Goal: Task Accomplishment & Management: Manage account settings

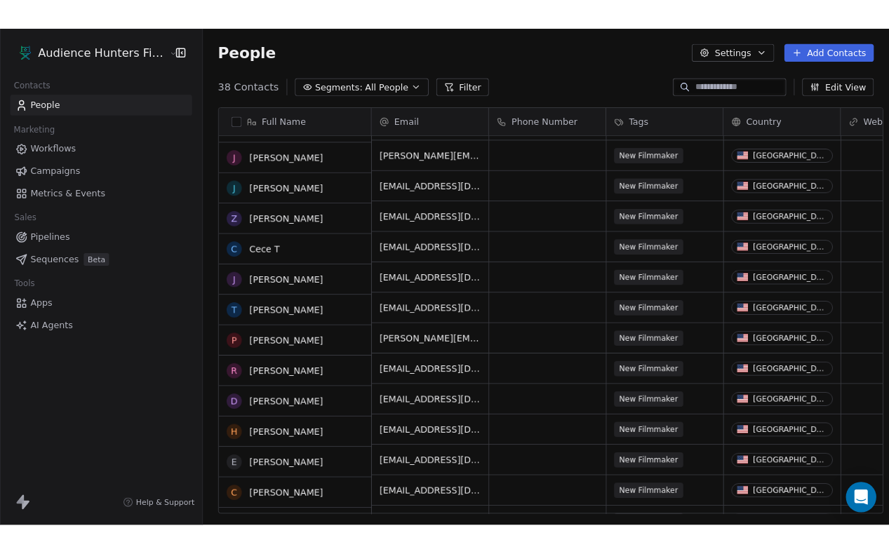
scroll to position [31, 0]
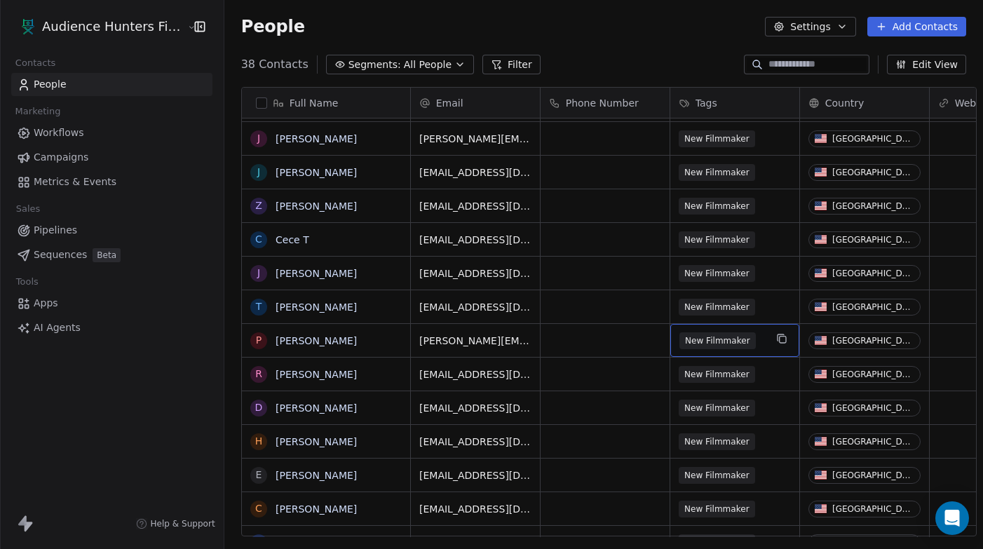
click at [674, 339] on span "New Filmmaker" at bounding box center [718, 340] width 76 height 17
click at [674, 342] on span "New Filmmaker" at bounding box center [718, 340] width 76 height 17
click at [585, 290] on html "Audience Hunters Film Festival Contacts People Marketing Workflows Campaigns Me…" at bounding box center [491, 274] width 983 height 549
click at [674, 272] on span "New Filmmaker" at bounding box center [718, 273] width 76 height 17
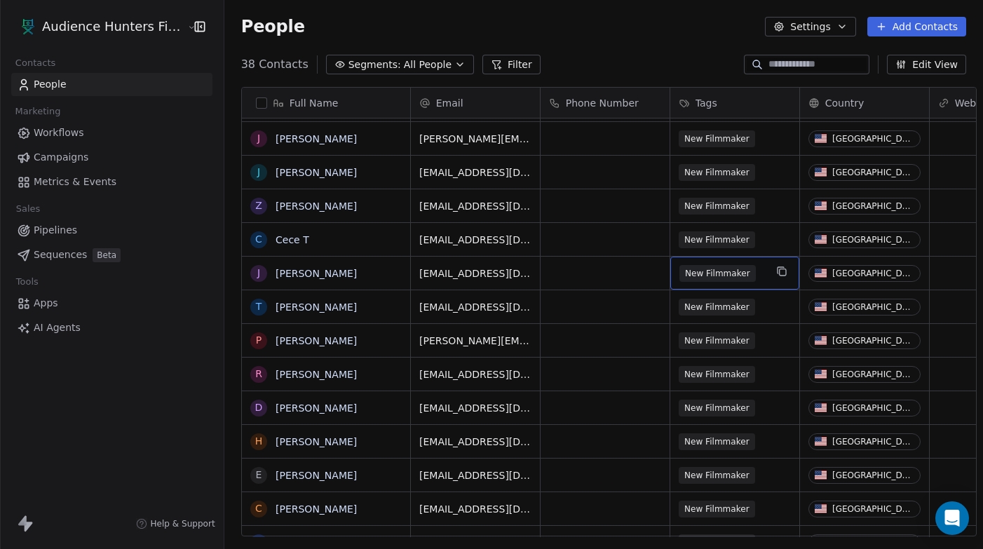
click at [674, 278] on span "New Filmmaker" at bounding box center [718, 273] width 76 height 17
click at [674, 274] on span "New Filmmaker" at bounding box center [718, 273] width 76 height 17
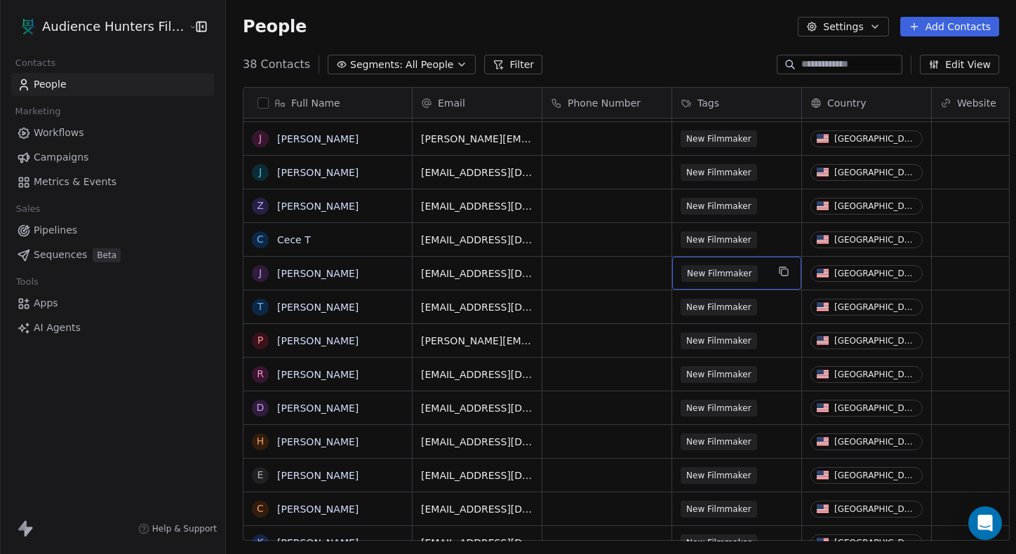
scroll to position [1, 1]
click at [674, 37] on div "People Settings Add Contacts" at bounding box center [621, 26] width 790 height 53
click at [674, 275] on span "New Filmmaker" at bounding box center [719, 273] width 76 height 17
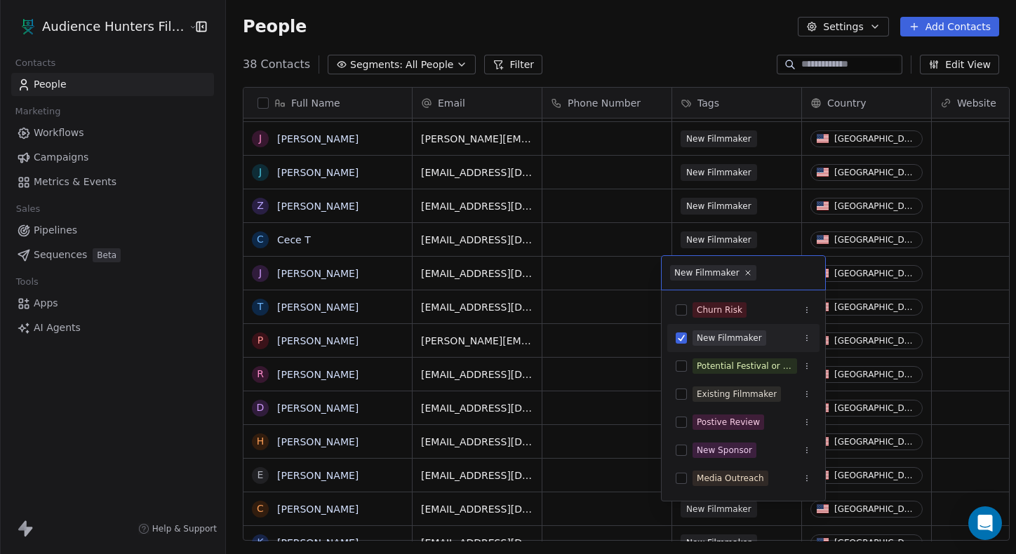
click at [674, 275] on div "New Filmmaker" at bounding box center [706, 273] width 65 height 13
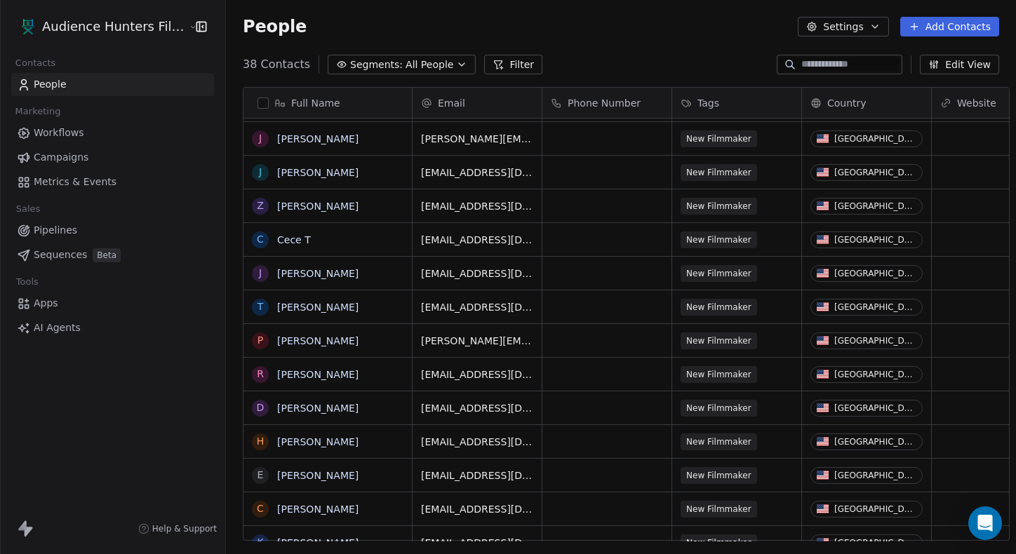
click at [62, 91] on html "Audience Hunters Film Festival Contacts People Marketing Workflows Campaigns Me…" at bounding box center [508, 277] width 1016 height 554
click at [75, 135] on span "Workflows" at bounding box center [59, 133] width 51 height 15
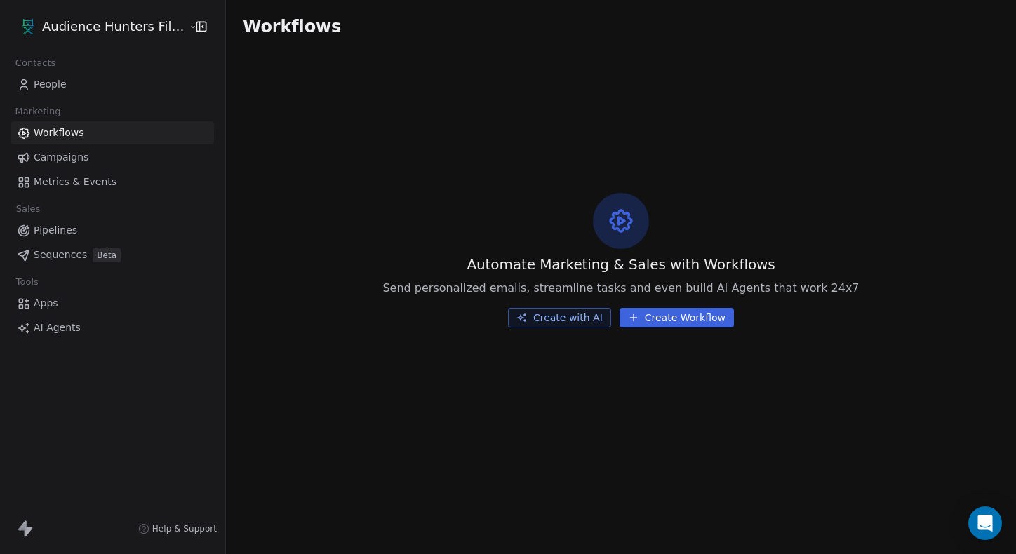
click at [62, 156] on span "Campaigns" at bounding box center [61, 157] width 55 height 15
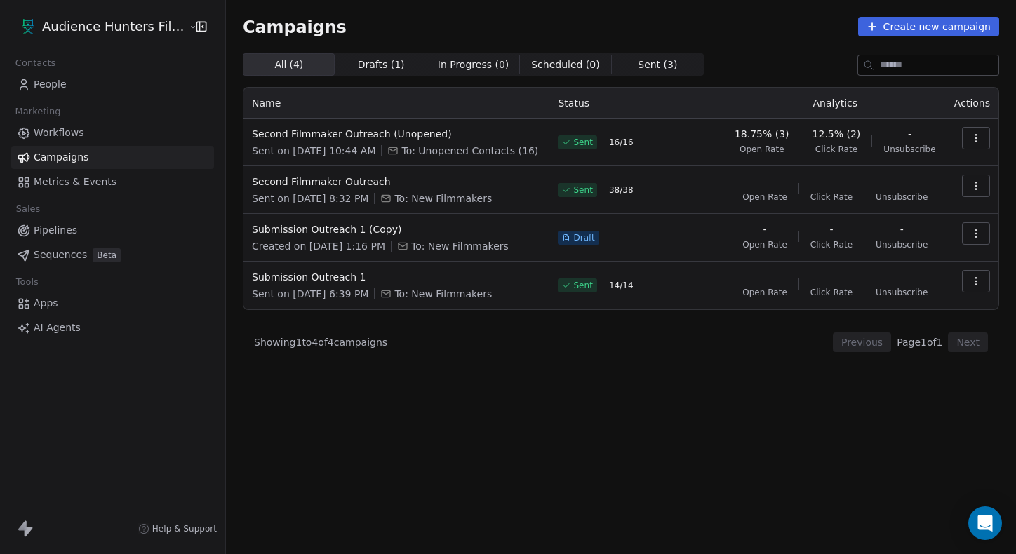
click at [129, 91] on link "People" at bounding box center [112, 84] width 203 height 23
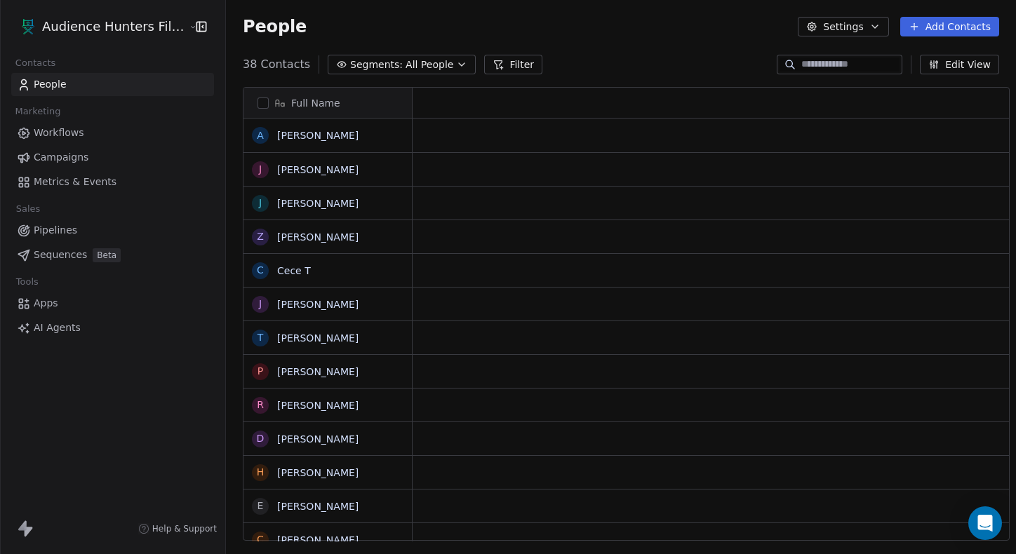
scroll to position [487, 800]
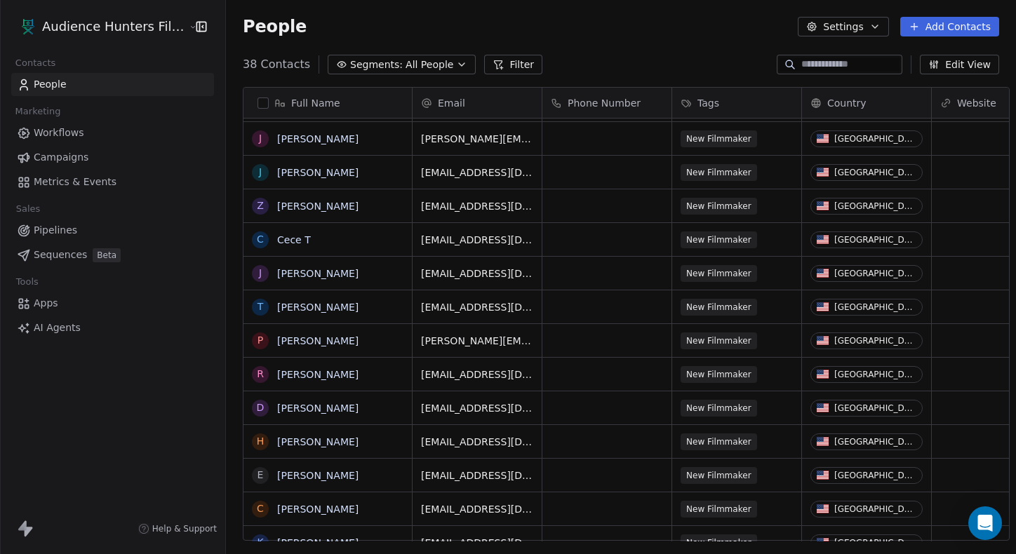
click at [459, 64] on icon "button" at bounding box center [462, 64] width 6 height 3
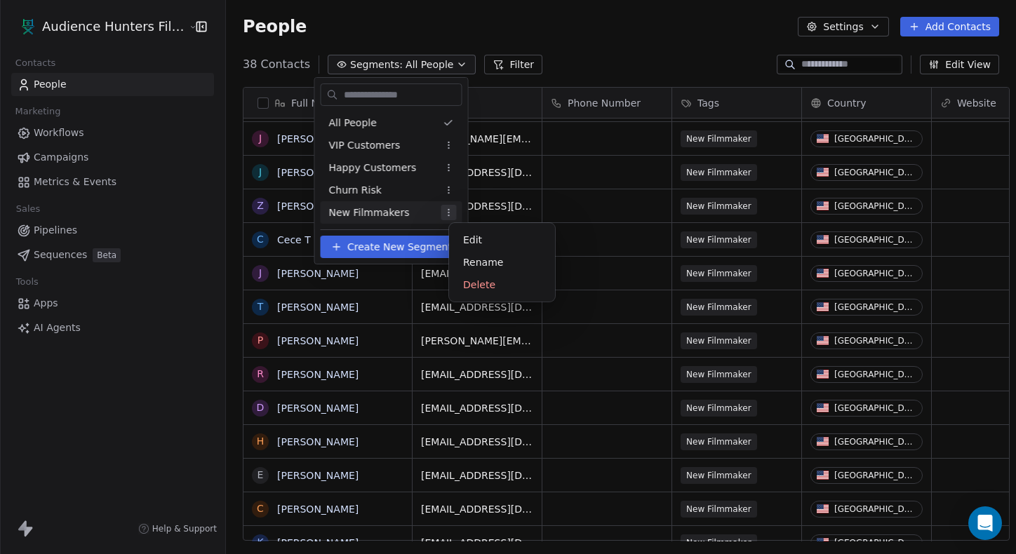
click at [457, 214] on html "Audience Hunters Film Festival Contacts People Marketing Workflows Campaigns Me…" at bounding box center [508, 277] width 1016 height 554
click at [422, 246] on span "Create New Segment" at bounding box center [399, 247] width 105 height 15
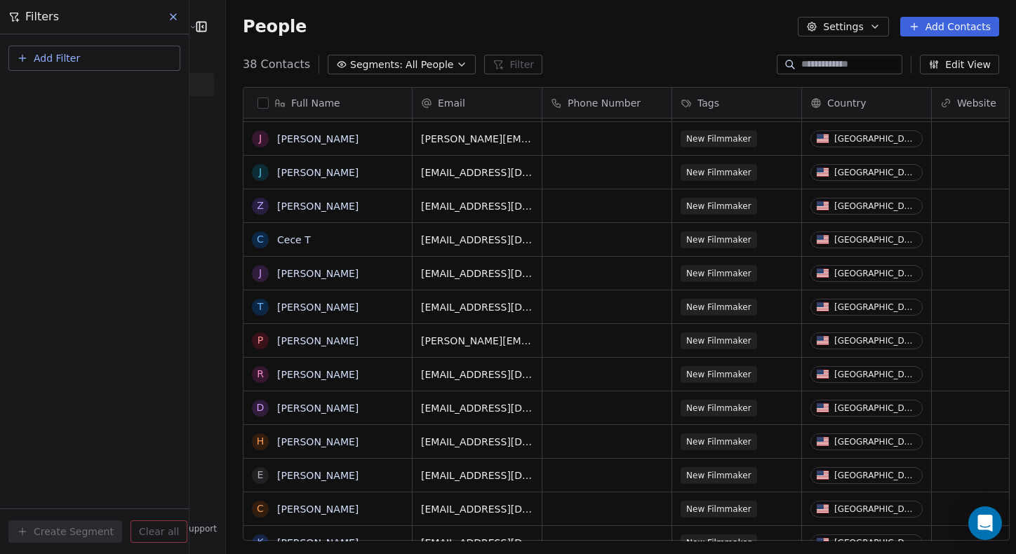
click at [72, 51] on span "Add Filter" at bounding box center [57, 58] width 46 height 15
click at [93, 100] on div "Contact properties" at bounding box center [94, 91] width 159 height 22
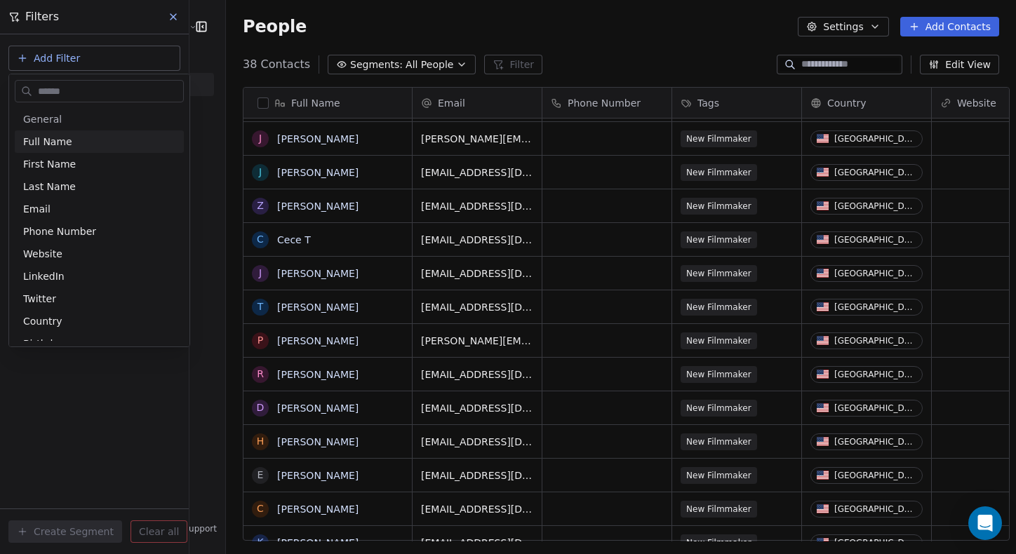
click at [86, 38] on html "Audience Hunters Film Festival Contacts People Marketing Workflows Campaigns Me…" at bounding box center [508, 277] width 1016 height 554
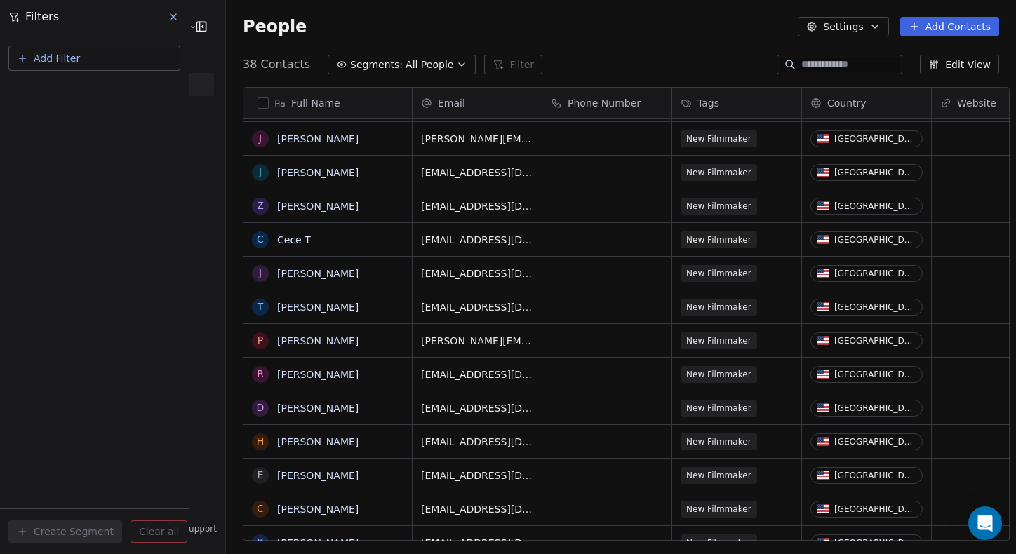
click at [168, 18] on icon at bounding box center [173, 16] width 11 height 11
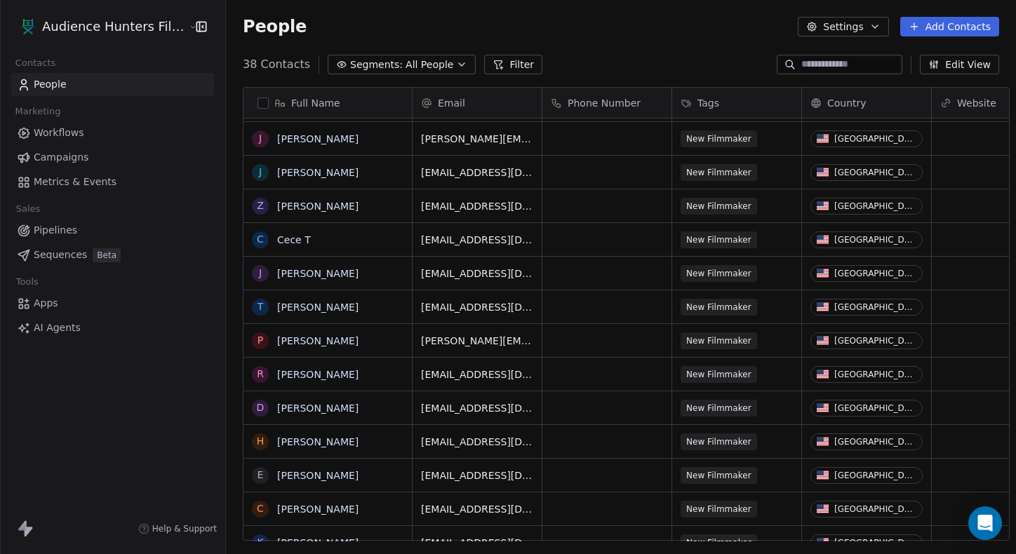
click at [184, 82] on link "People" at bounding box center [112, 84] width 203 height 23
click at [202, 27] on icon "button" at bounding box center [202, 26] width 1 height 2
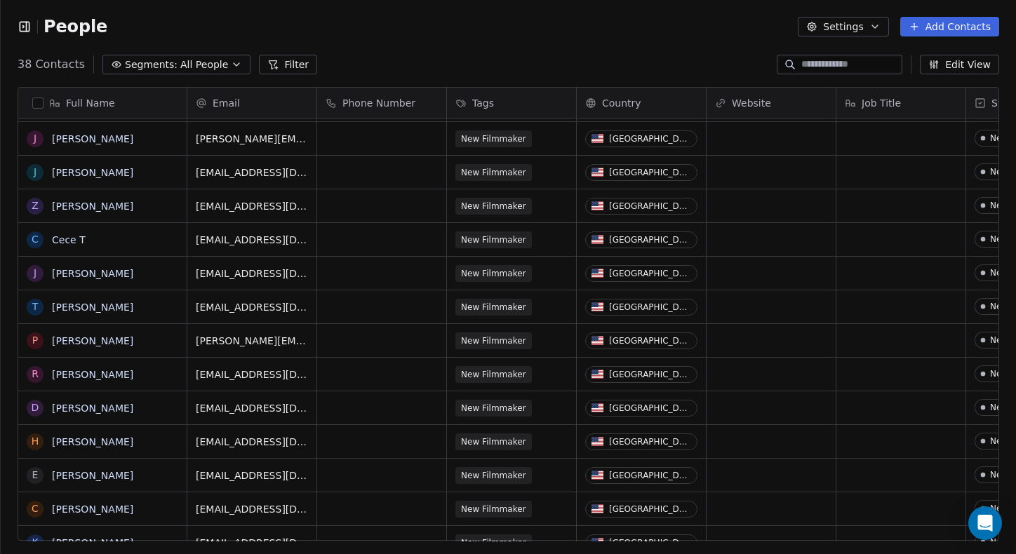
scroll to position [1, 1]
click at [191, 60] on span "All People" at bounding box center [204, 65] width 48 height 15
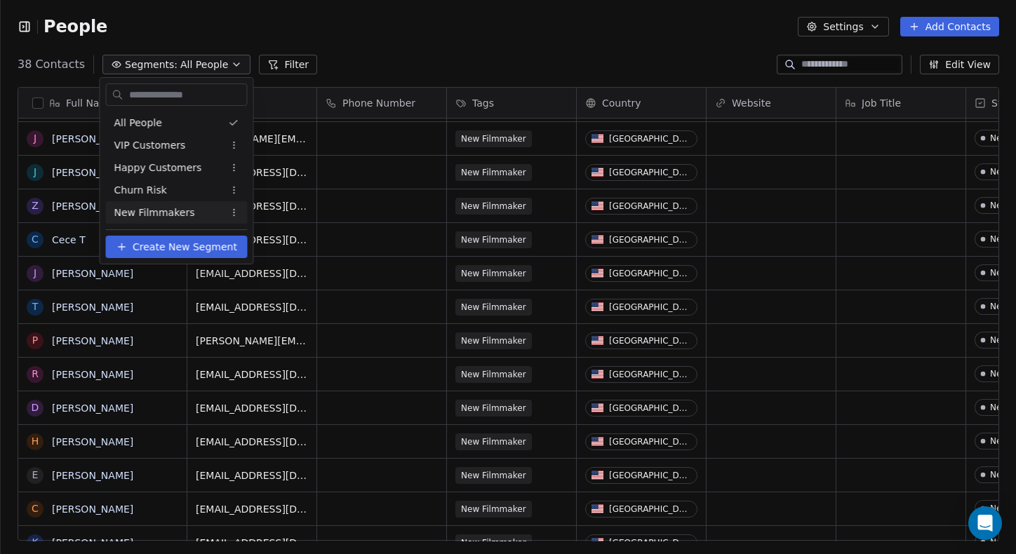
click at [207, 247] on span "Create New Segment" at bounding box center [185, 247] width 105 height 15
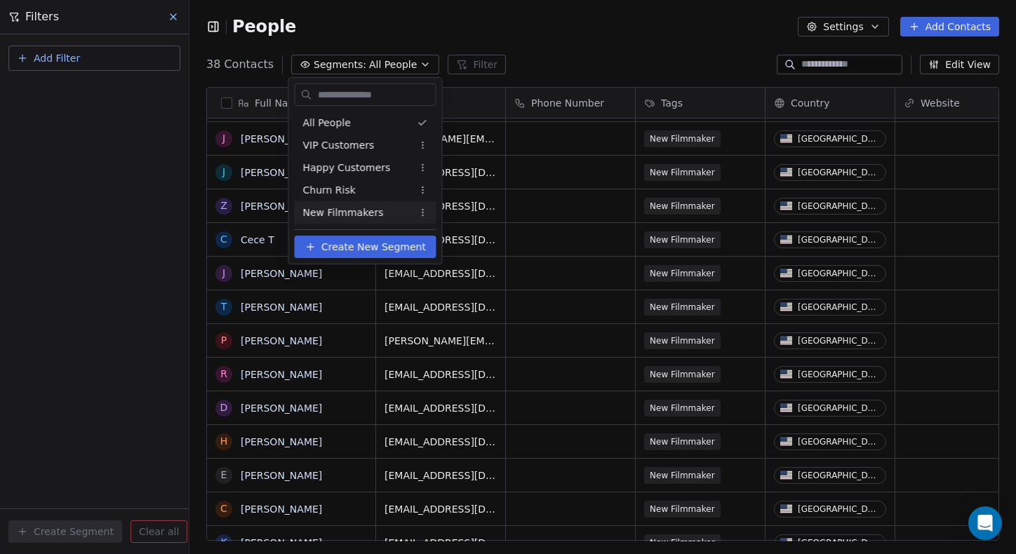
scroll to position [487, 826]
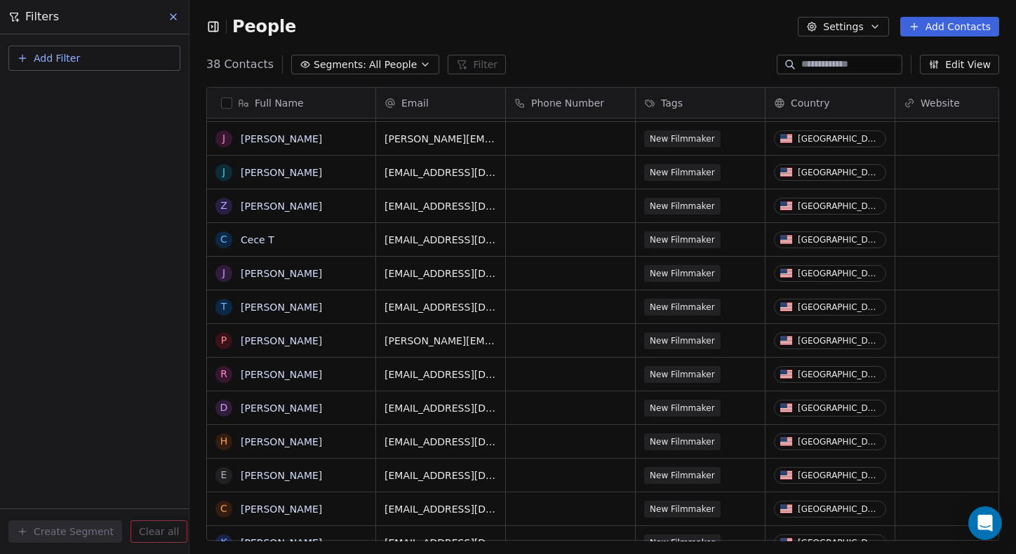
click at [76, 60] on span "Add Filter" at bounding box center [57, 58] width 46 height 15
click at [79, 121] on span "Contact activity" at bounding box center [62, 114] width 78 height 15
click at [79, 58] on html "Filters Add Filter Create Segment Clear all People Settings Add Contacts 38 Con…" at bounding box center [508, 277] width 1016 height 554
click at [79, 58] on button "Add Filter" at bounding box center [94, 58] width 172 height 25
click at [76, 87] on span "Contact properties" at bounding box center [68, 91] width 91 height 15
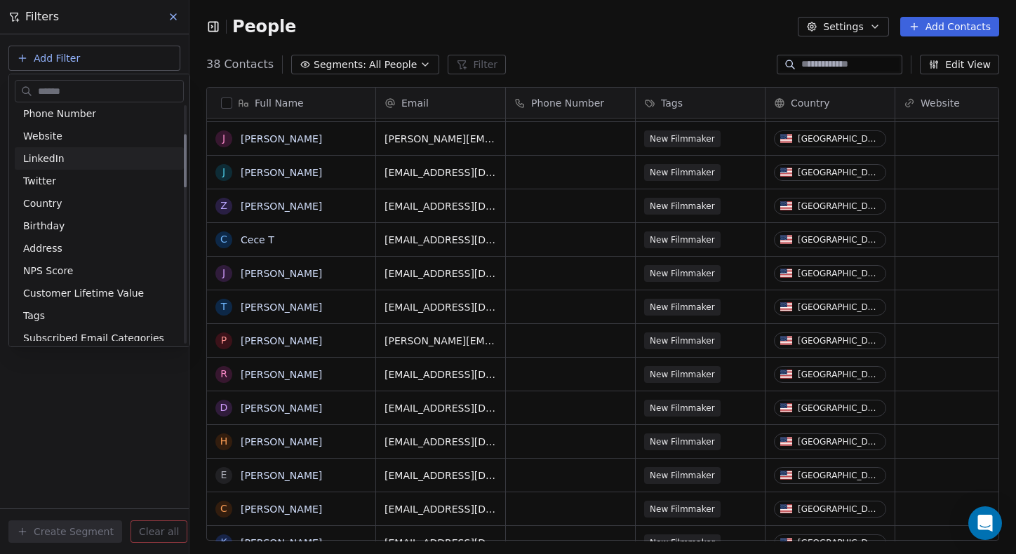
scroll to position [130, 0]
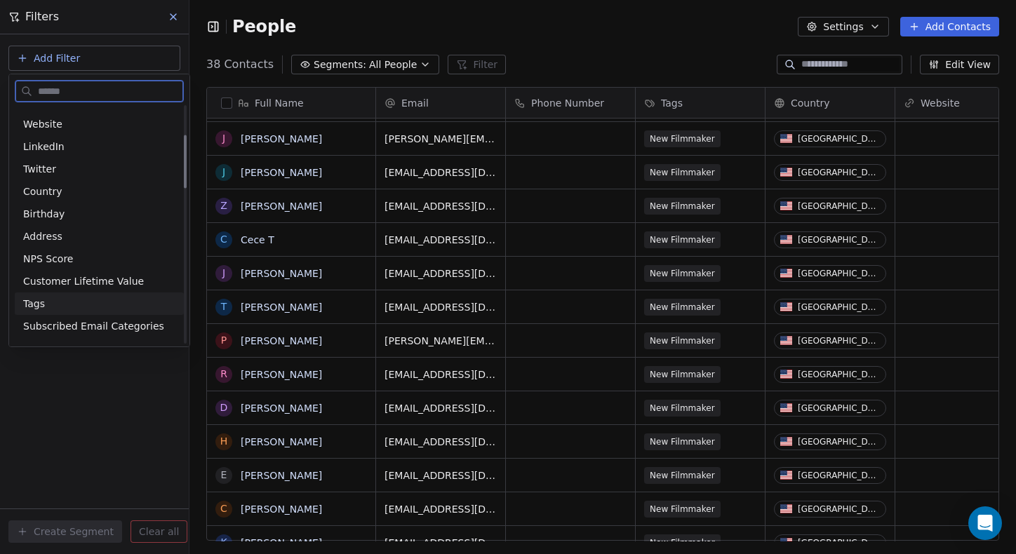
click at [53, 304] on div "Tags" at bounding box center [99, 304] width 152 height 14
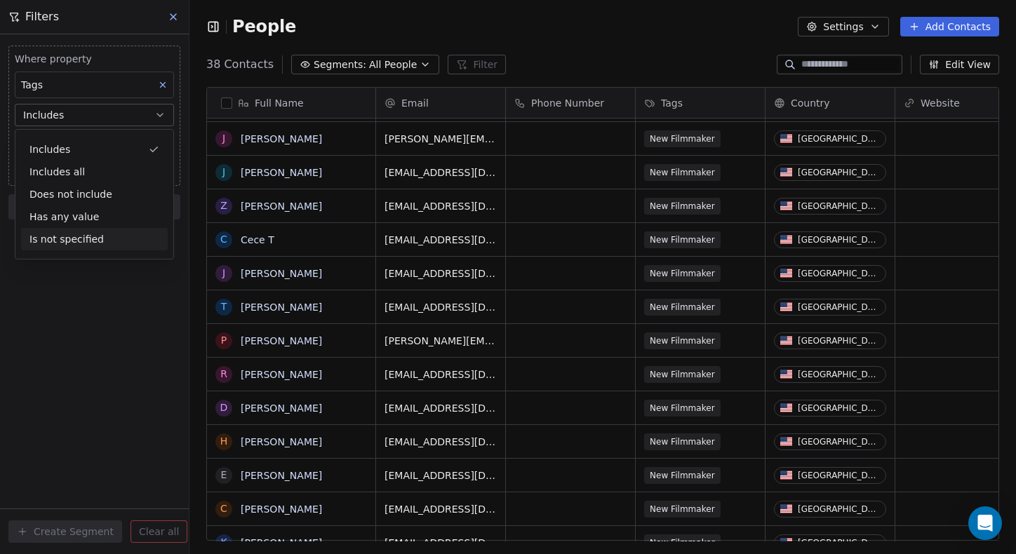
click at [62, 319] on div "Where property Tags Includes Select Tags Add filter to this group Add another f…" at bounding box center [94, 294] width 189 height 520
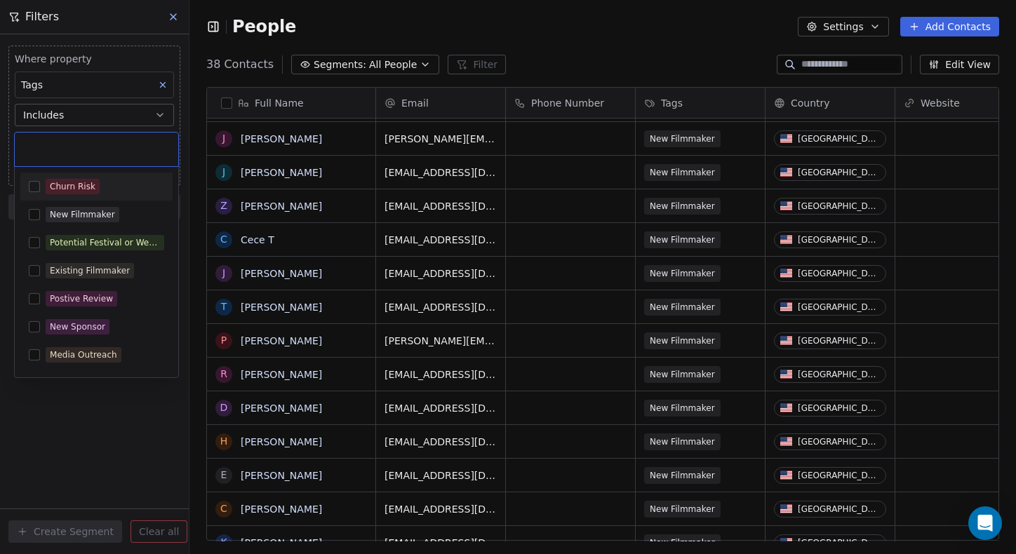
click at [98, 149] on body "Filters Where property Tags Includes Select Tags Add filter to this group Add a…" at bounding box center [508, 277] width 1016 height 554
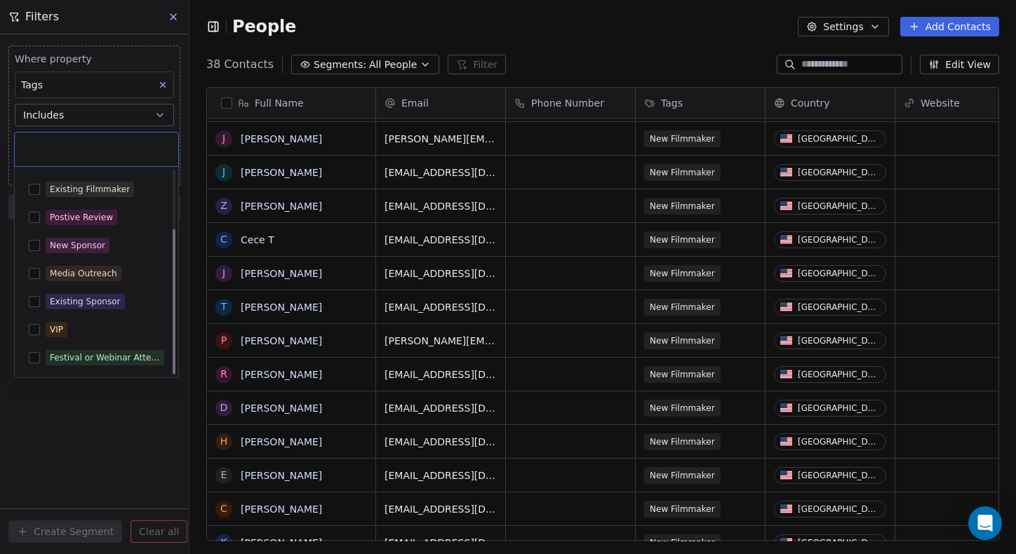
scroll to position [81, 0]
click at [107, 424] on html "Filters Where property Tags Includes Select Tags Add filter to this group Add a…" at bounding box center [508, 277] width 1016 height 554
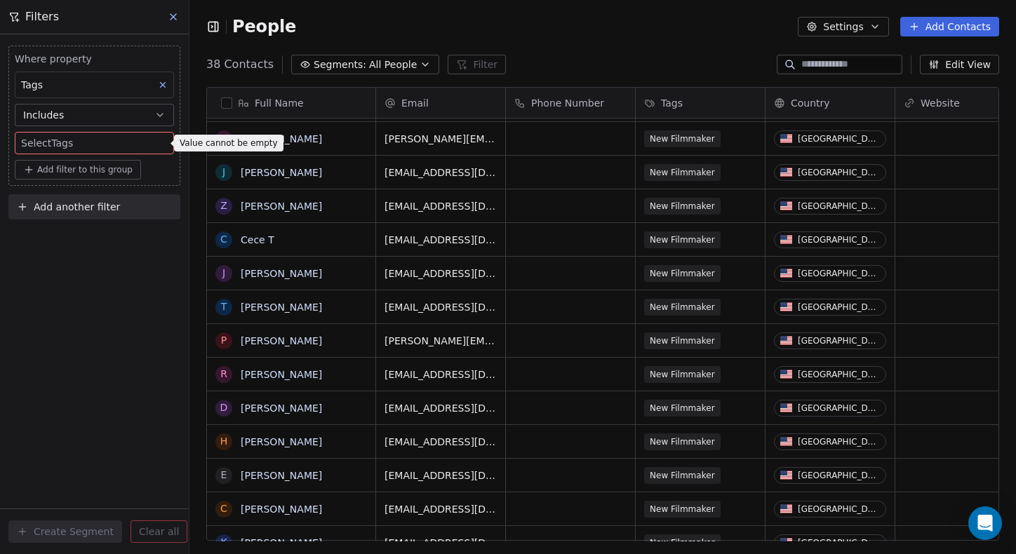
click at [175, 18] on icon at bounding box center [173, 16] width 11 height 11
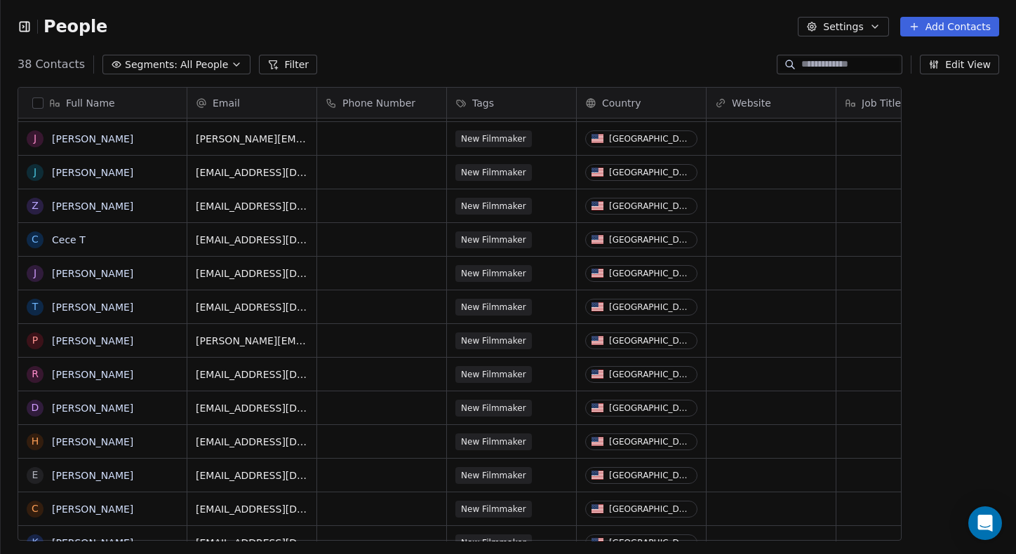
scroll to position [1, 1]
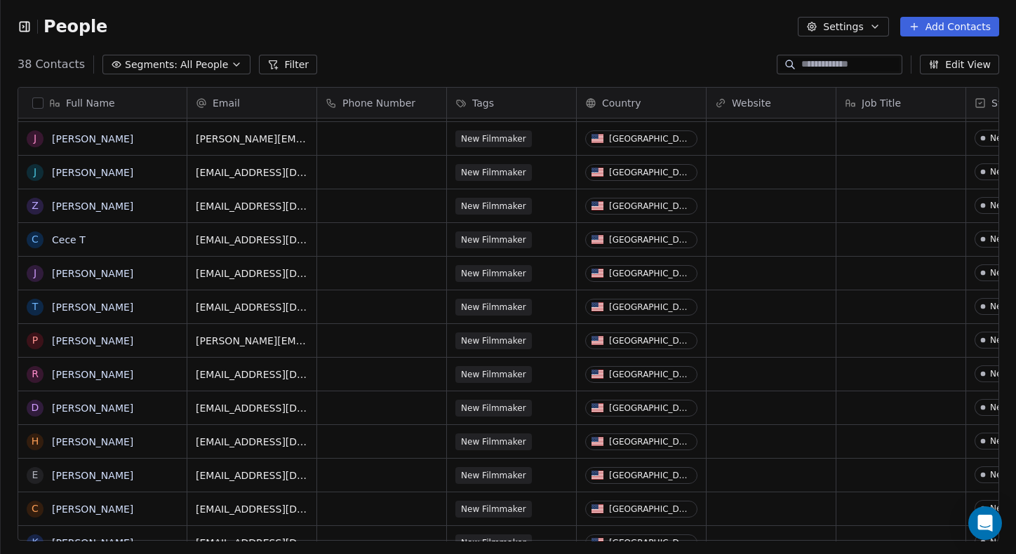
click at [674, 27] on button "Settings" at bounding box center [843, 27] width 90 height 20
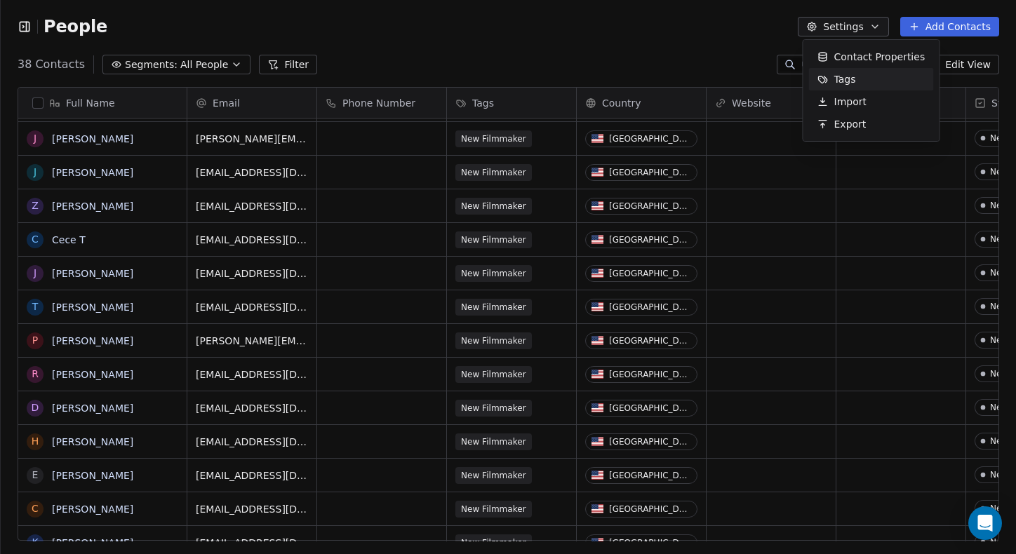
click at [674, 79] on span "Tags" at bounding box center [845, 79] width 22 height 15
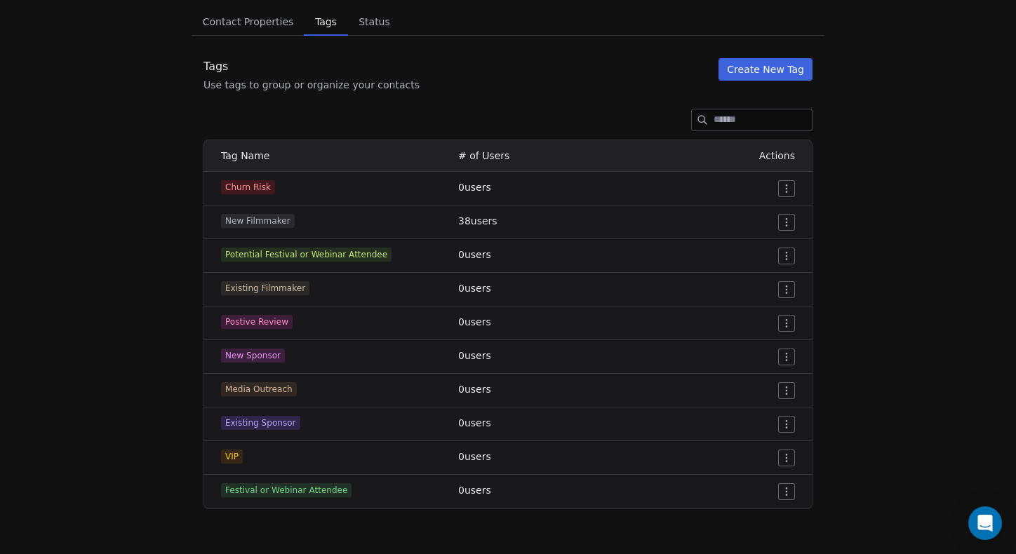
scroll to position [103, 0]
click at [674, 75] on button "Create New Tag" at bounding box center [765, 69] width 94 height 22
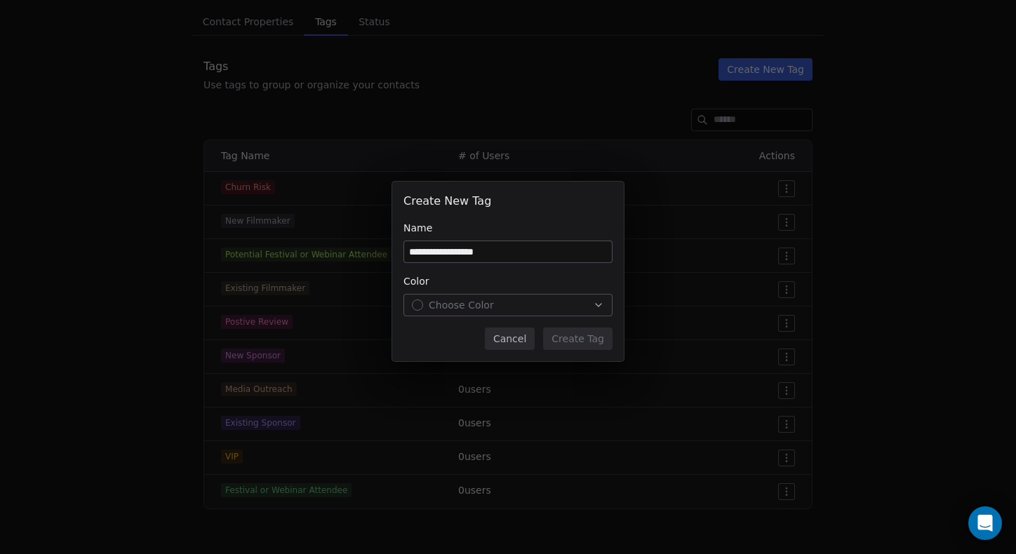
click at [410, 255] on input "**********" at bounding box center [508, 251] width 208 height 21
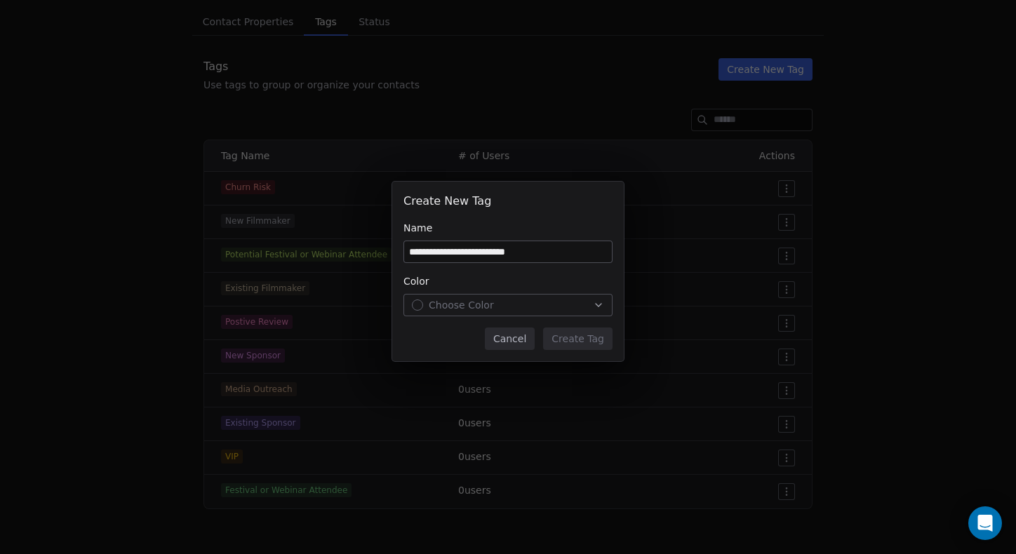
type input "**********"
click at [490, 312] on span "Choose Color" at bounding box center [461, 305] width 65 height 14
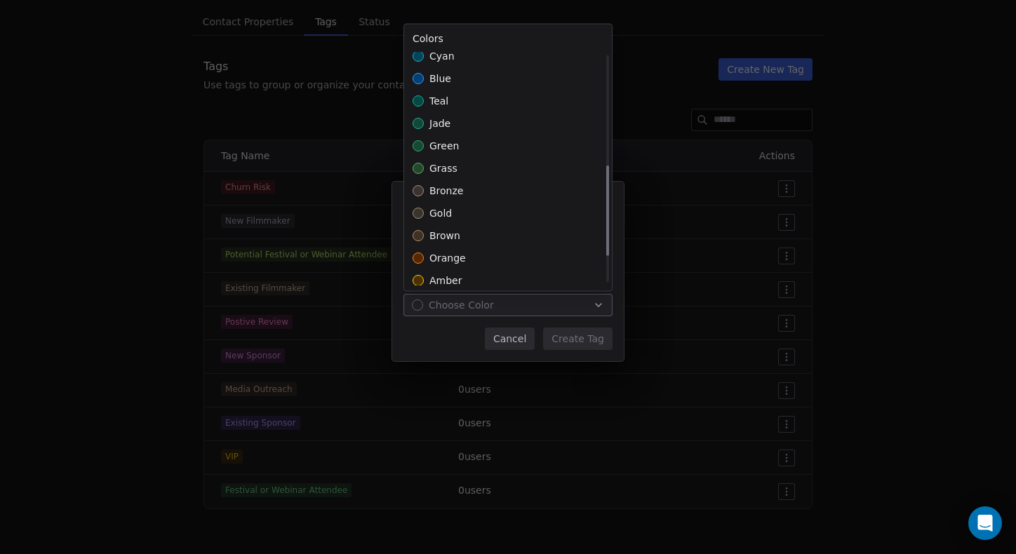
scroll to position [283, 0]
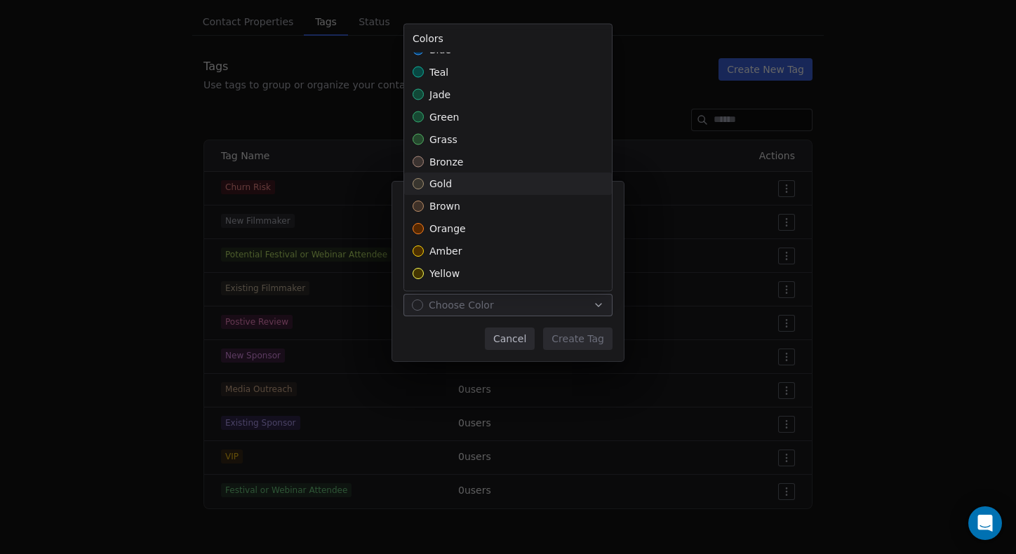
click at [450, 189] on span "gold" at bounding box center [440, 184] width 22 height 14
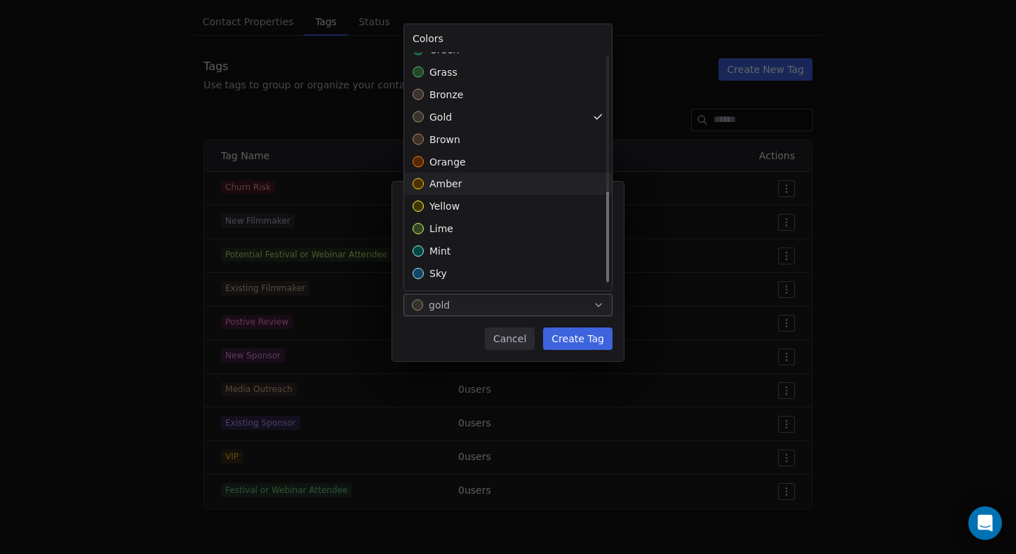
scroll to position [351, 0]
click at [455, 81] on div "grass" at bounding box center [508, 72] width 208 height 22
click at [438, 249] on span "mint" at bounding box center [439, 252] width 21 height 14
click at [576, 342] on div "**********" at bounding box center [508, 276] width 1016 height 235
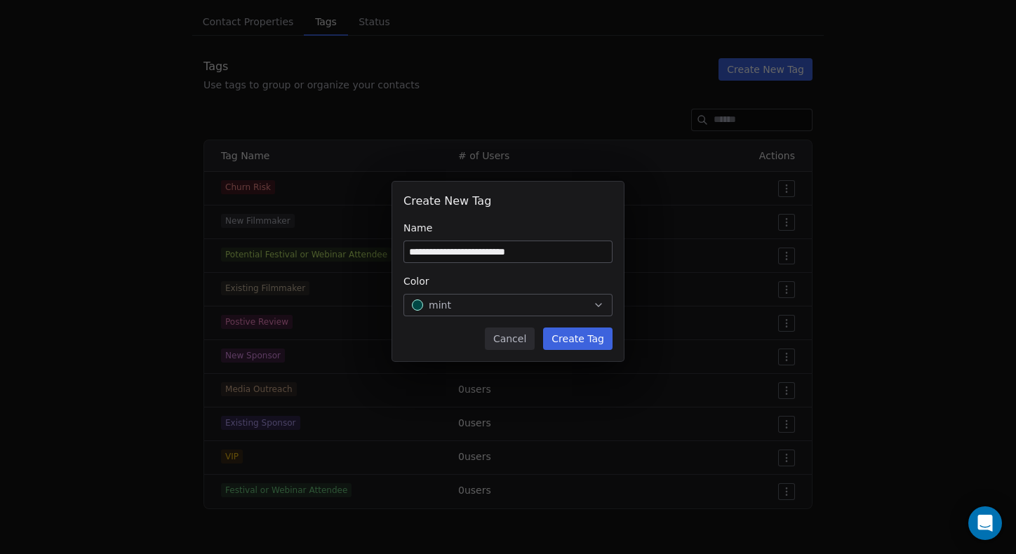
click at [576, 342] on button "Create Tag" at bounding box center [577, 339] width 69 height 22
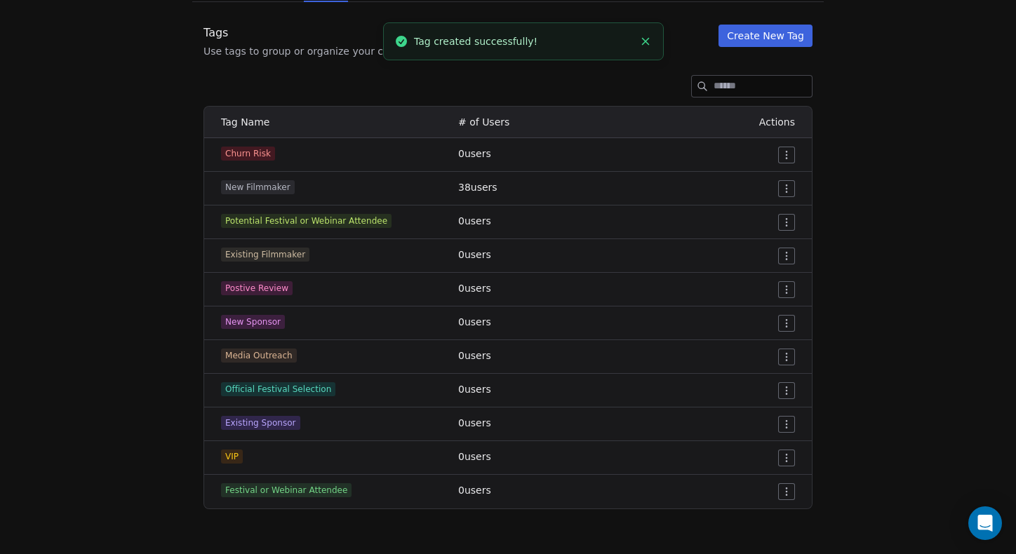
scroll to position [137, 0]
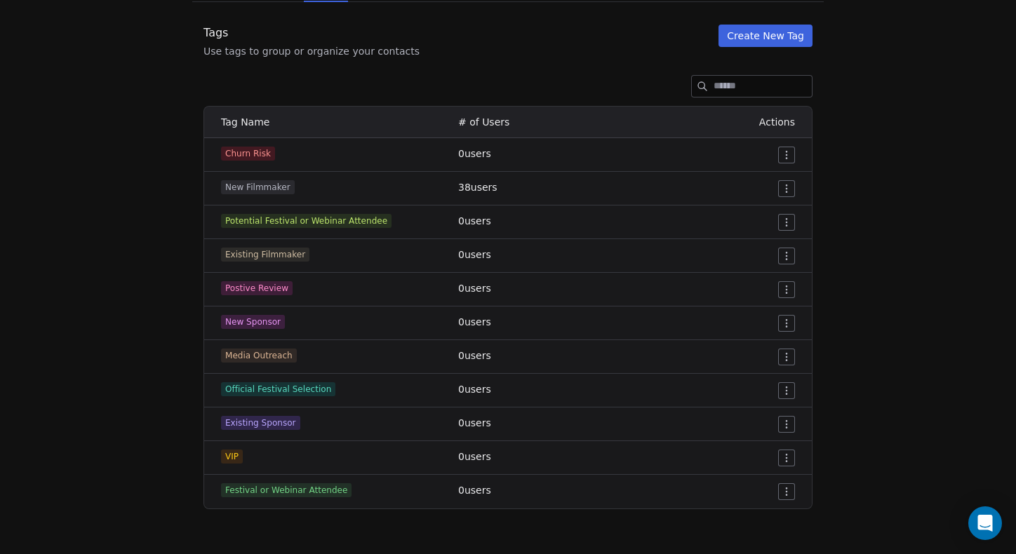
click at [674, 40] on button "Create New Tag" at bounding box center [765, 36] width 94 height 22
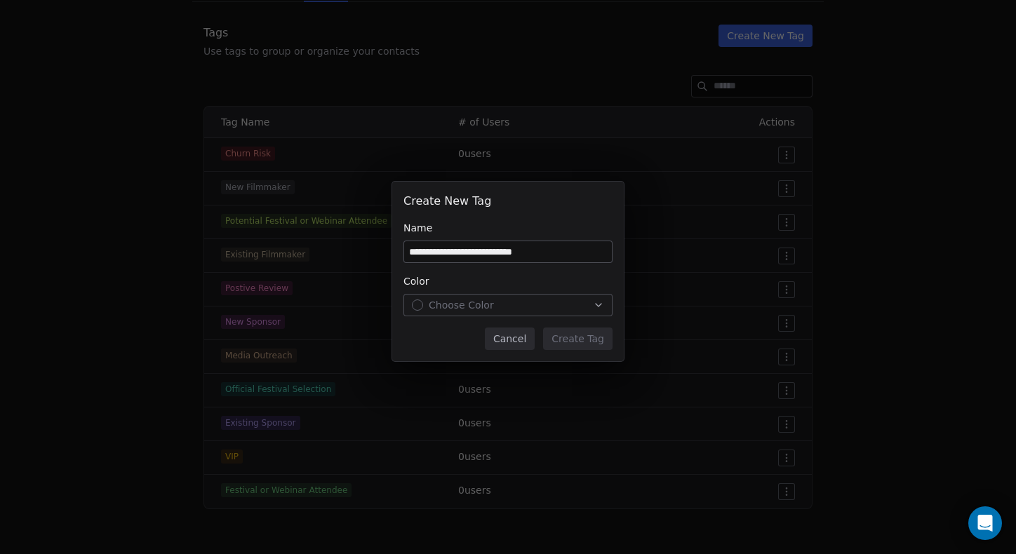
type input "**********"
click at [542, 311] on div "Choose Color" at bounding box center [508, 305] width 192 height 14
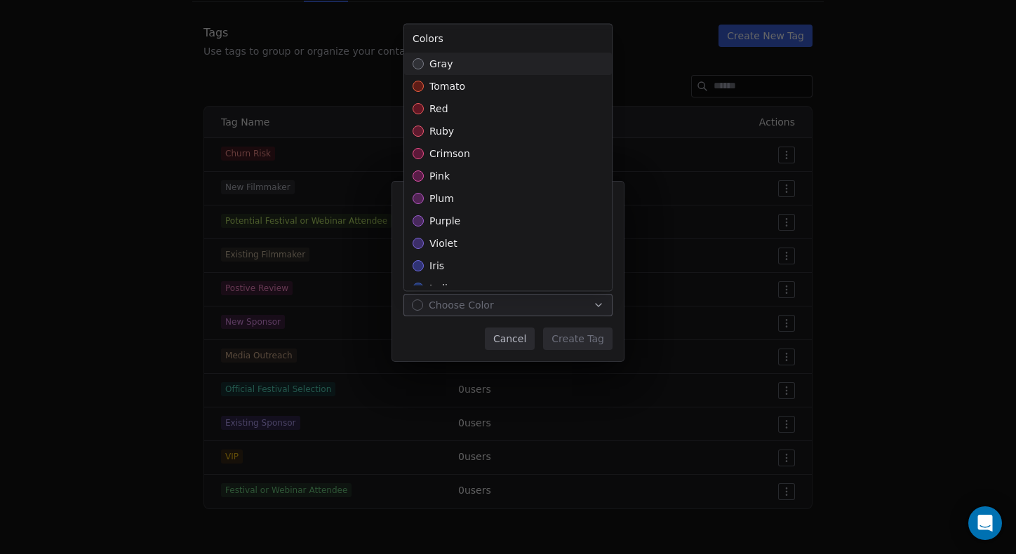
click at [457, 62] on div "gray" at bounding box center [508, 64] width 208 height 22
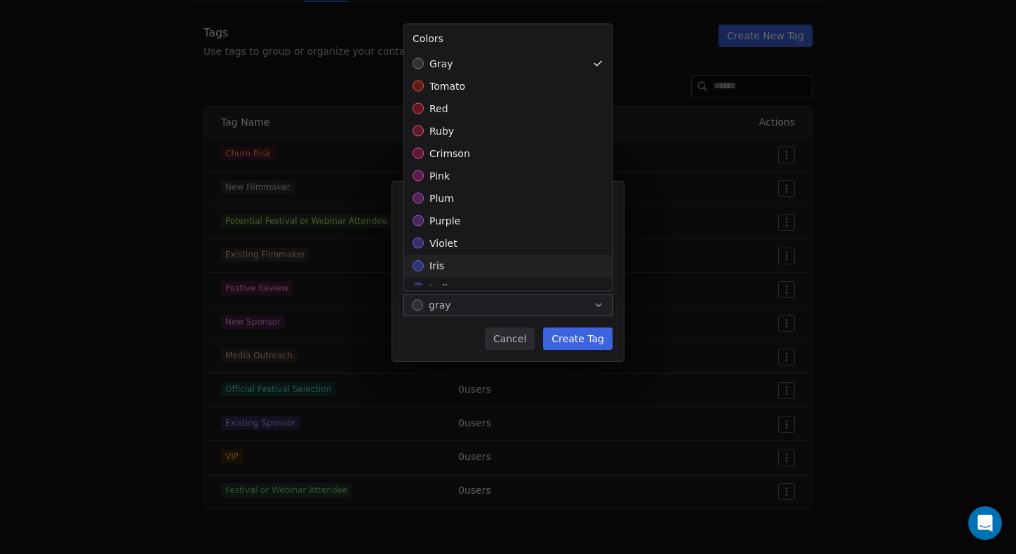
click at [576, 337] on div "**********" at bounding box center [508, 276] width 1016 height 235
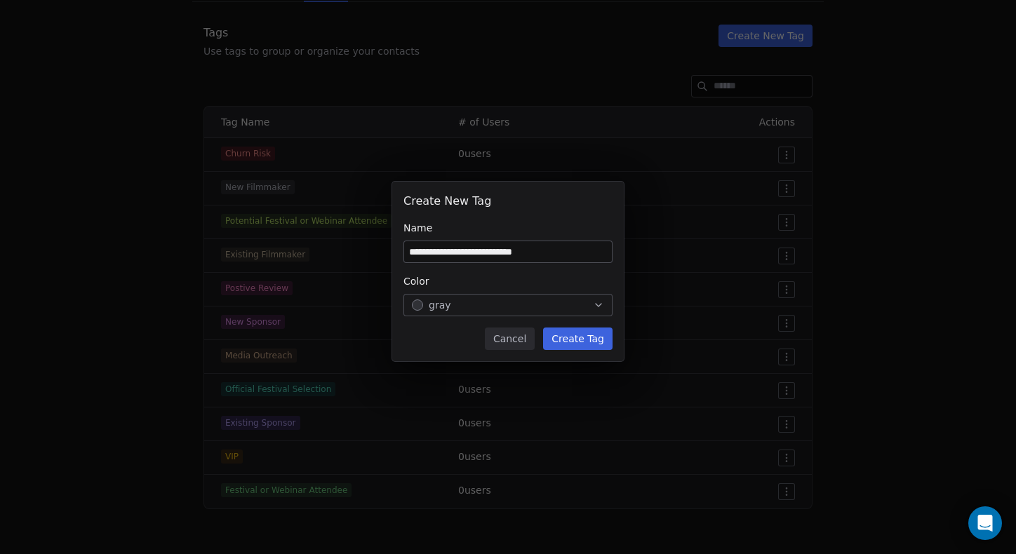
click at [574, 339] on button "Create Tag" at bounding box center [577, 339] width 69 height 22
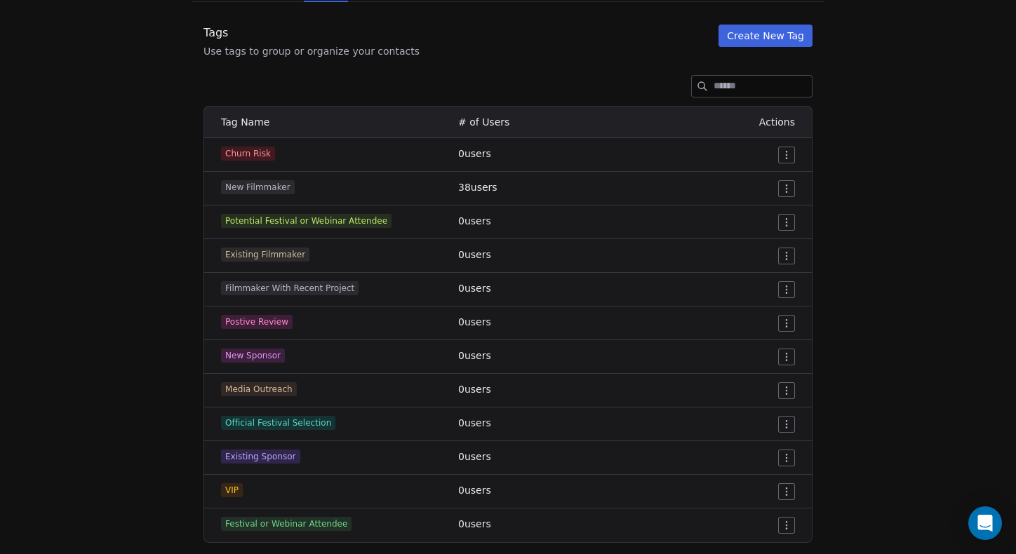
click at [674, 288] on div at bounding box center [722, 289] width 146 height 17
click at [674, 288] on html "CRM Setup Manage people properties and other relevant settings. Contact Propert…" at bounding box center [508, 277] width 1016 height 554
click at [674, 310] on div "Edit" at bounding box center [759, 318] width 66 height 22
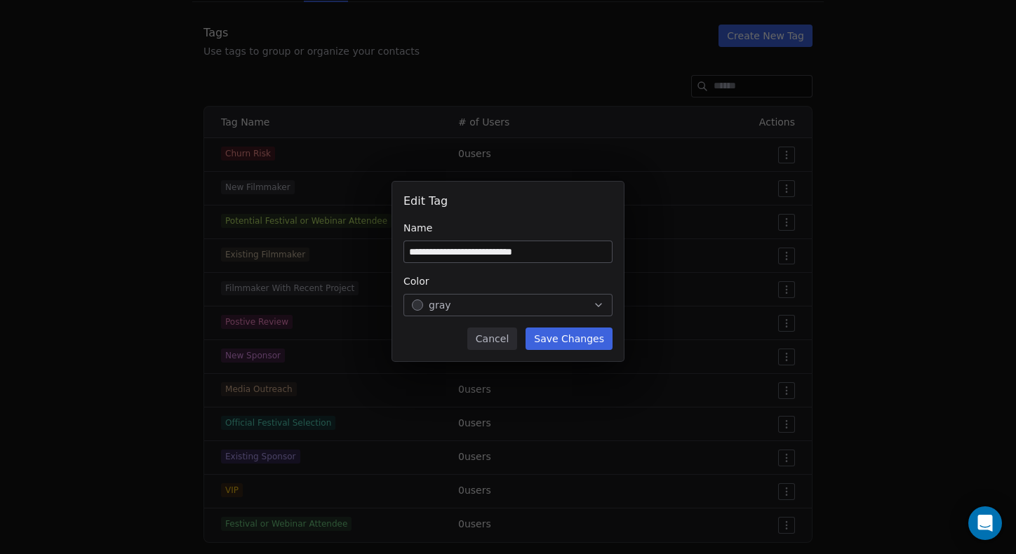
click at [511, 250] on input "**********" at bounding box center [508, 251] width 208 height 21
type input "**********"
click at [582, 336] on button "Save Changes" at bounding box center [568, 339] width 87 height 22
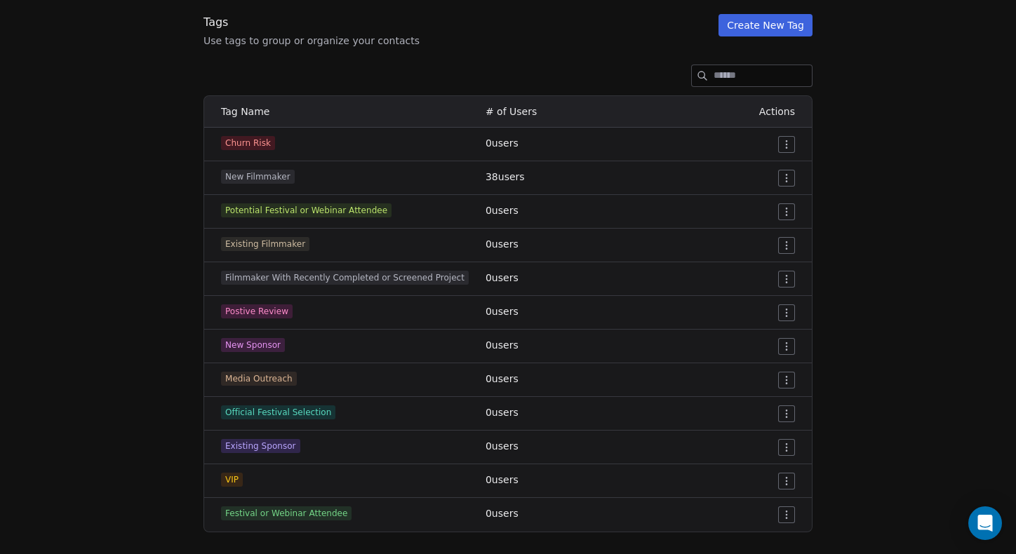
scroll to position [135, 0]
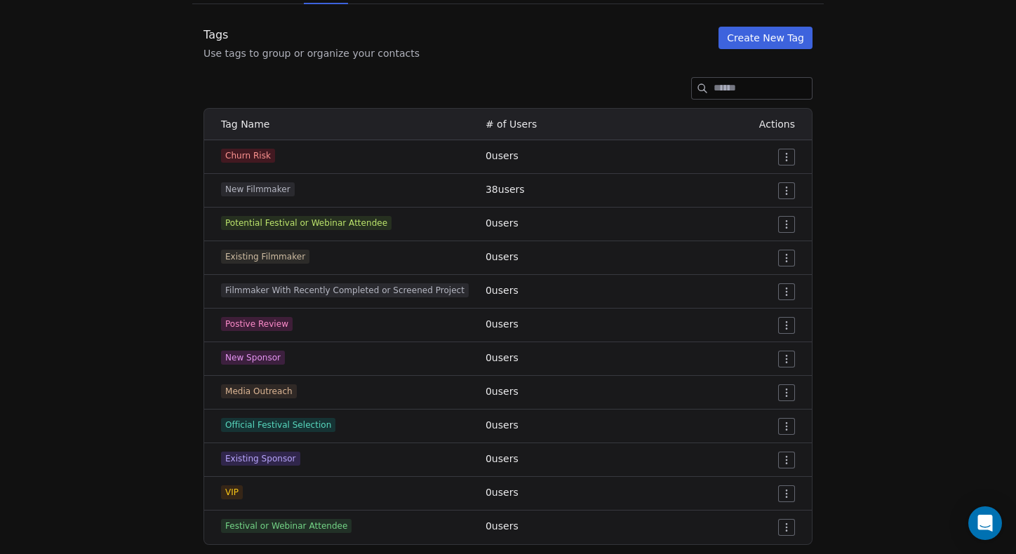
click at [674, 187] on html "CRM Setup Manage people properties and other relevant settings. Contact Propert…" at bounding box center [508, 277] width 1016 height 554
click at [674, 218] on span "Edit" at bounding box center [760, 219] width 19 height 14
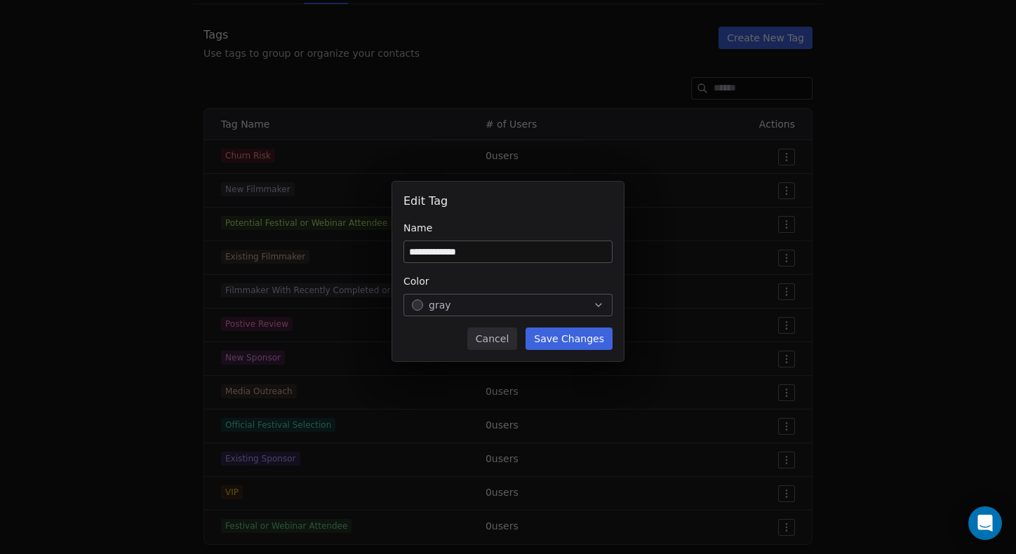
click at [520, 252] on input "**********" at bounding box center [508, 251] width 208 height 21
type input "**********"
click at [554, 338] on button "Save Changes" at bounding box center [568, 339] width 87 height 22
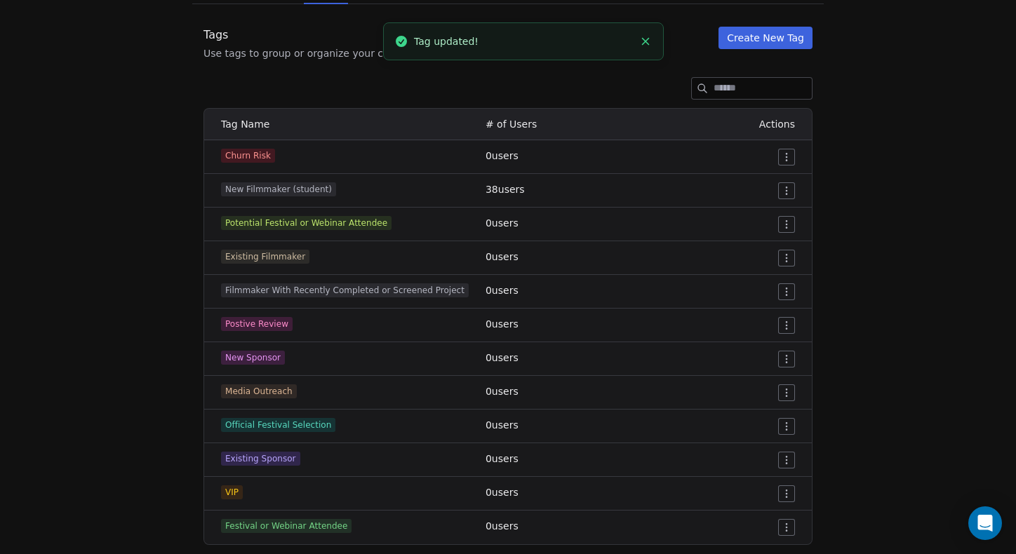
click at [674, 39] on button "Create New Tag" at bounding box center [765, 38] width 94 height 22
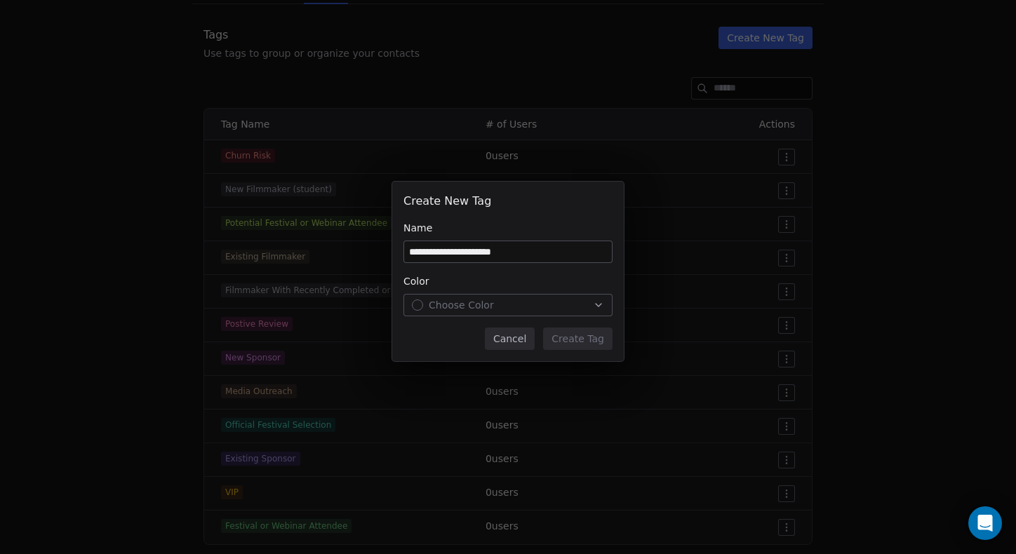
type input "**********"
click at [557, 303] on div "Choose Color" at bounding box center [508, 305] width 192 height 14
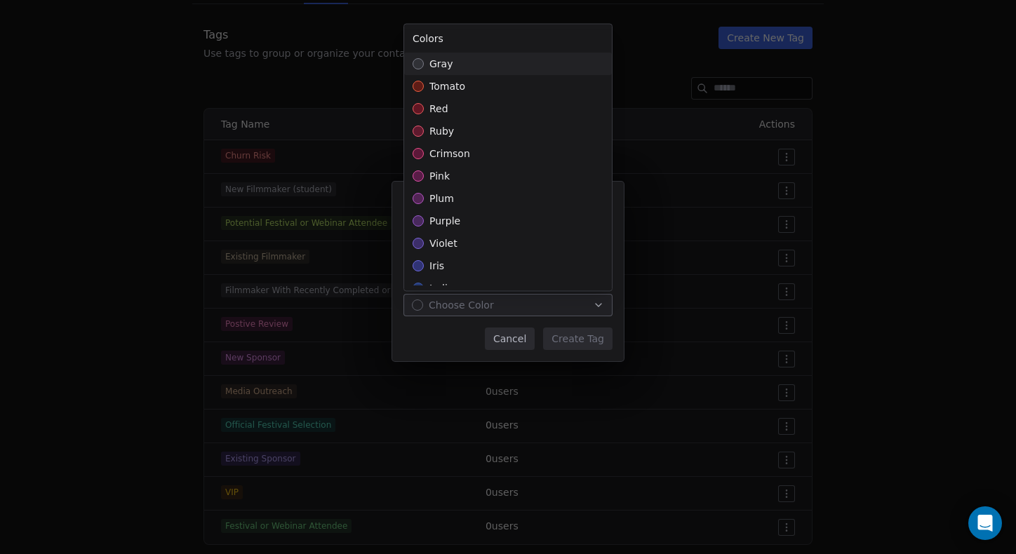
click at [451, 71] on div "gray" at bounding box center [508, 64] width 208 height 22
click at [593, 342] on div "**********" at bounding box center [508, 276] width 1016 height 235
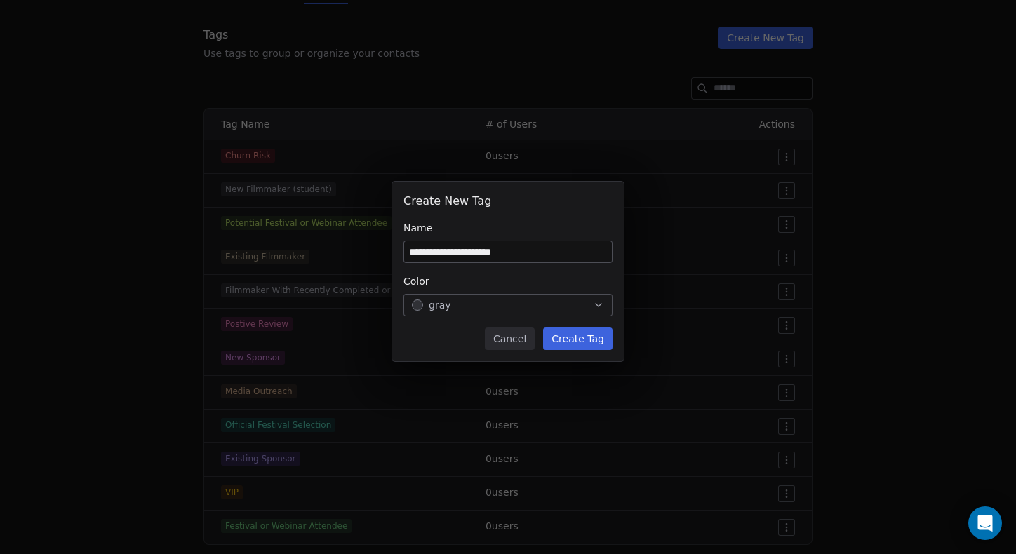
click at [593, 342] on button "Create Tag" at bounding box center [577, 339] width 69 height 22
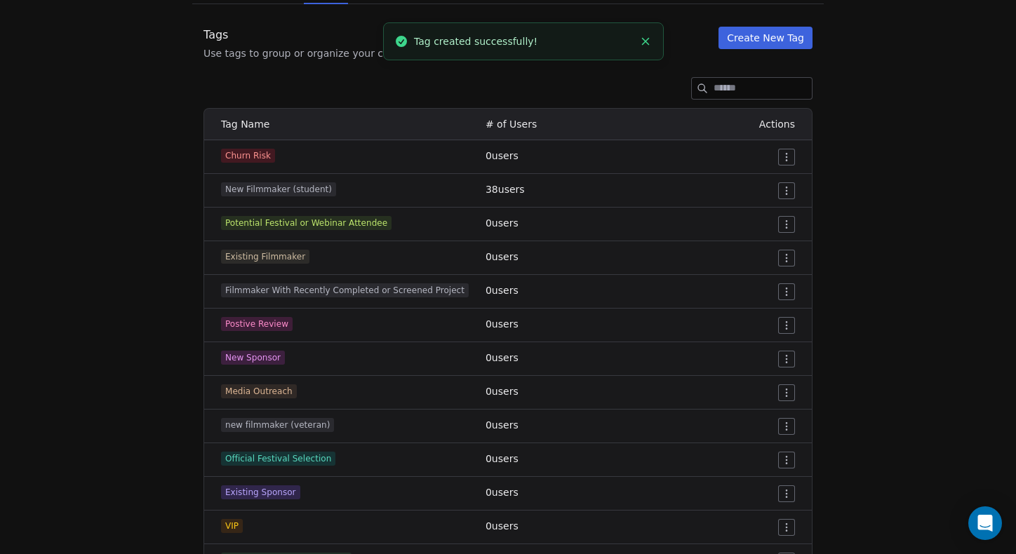
click at [674, 34] on button "Create New Tag" at bounding box center [765, 38] width 94 height 22
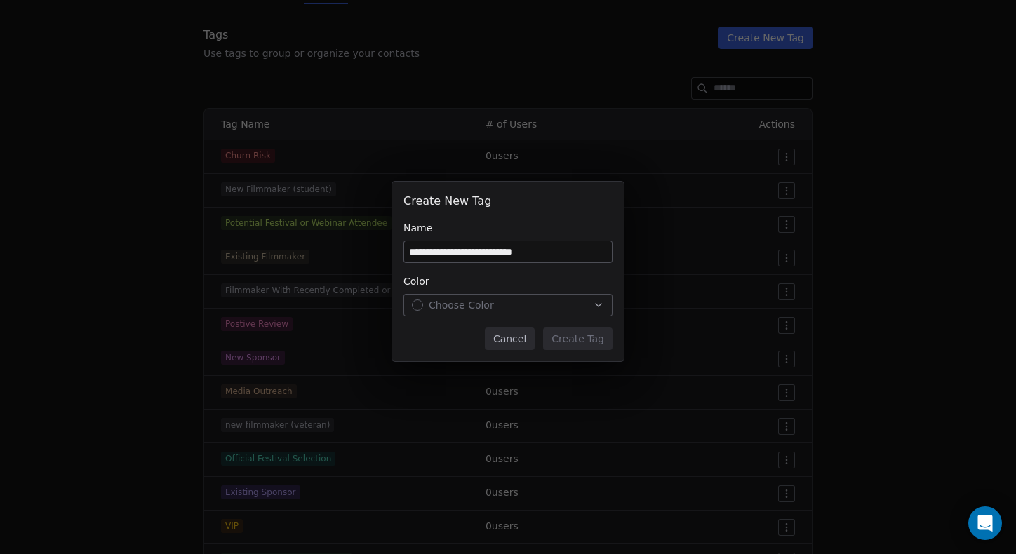
type input "**********"
click at [544, 308] on div "Choose Color" at bounding box center [508, 305] width 192 height 14
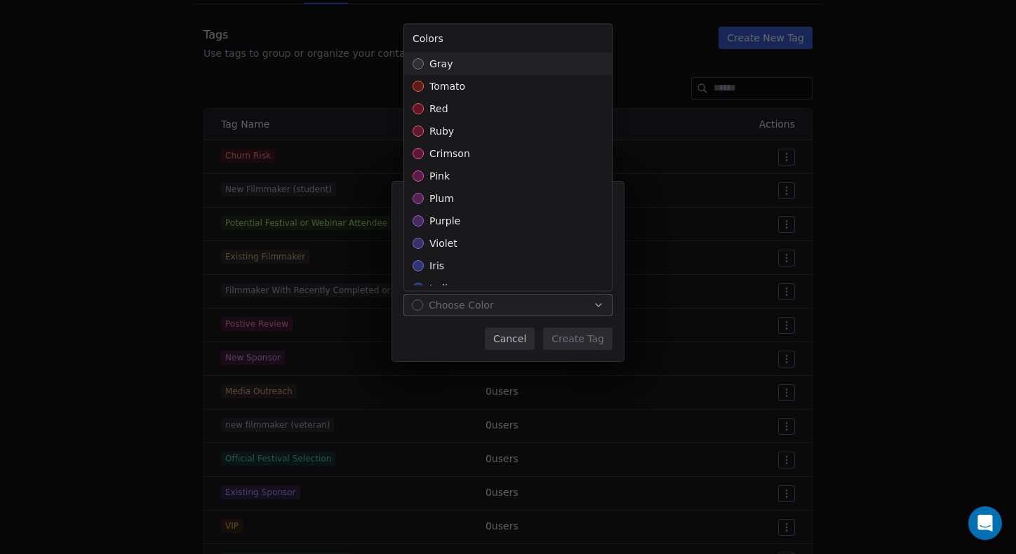
click at [445, 67] on span "gray" at bounding box center [440, 64] width 23 height 14
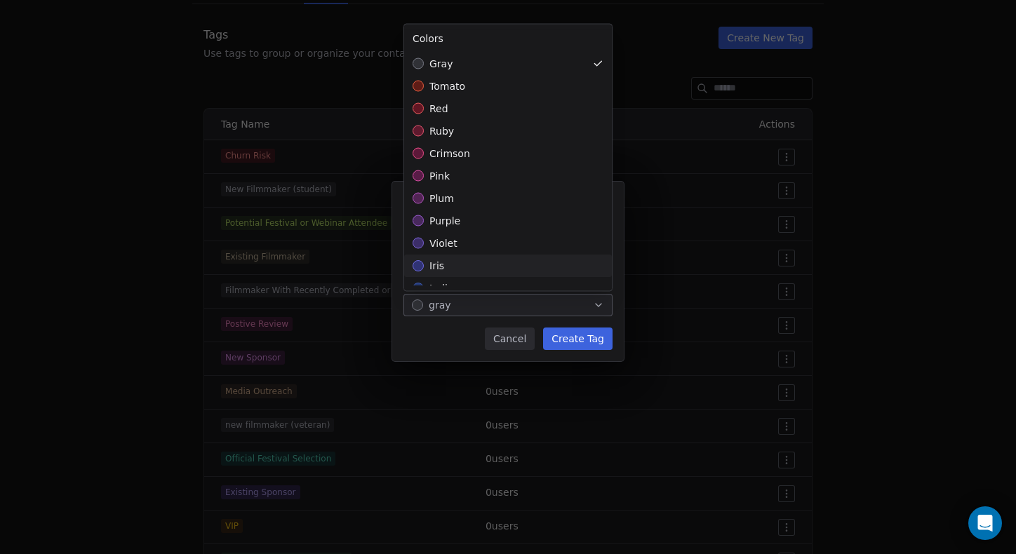
click at [576, 345] on div "**********" at bounding box center [508, 276] width 1016 height 235
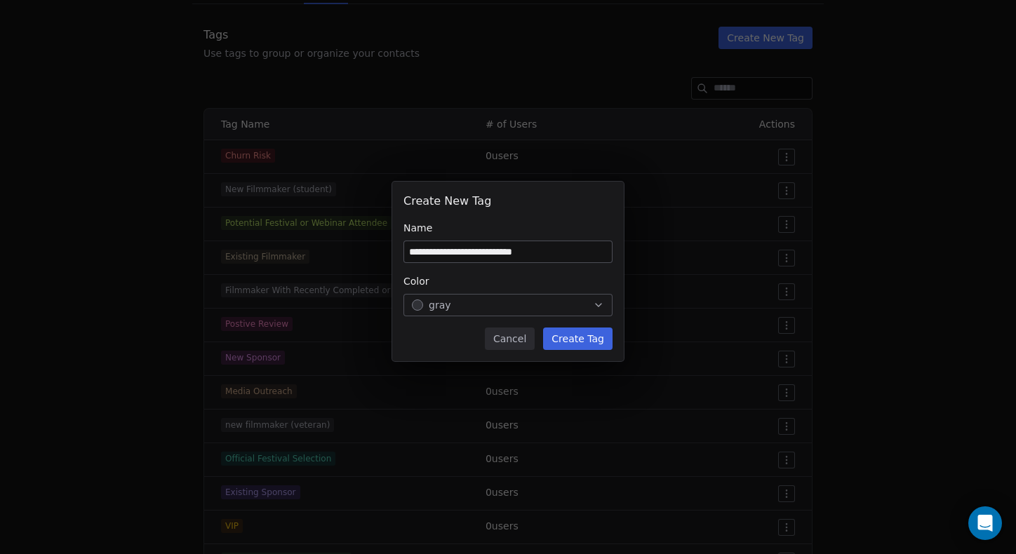
click at [577, 339] on button "Create Tag" at bounding box center [577, 339] width 69 height 22
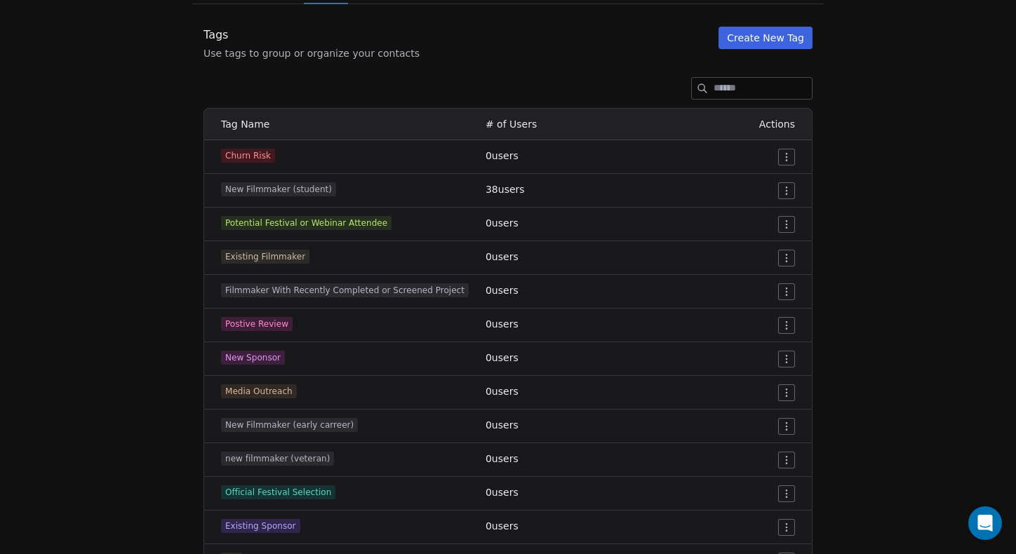
click at [674, 425] on html "CRM Setup Manage people properties and other relevant settings. Contact Propert…" at bounding box center [508, 277] width 1016 height 554
click at [674, 452] on span "Edit" at bounding box center [760, 455] width 19 height 14
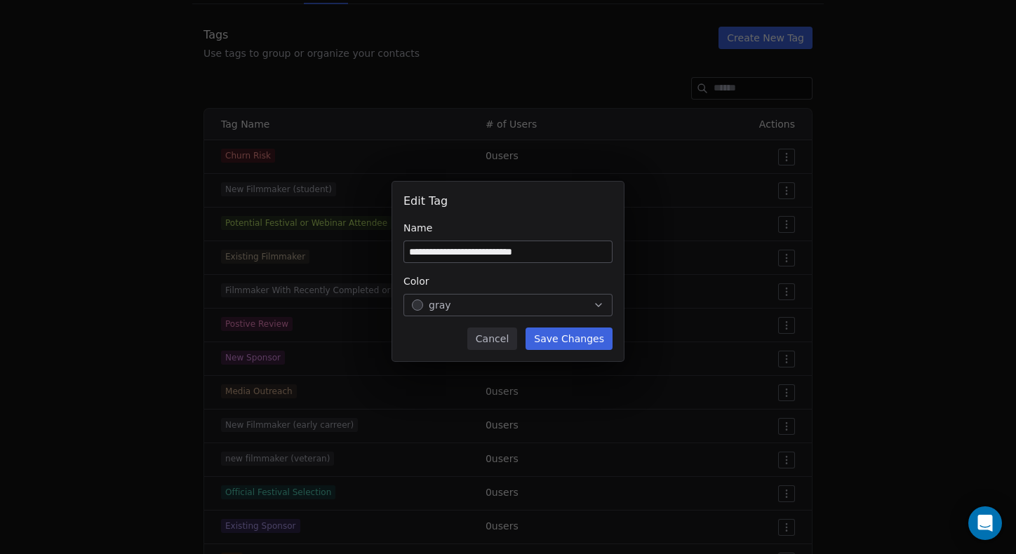
click at [527, 254] on input "**********" at bounding box center [508, 251] width 208 height 21
type input "**********"
click at [560, 337] on button "Save Changes" at bounding box center [568, 339] width 87 height 22
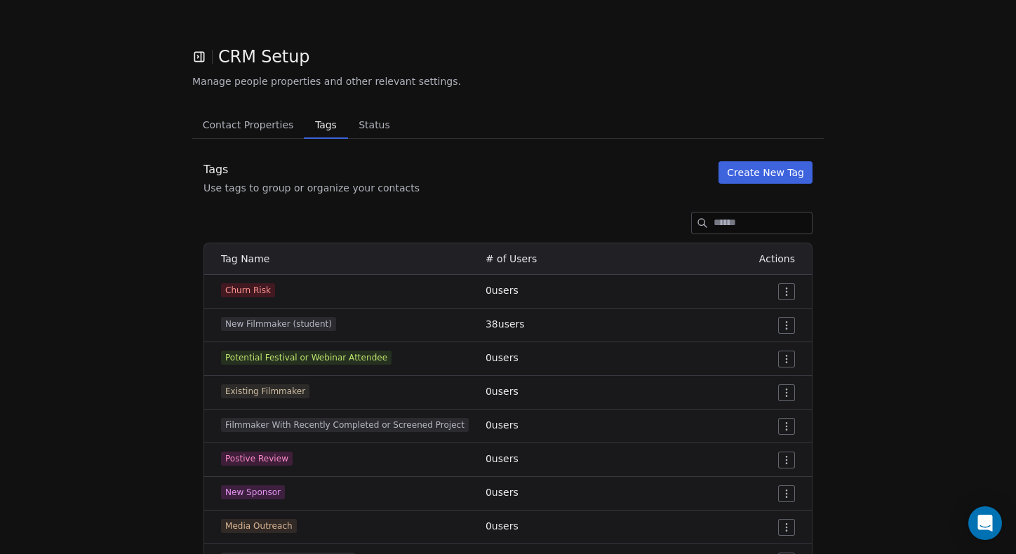
scroll to position [0, 0]
click at [244, 116] on span "Contact Properties" at bounding box center [248, 125] width 102 height 20
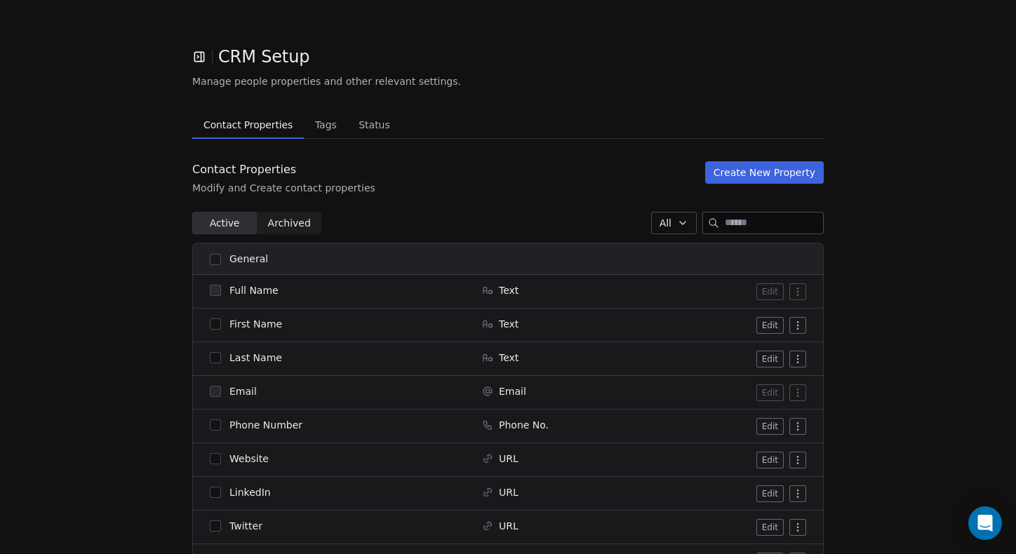
click at [325, 119] on span "Tags" at bounding box center [325, 125] width 33 height 20
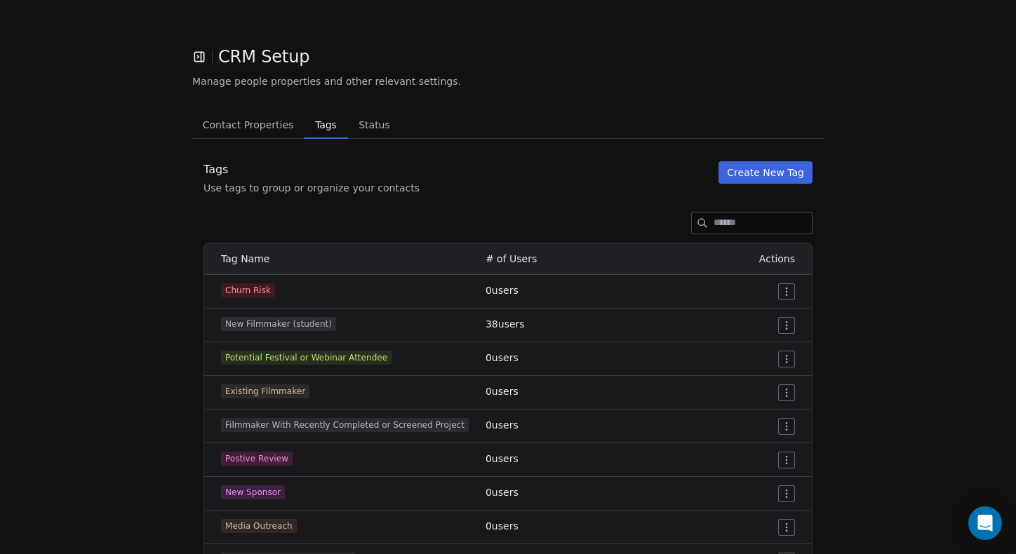
click at [274, 59] on span "CRM Setup" at bounding box center [263, 56] width 91 height 21
click at [201, 59] on icon "button" at bounding box center [201, 56] width 0 height 9
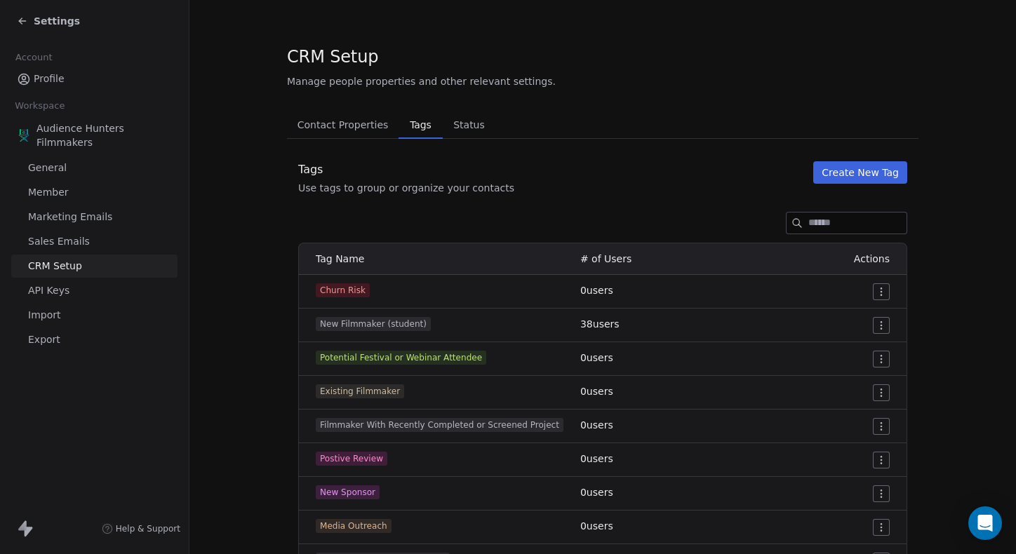
click at [58, 80] on span "Profile" at bounding box center [49, 79] width 31 height 15
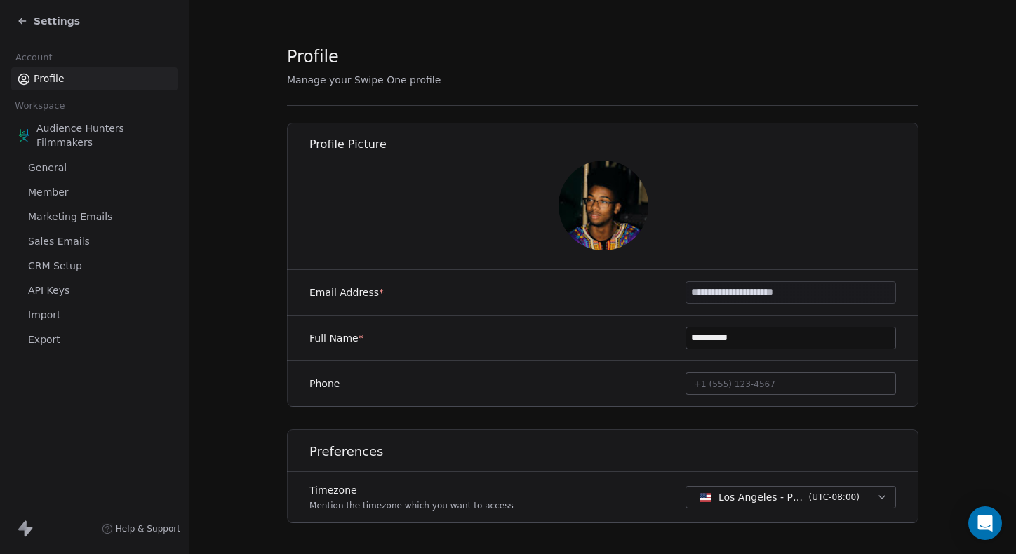
click at [74, 125] on span "Audience Hunters Filmmakers" at bounding box center [103, 135] width 135 height 28
click at [55, 163] on span "General" at bounding box center [47, 168] width 39 height 15
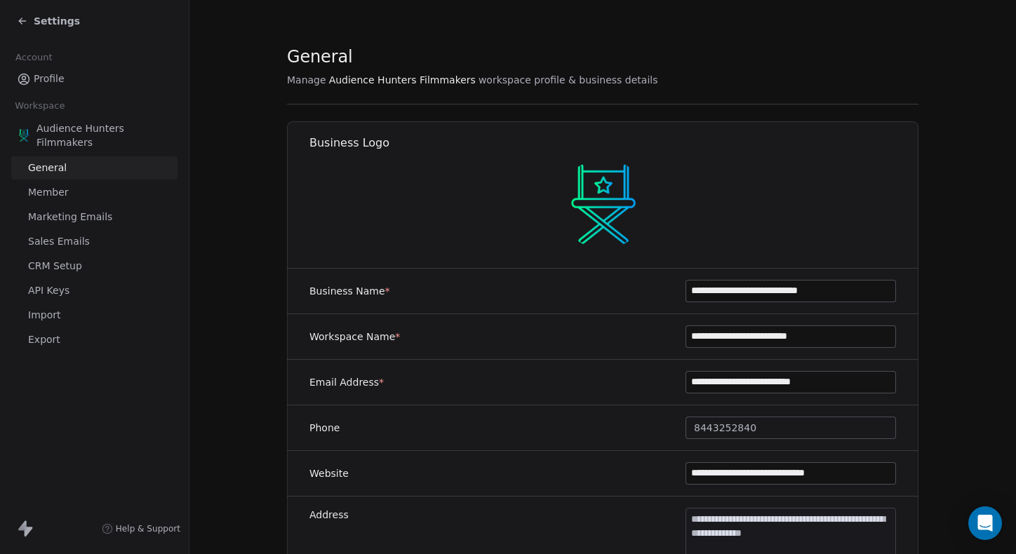
click at [57, 209] on link "Marketing Emails" at bounding box center [94, 217] width 166 height 23
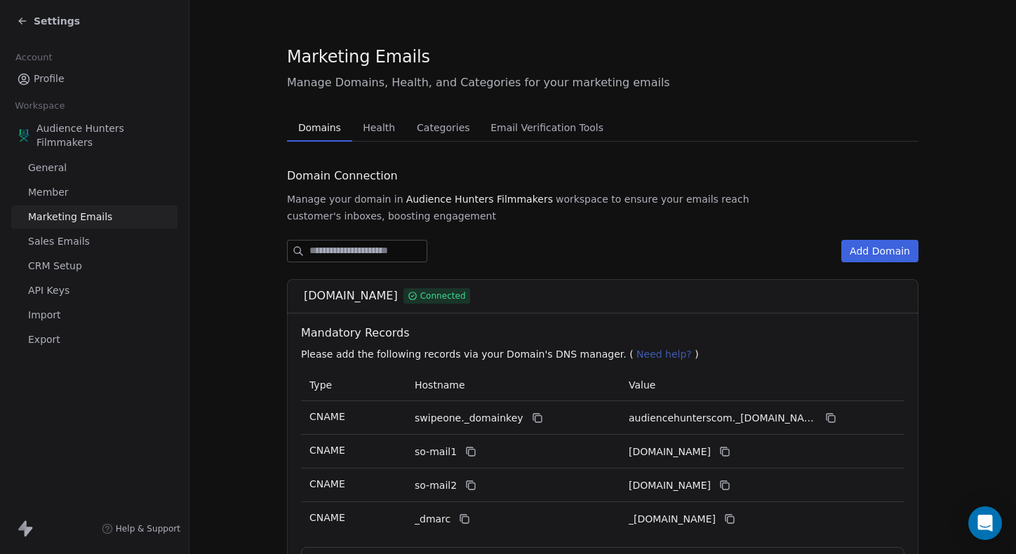
click at [55, 200] on link "Member" at bounding box center [94, 192] width 166 height 23
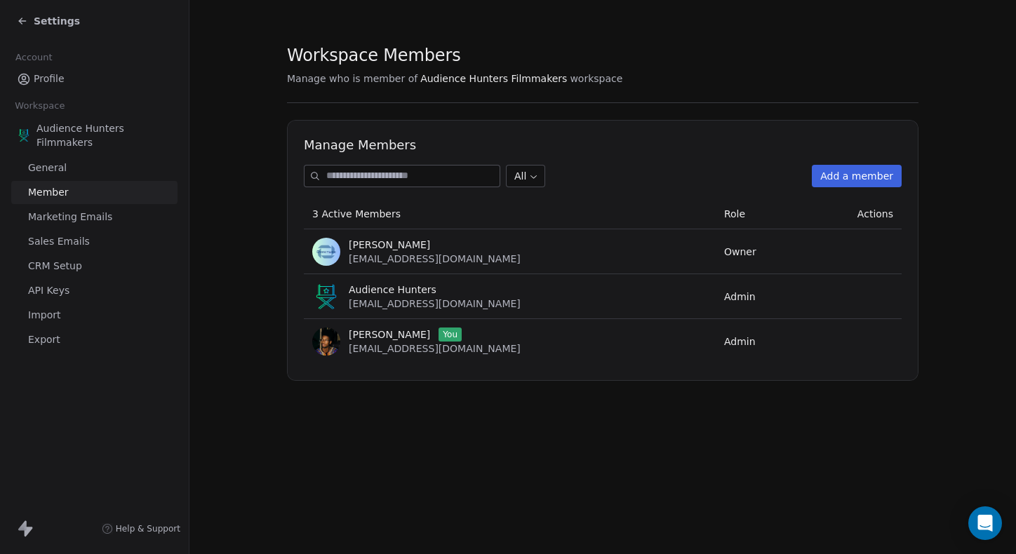
click at [67, 220] on span "Marketing Emails" at bounding box center [70, 217] width 84 height 15
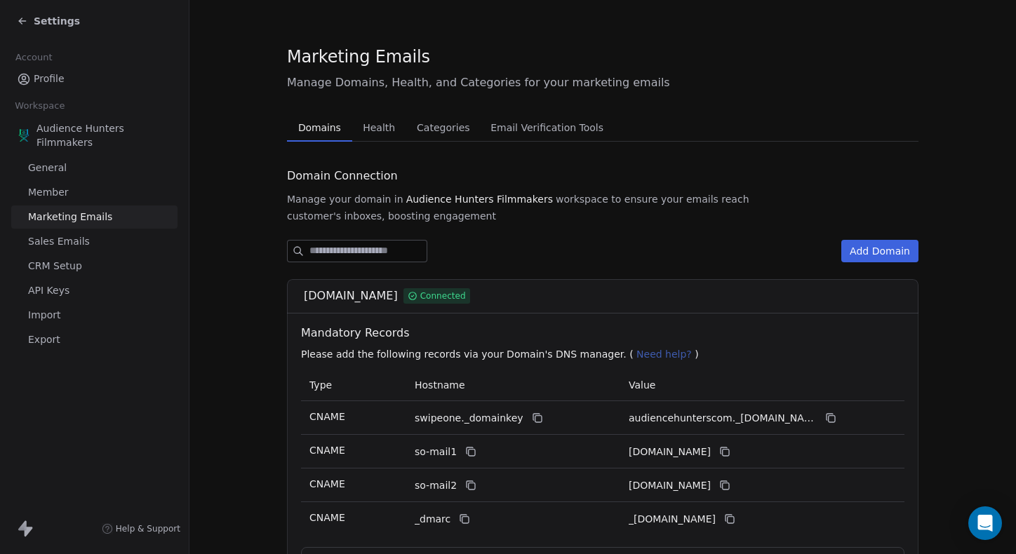
click at [70, 254] on div "Audience Hunters Filmmakers General Member Marketing Emails Sales Emails CRM Se…" at bounding box center [94, 234] width 166 height 236
click at [70, 268] on span "CRM Setup" at bounding box center [55, 266] width 54 height 15
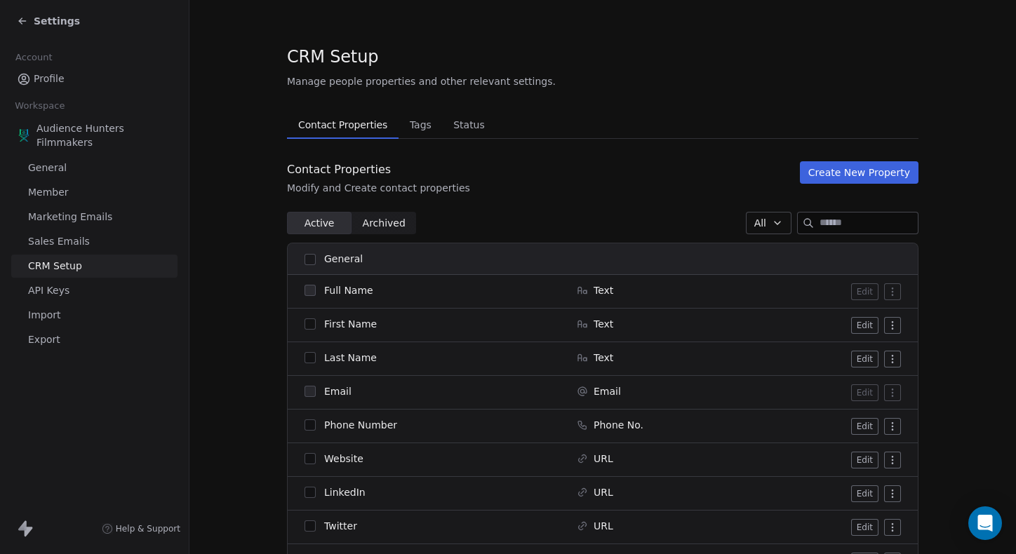
click at [69, 248] on span "Sales Emails" at bounding box center [59, 241] width 62 height 15
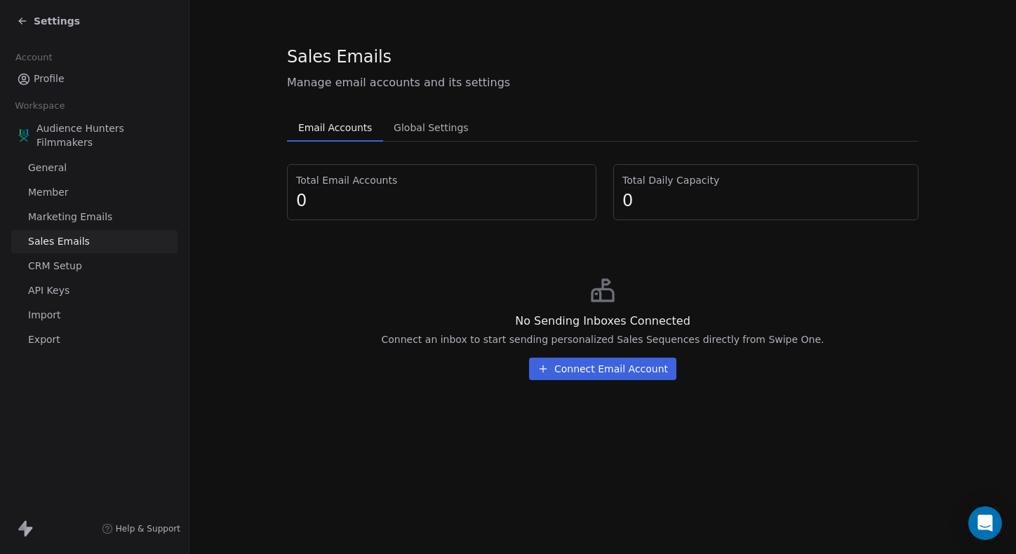
click at [62, 170] on span "General" at bounding box center [47, 168] width 39 height 15
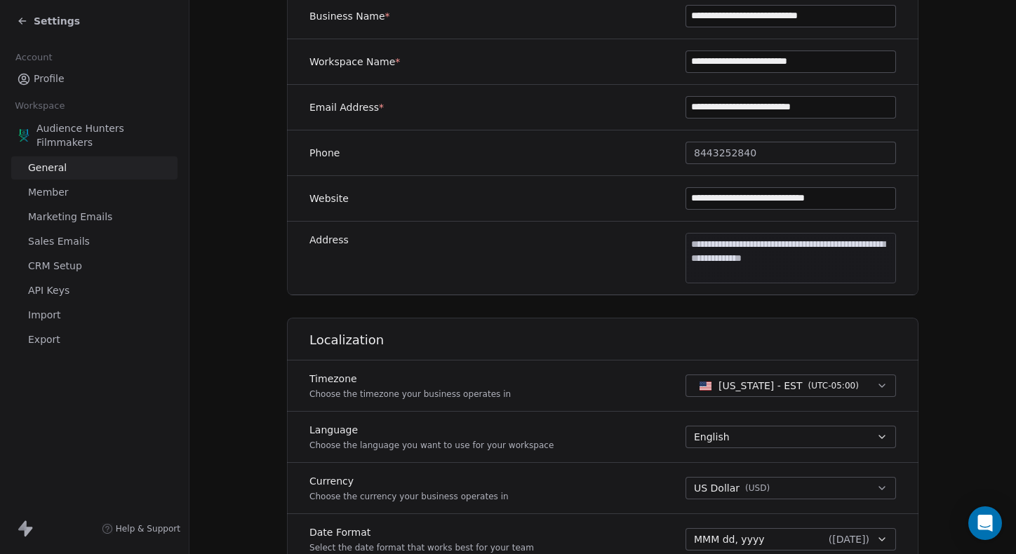
scroll to position [278, 0]
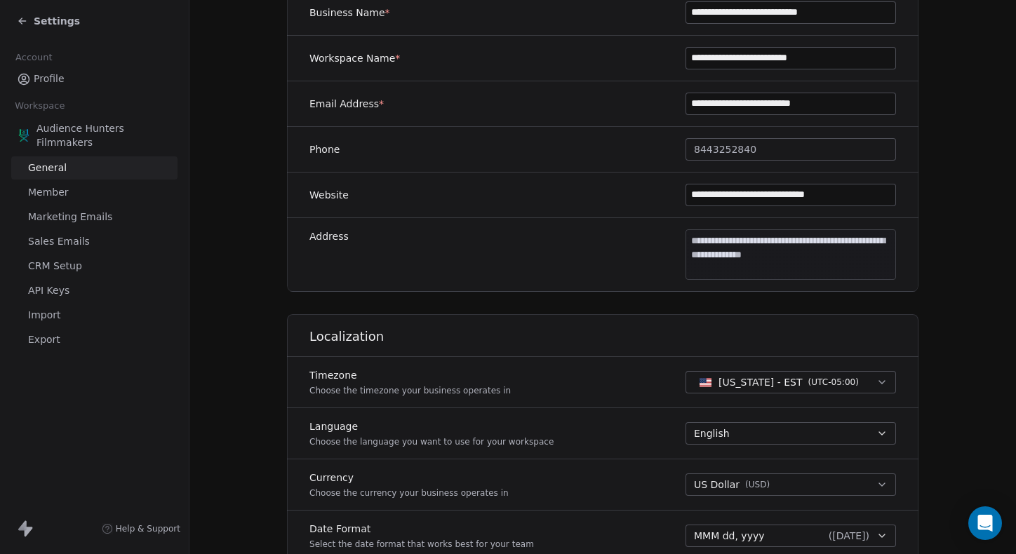
click at [26, 530] on icon at bounding box center [22, 525] width 8 height 10
click at [56, 270] on span "CRM Setup" at bounding box center [55, 266] width 54 height 15
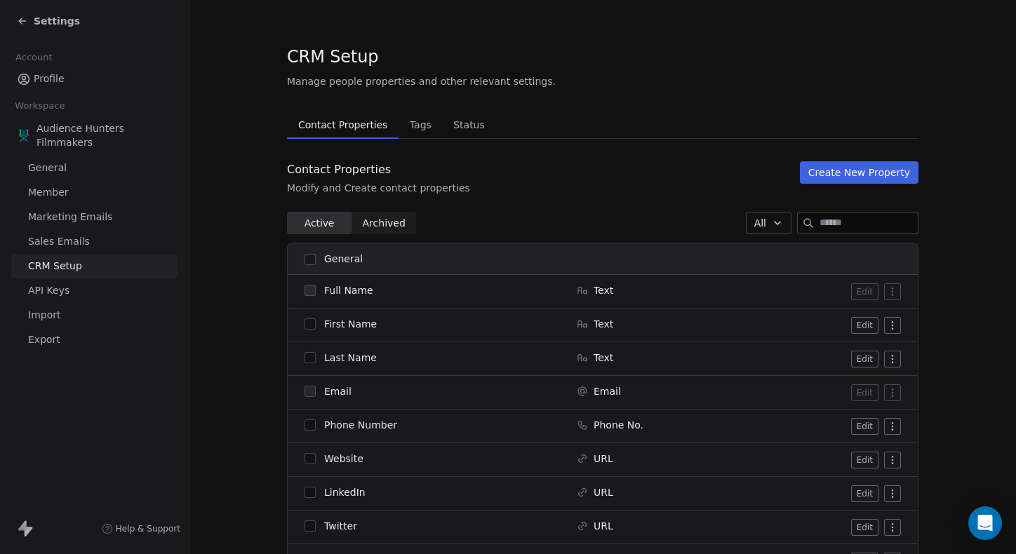
click at [58, 176] on link "General" at bounding box center [94, 167] width 166 height 23
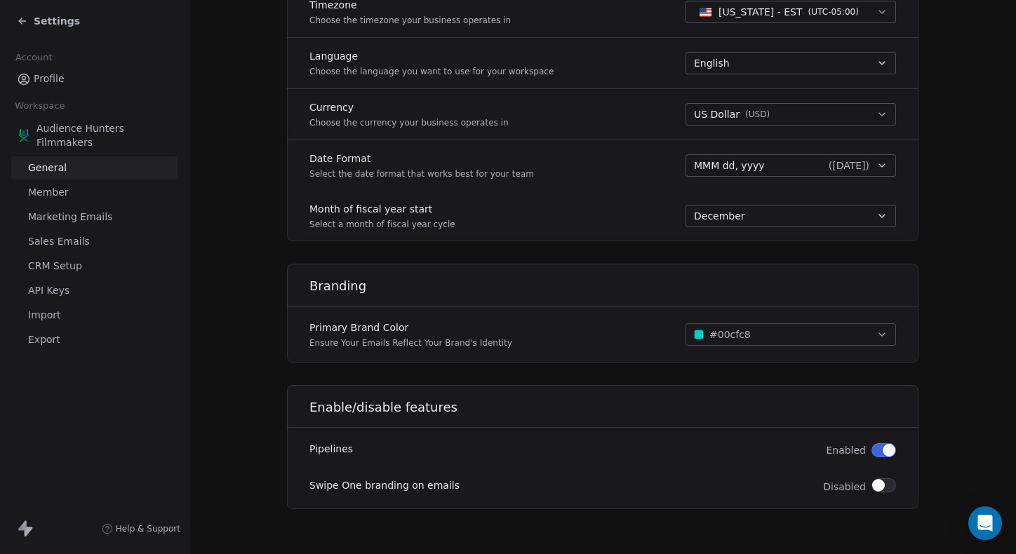
scroll to position [649, 0]
click at [29, 74] on icon at bounding box center [24, 79] width 14 height 14
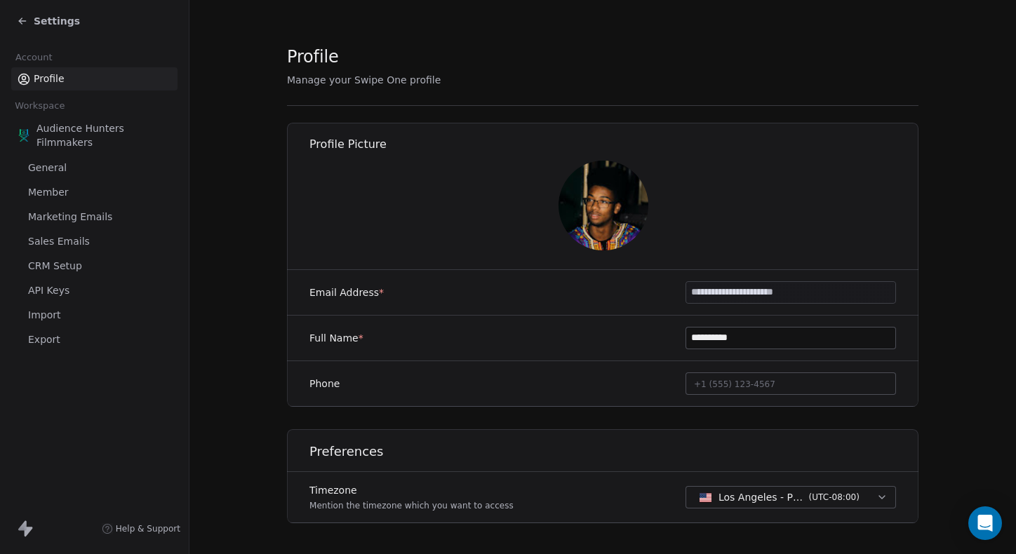
click at [23, 27] on div "Settings" at bounding box center [48, 21] width 63 height 14
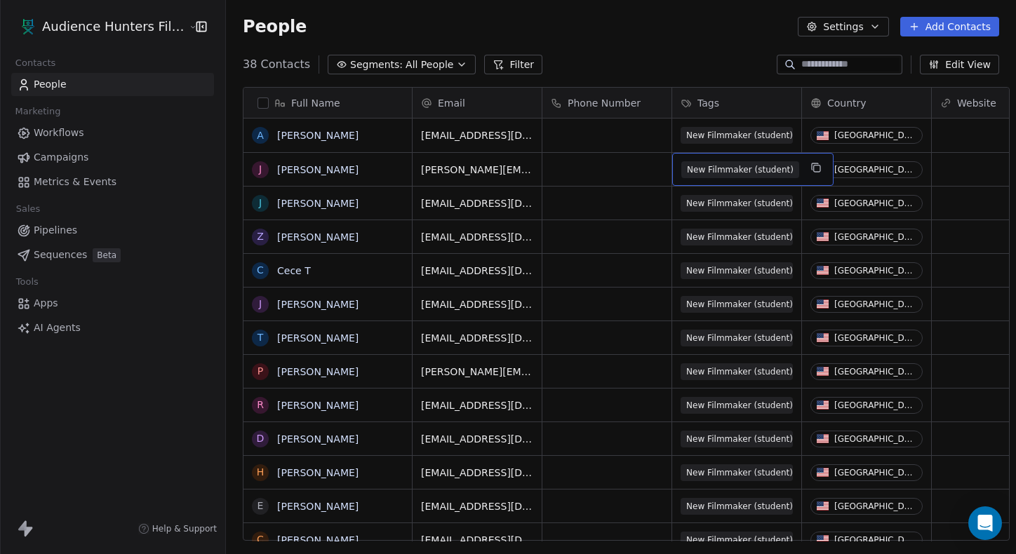
click at [674, 172] on span "New Filmmaker (student)" at bounding box center [740, 169] width 118 height 17
click at [674, 144] on div "New Filmmaker (student)" at bounding box center [752, 136] width 161 height 34
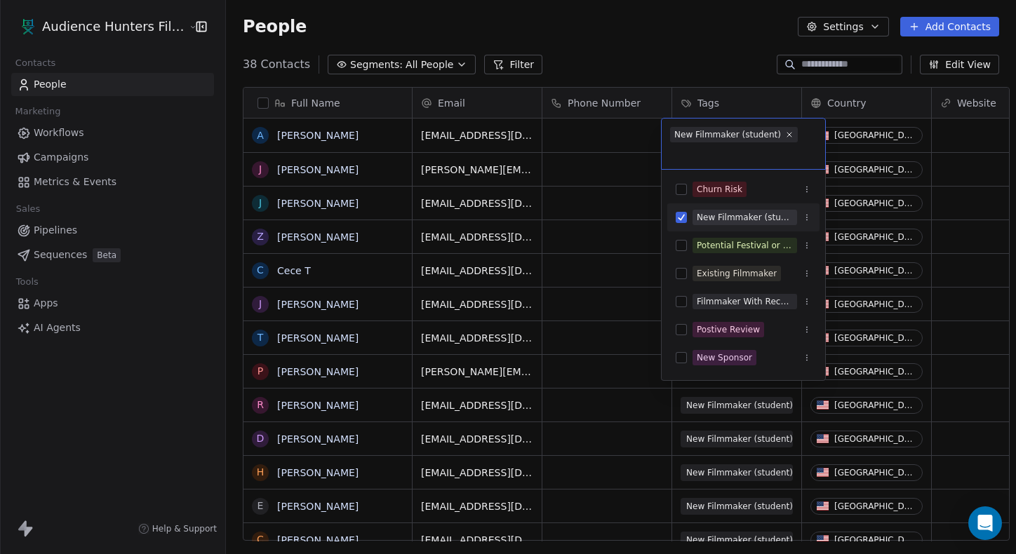
click at [674, 220] on button "Suggestions" at bounding box center [680, 217] width 11 height 11
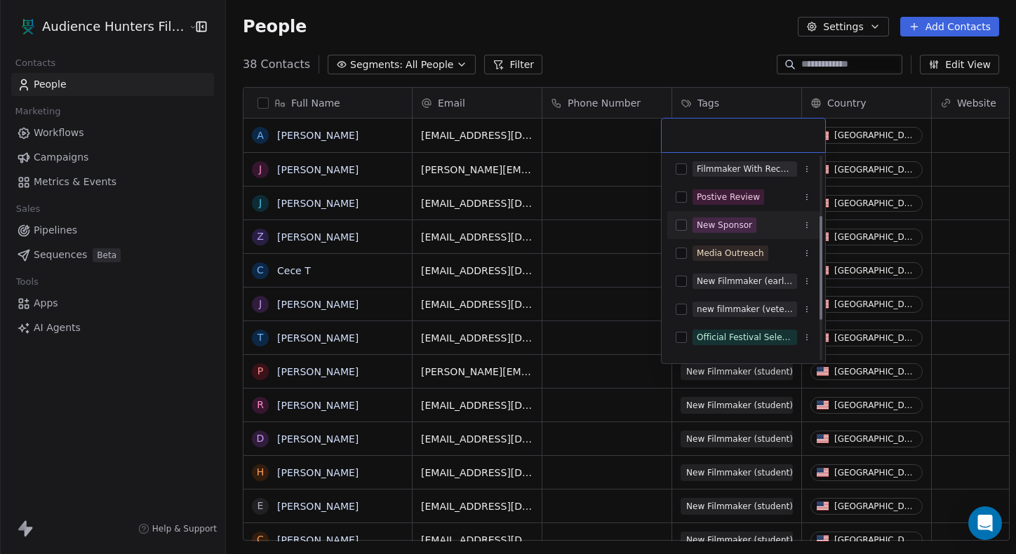
scroll to position [119, 0]
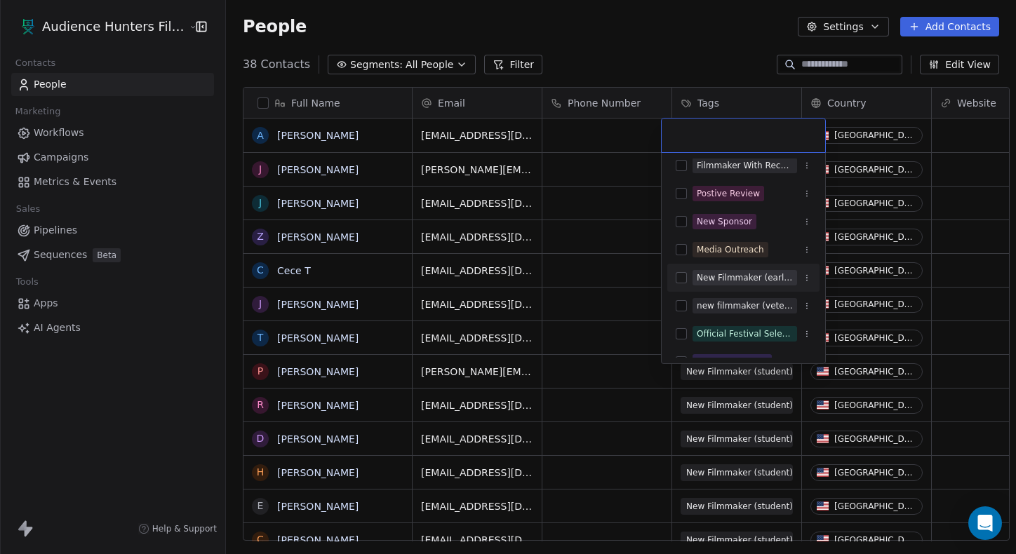
click at [674, 279] on button "Suggestions" at bounding box center [680, 277] width 11 height 11
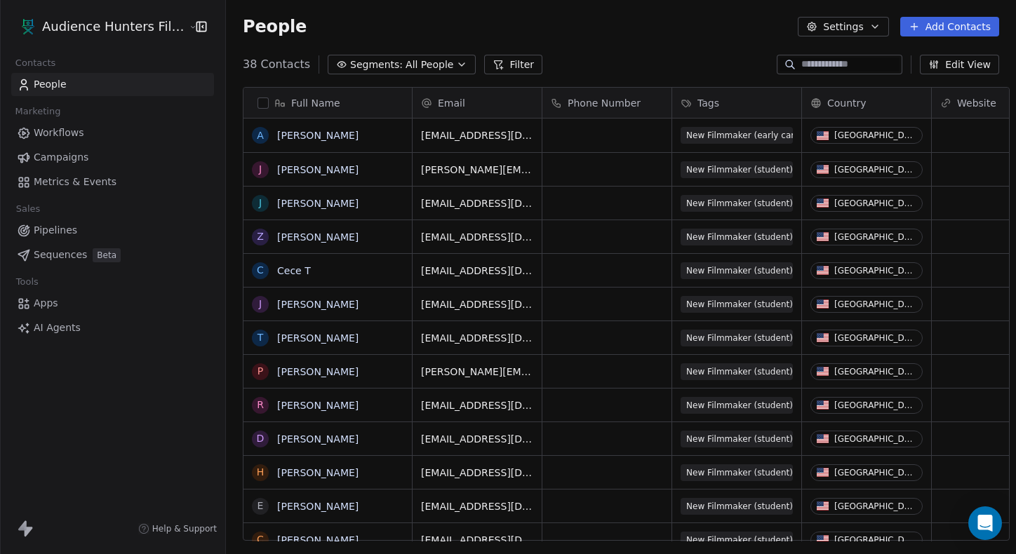
click at [663, 72] on html "Audience Hunters Film Festival Contacts People Marketing Workflows Campaigns Me…" at bounding box center [508, 277] width 1016 height 554
click at [674, 173] on span "New Filmmaker (student)" at bounding box center [740, 169] width 118 height 17
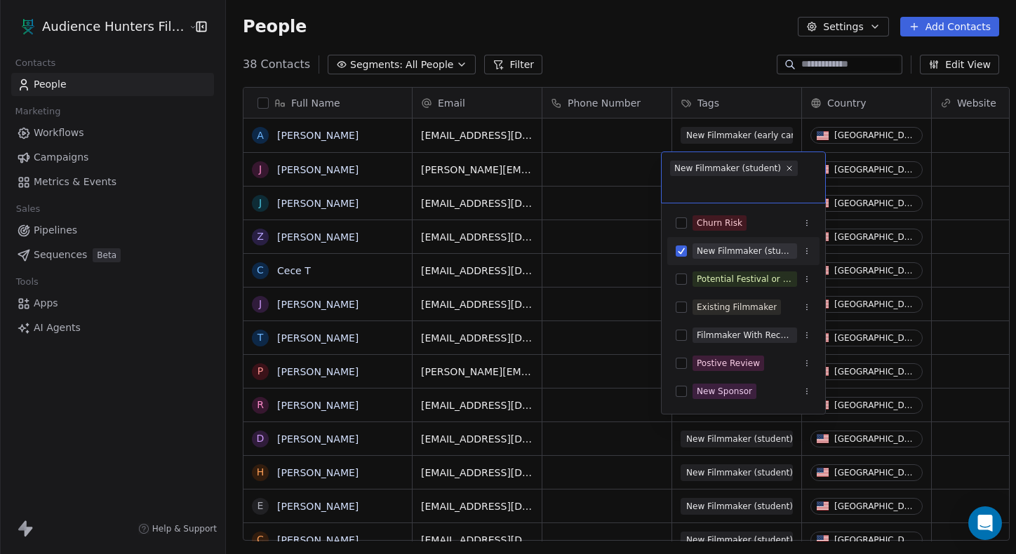
click at [674, 250] on div "New Filmmaker (student)" at bounding box center [743, 251] width 152 height 22
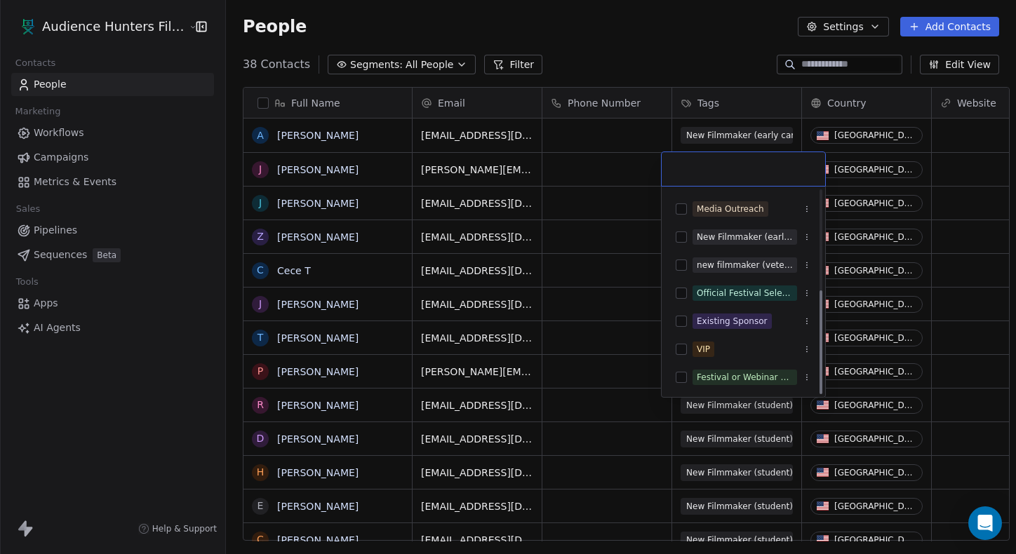
scroll to position [194, 0]
click at [674, 264] on button "Suggestions" at bounding box center [680, 265] width 11 height 11
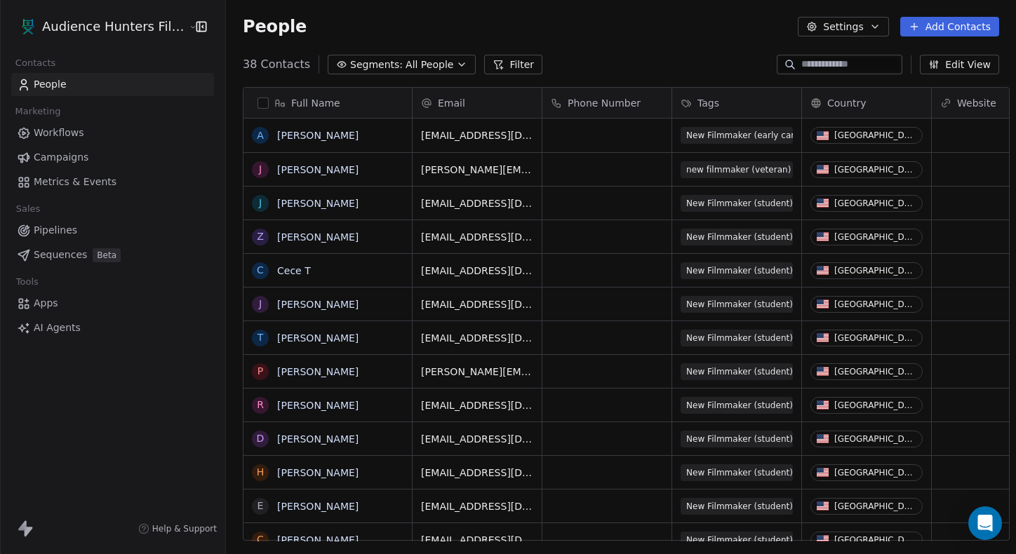
click at [661, 62] on html "Audience Hunters Film Festival Contacts People Marketing Workflows Campaigns Me…" at bounding box center [508, 277] width 1016 height 554
click at [674, 197] on span "New Filmmaker (student)" at bounding box center [740, 203] width 118 height 17
click at [664, 60] on html "Audience Hunters Film Festival Contacts People Marketing Workflows Campaigns Me…" at bounding box center [508, 277] width 1016 height 554
click at [674, 229] on span "New Filmmaker (student)" at bounding box center [740, 237] width 118 height 17
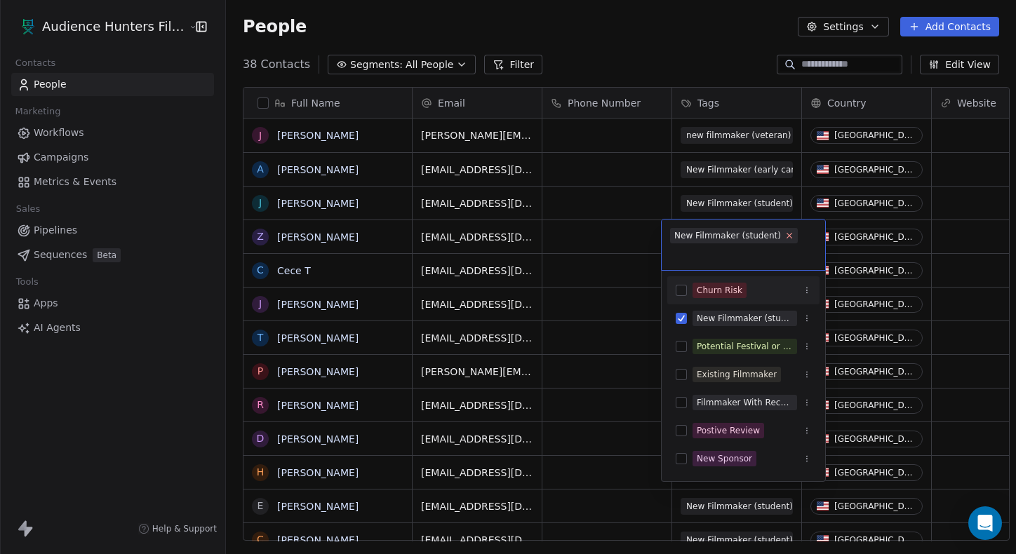
click at [674, 236] on icon at bounding box center [788, 235] width 9 height 9
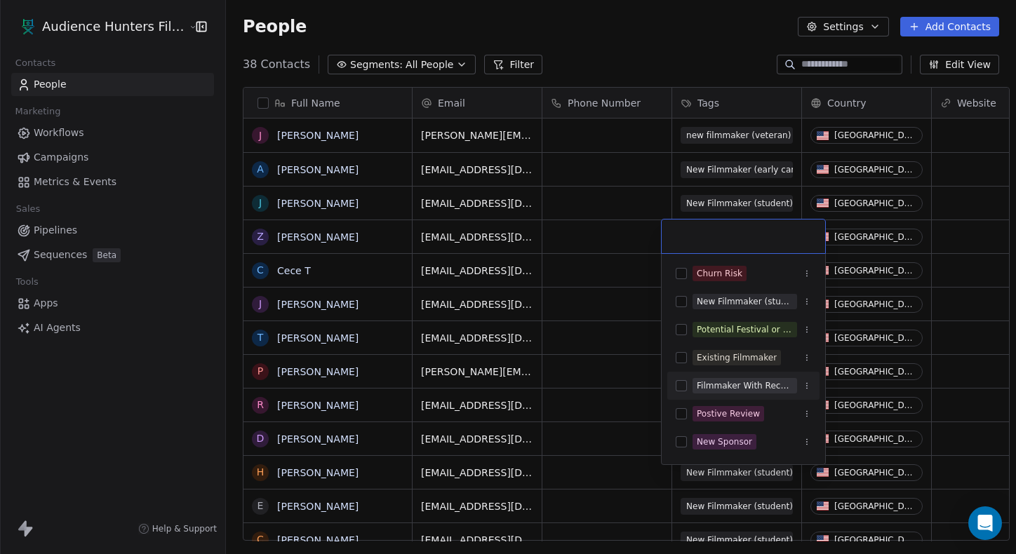
click at [674, 384] on button "Suggestions" at bounding box center [680, 385] width 11 height 11
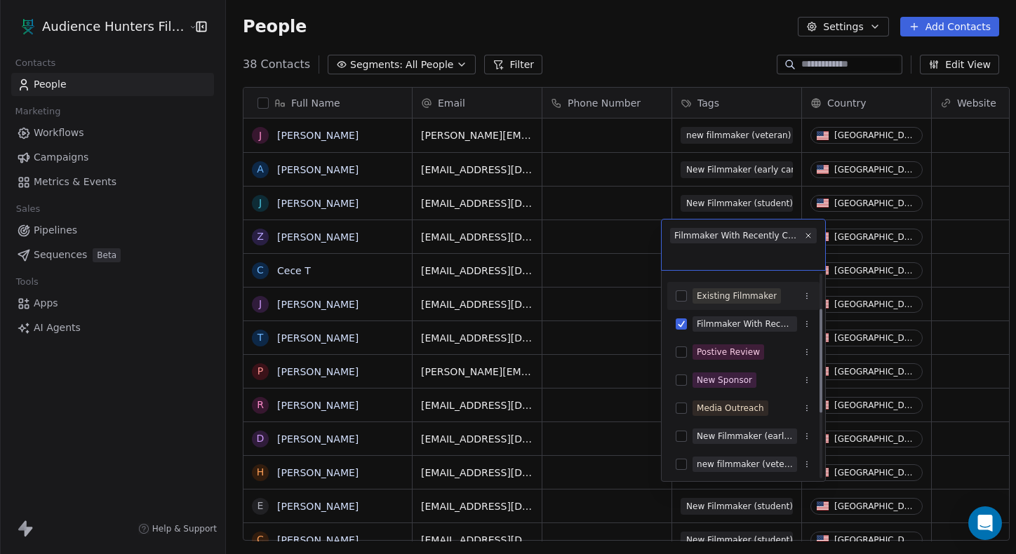
scroll to position [86, 0]
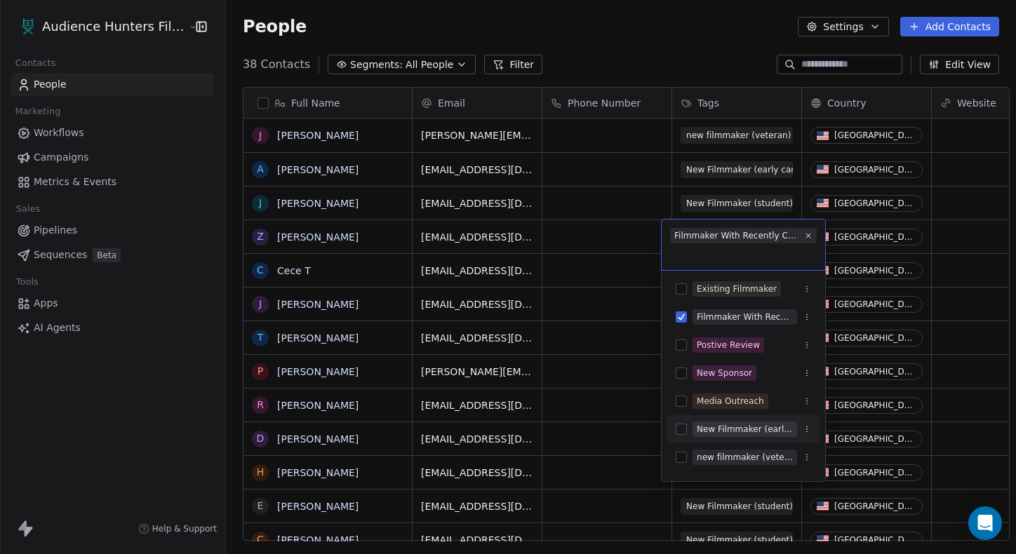
click at [674, 426] on div "New Filmmaker (early career)" at bounding box center [743, 429] width 152 height 22
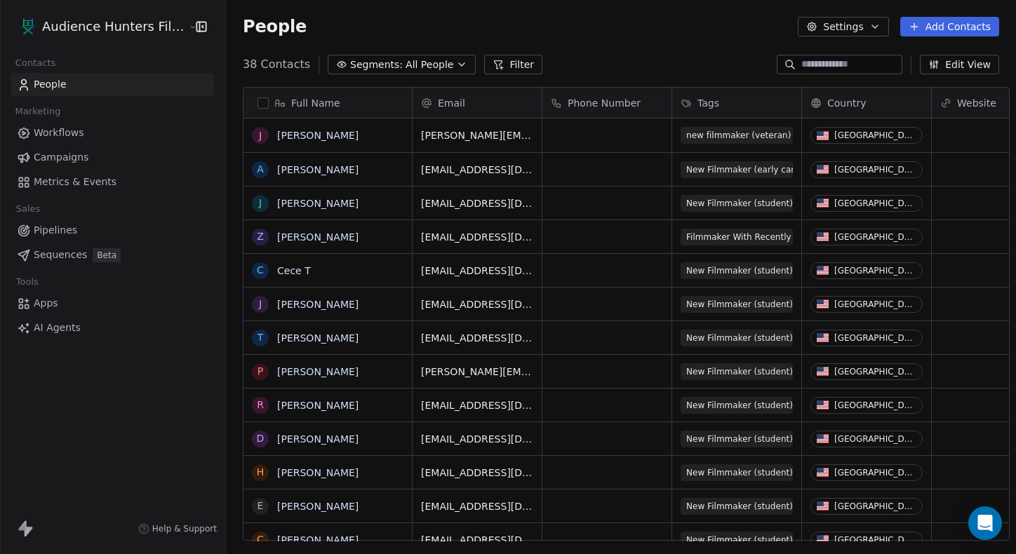
click at [674, 61] on html "Audience Hunters Film Festival Contacts People Marketing Workflows Campaigns Me…" at bounding box center [508, 277] width 1016 height 554
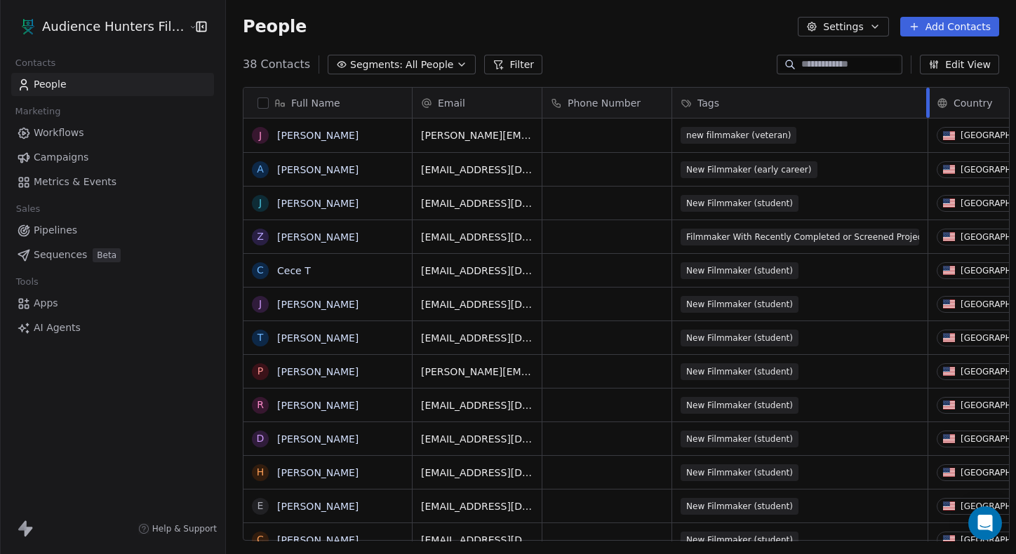
drag, startPoint x: 788, startPoint y: 95, endPoint x: 915, endPoint y: 86, distance: 126.6
click at [674, 86] on div "Full Name J [PERSON_NAME] A [PERSON_NAME] J [PERSON_NAME] Z [PERSON_NAME] C [PE…" at bounding box center [621, 319] width 790 height 487
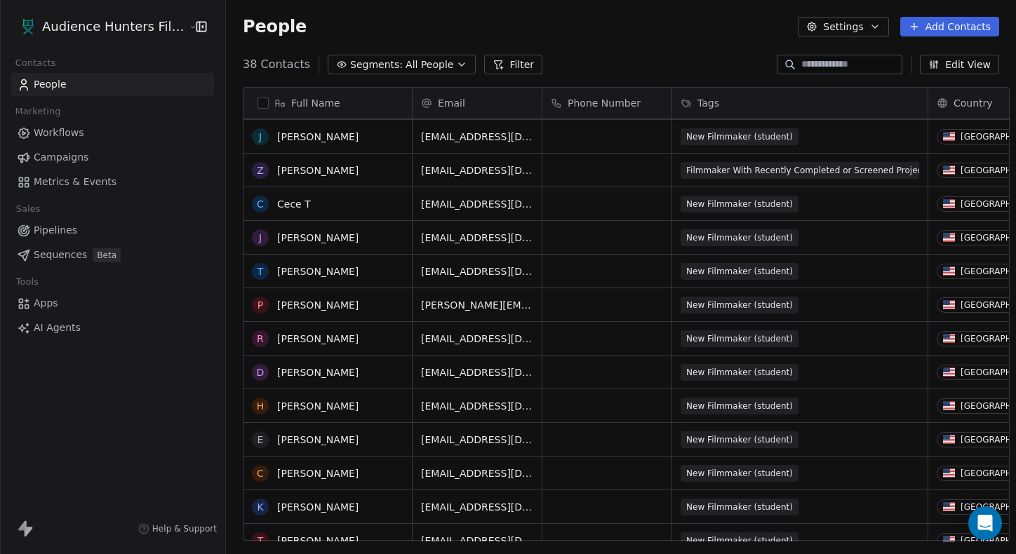
scroll to position [72, 0]
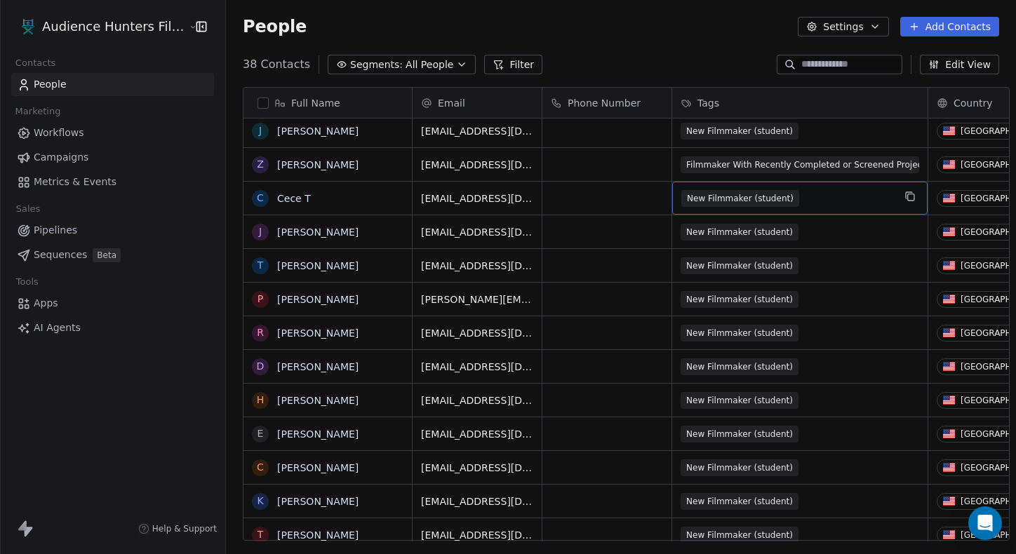
click at [674, 200] on span "New Filmmaker (student)" at bounding box center [740, 198] width 118 height 17
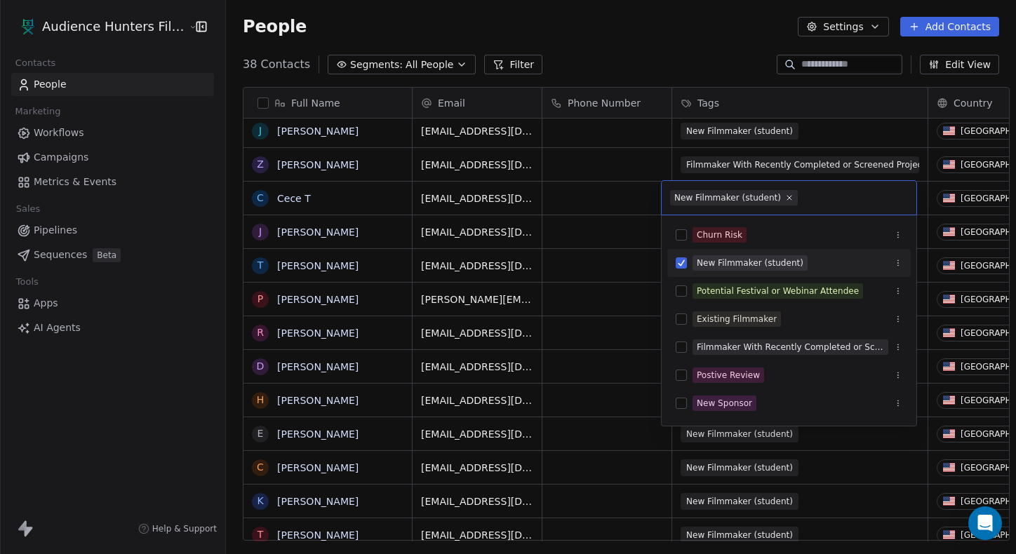
click at [674, 262] on div "New Filmmaker (student)" at bounding box center [750, 263] width 107 height 13
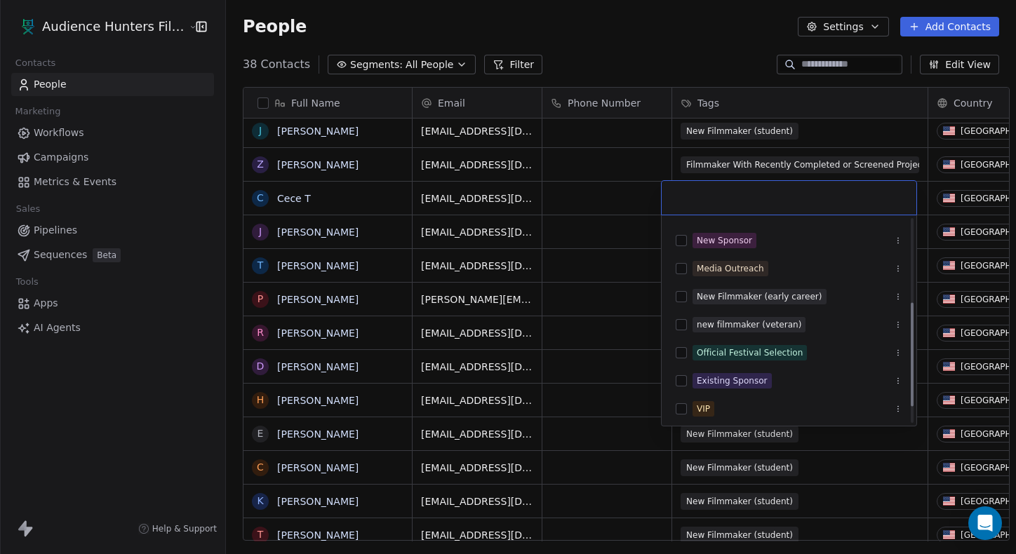
scroll to position [168, 0]
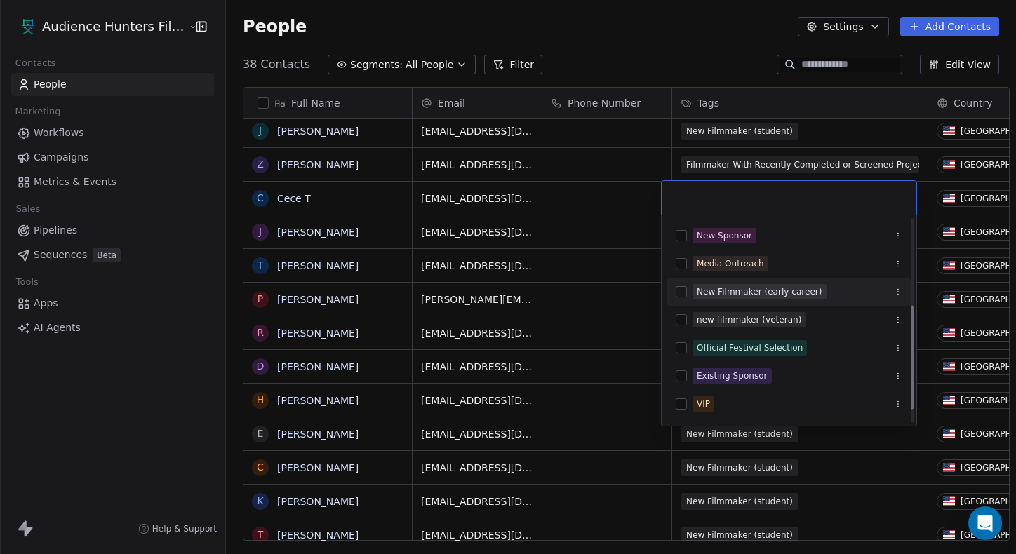
click at [674, 290] on div "New Filmmaker (early career)" at bounding box center [760, 291] width 126 height 13
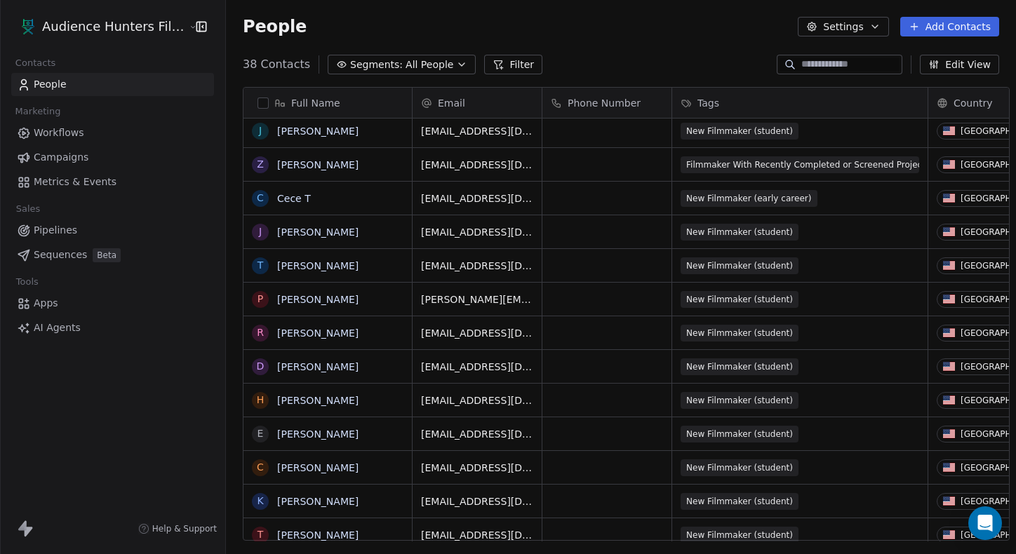
click at [674, 81] on html "Audience Hunters Film Festival Contacts People Marketing Workflows Campaigns Me…" at bounding box center [508, 277] width 1016 height 554
click at [674, 226] on span "New Filmmaker (student)" at bounding box center [740, 232] width 118 height 17
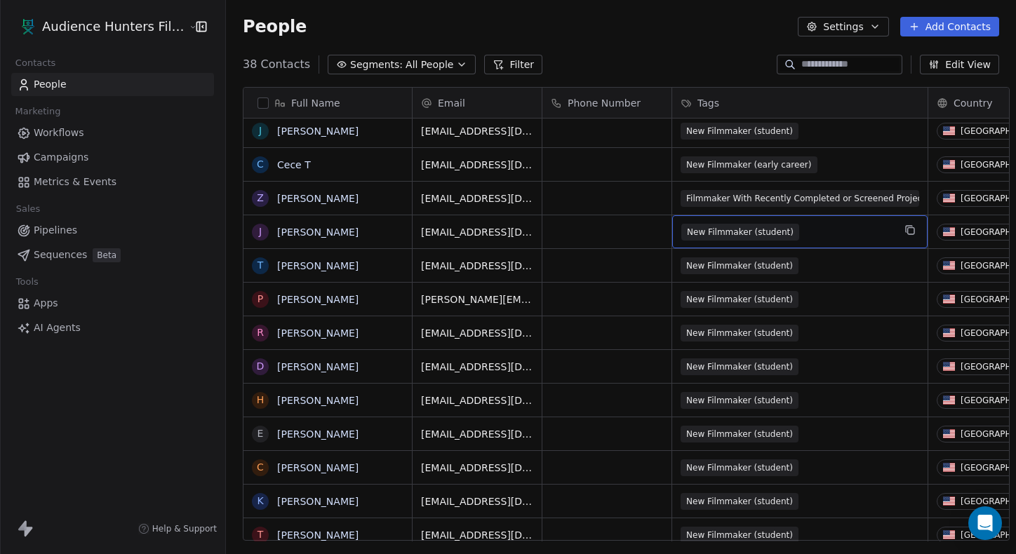
click at [674, 226] on span "New Filmmaker (student)" at bounding box center [740, 232] width 118 height 17
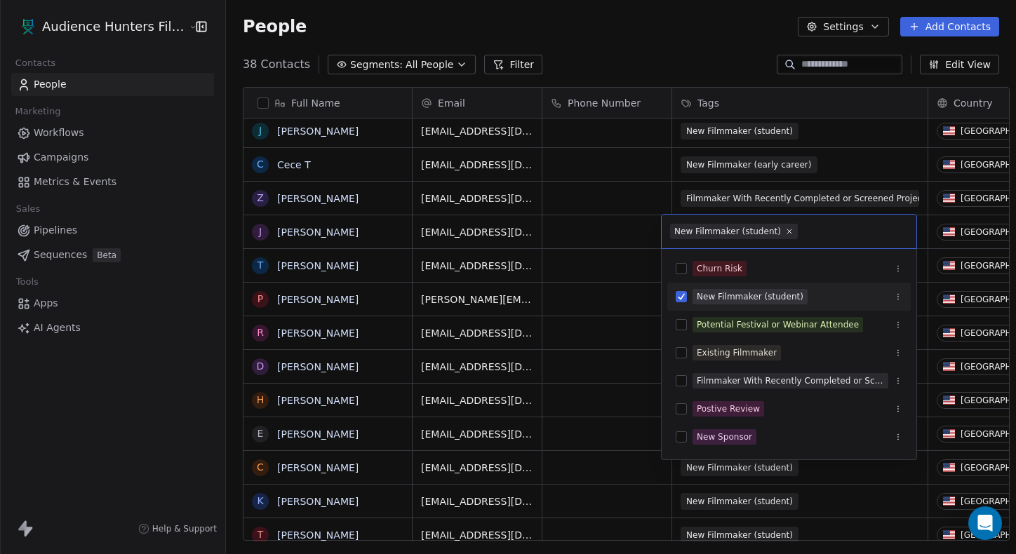
click at [674, 294] on div "New Filmmaker (student)" at bounding box center [750, 296] width 107 height 13
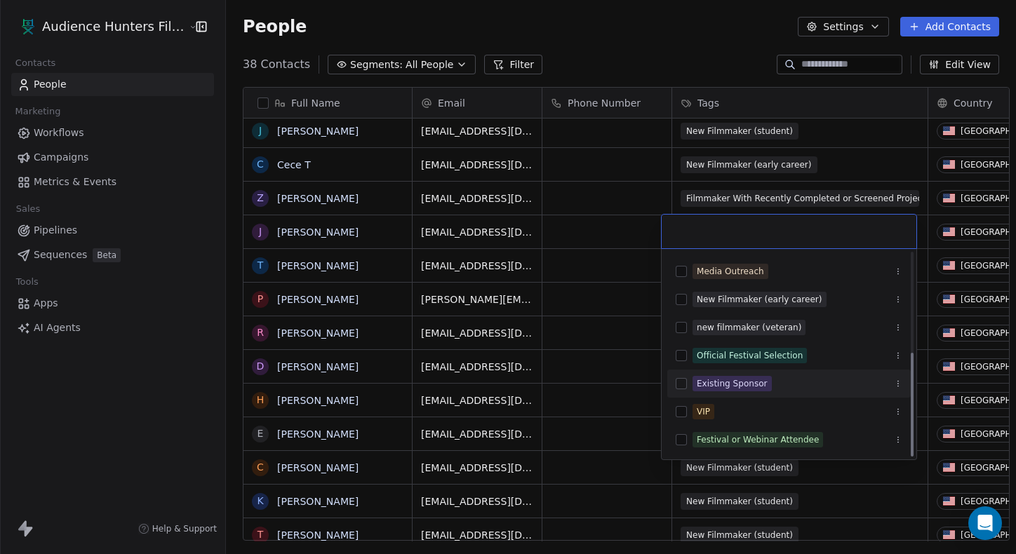
scroll to position [194, 0]
click at [674, 356] on div "Official Festival Selection" at bounding box center [750, 355] width 106 height 13
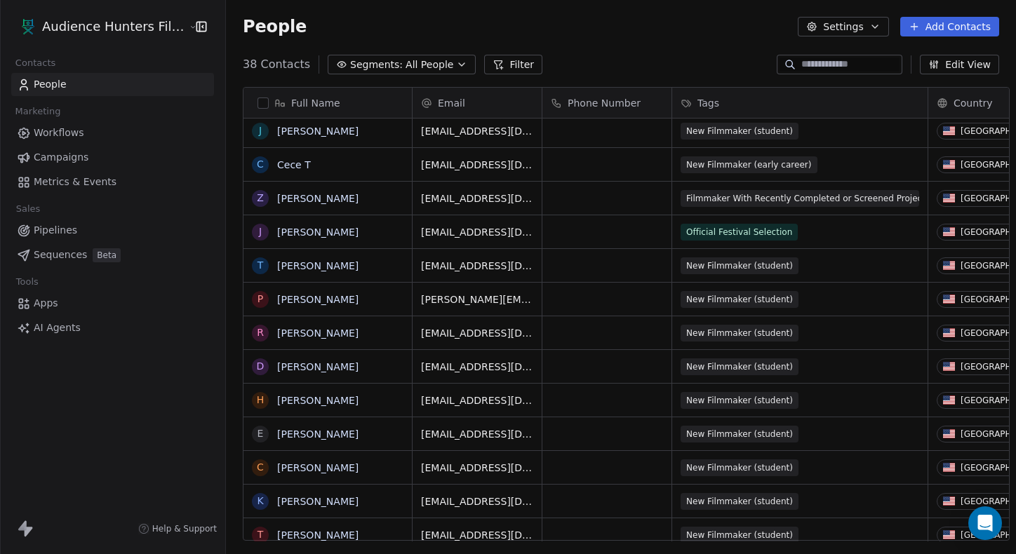
click at [674, 88] on html "Audience Hunters Film Festival Contacts People Marketing Workflows Campaigns Me…" at bounding box center [508, 277] width 1016 height 554
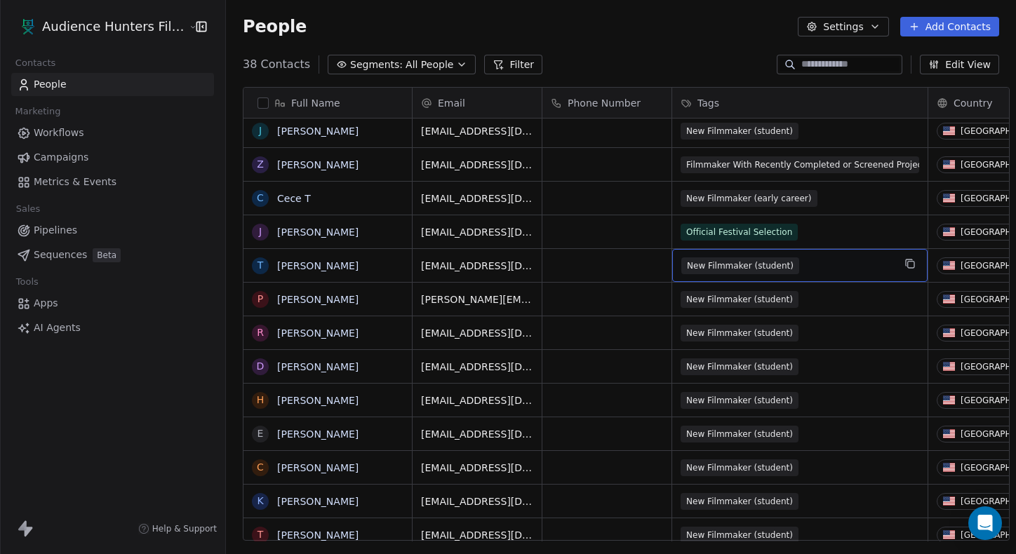
click at [674, 267] on span "New Filmmaker (student)" at bounding box center [740, 265] width 118 height 17
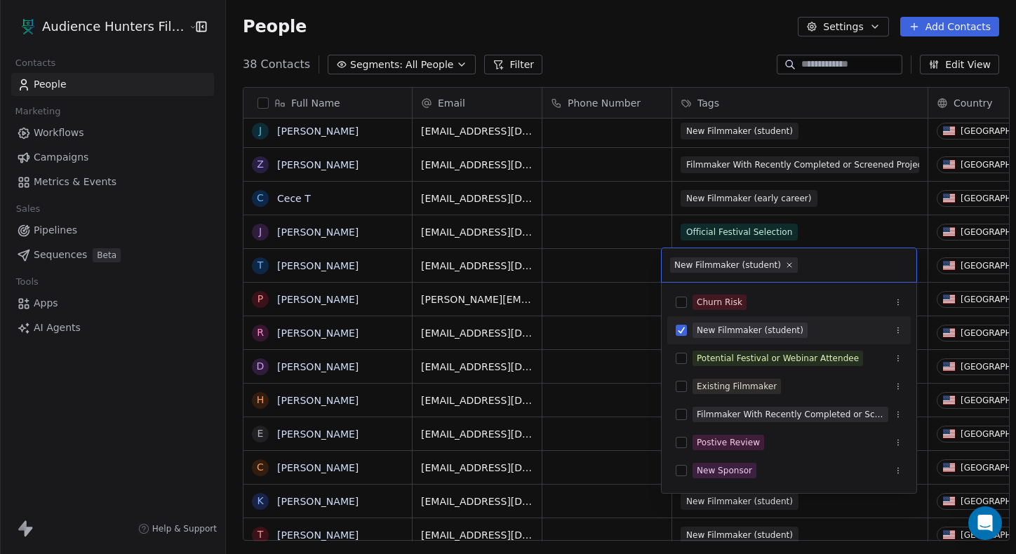
click at [674, 327] on div "New Filmmaker (student)" at bounding box center [788, 330] width 243 height 22
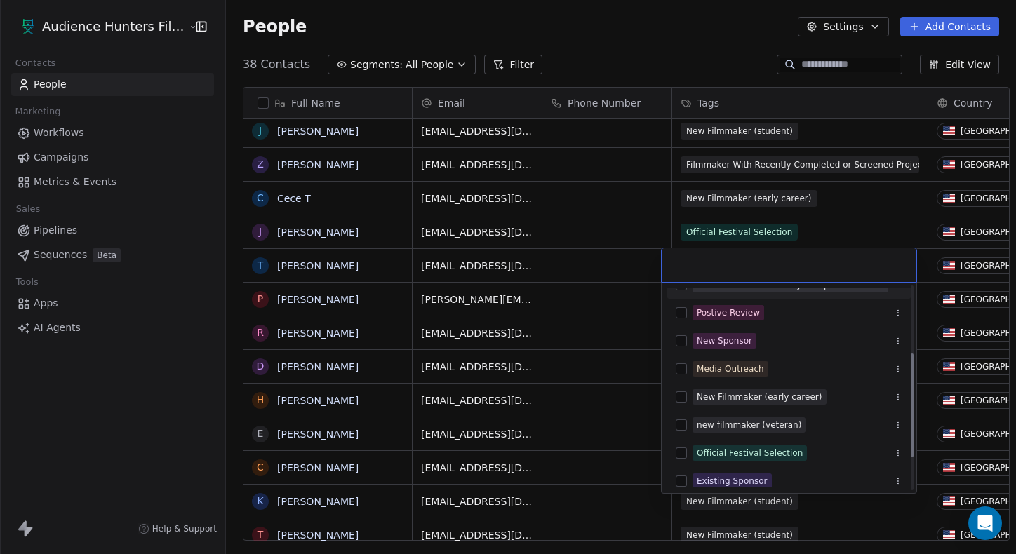
scroll to position [131, 0]
click at [674, 395] on div "New Filmmaker (early career)" at bounding box center [788, 395] width 243 height 22
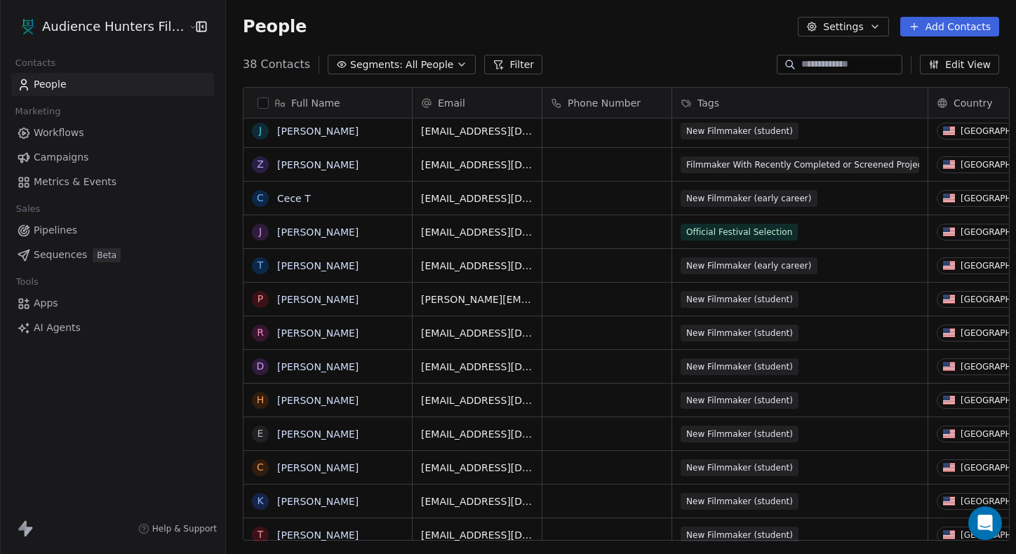
click at [673, 84] on html "Audience Hunters Film Festival Contacts People Marketing Workflows Campaigns Me…" at bounding box center [508, 277] width 1016 height 554
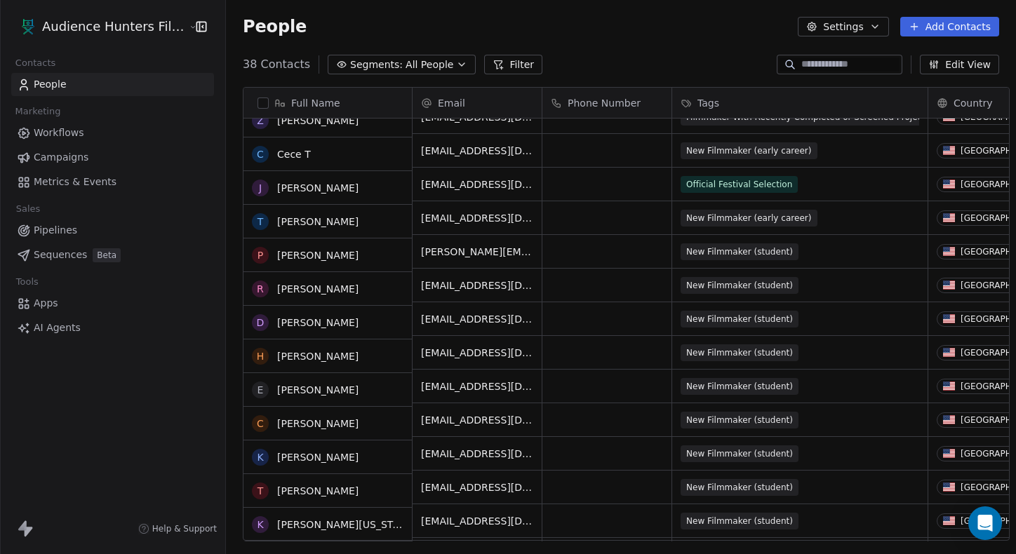
scroll to position [139, 0]
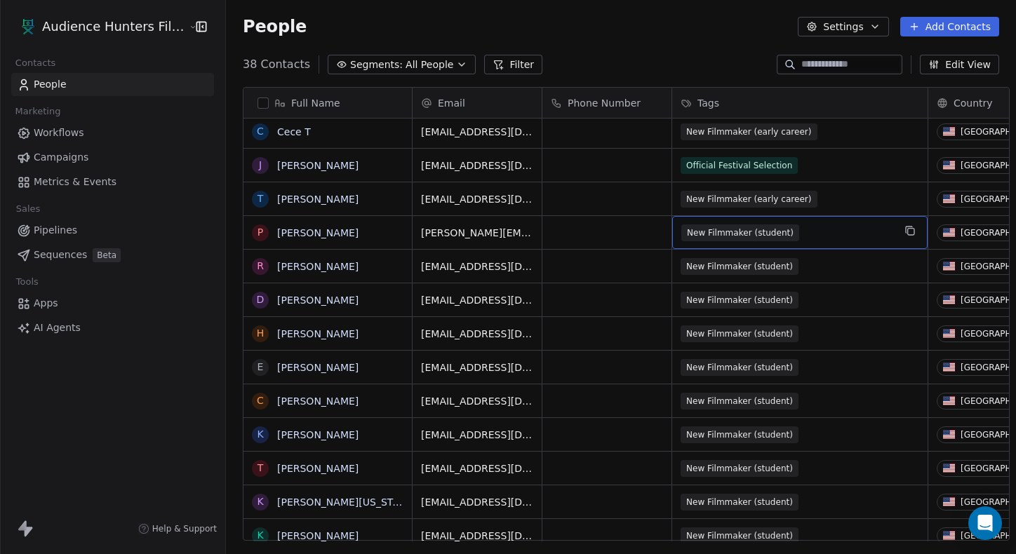
click at [674, 235] on span "New Filmmaker (student)" at bounding box center [740, 232] width 118 height 17
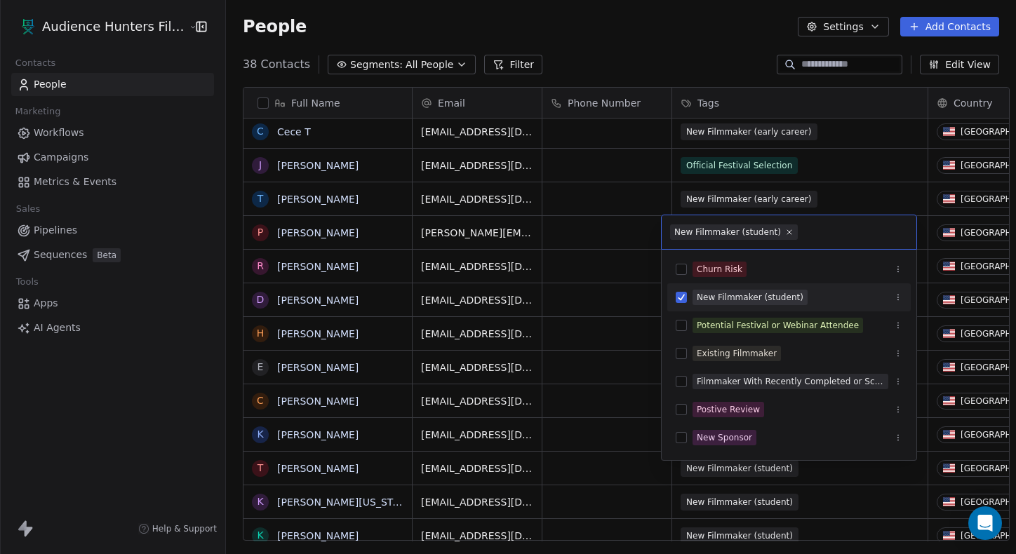
click at [674, 288] on div "New Filmmaker (student)" at bounding box center [788, 297] width 243 height 22
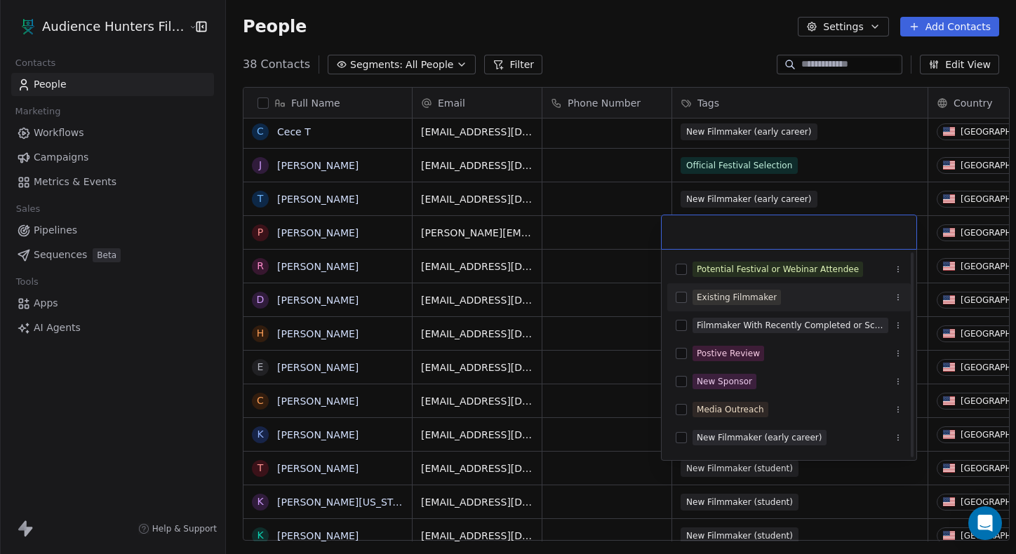
scroll to position [182, 0]
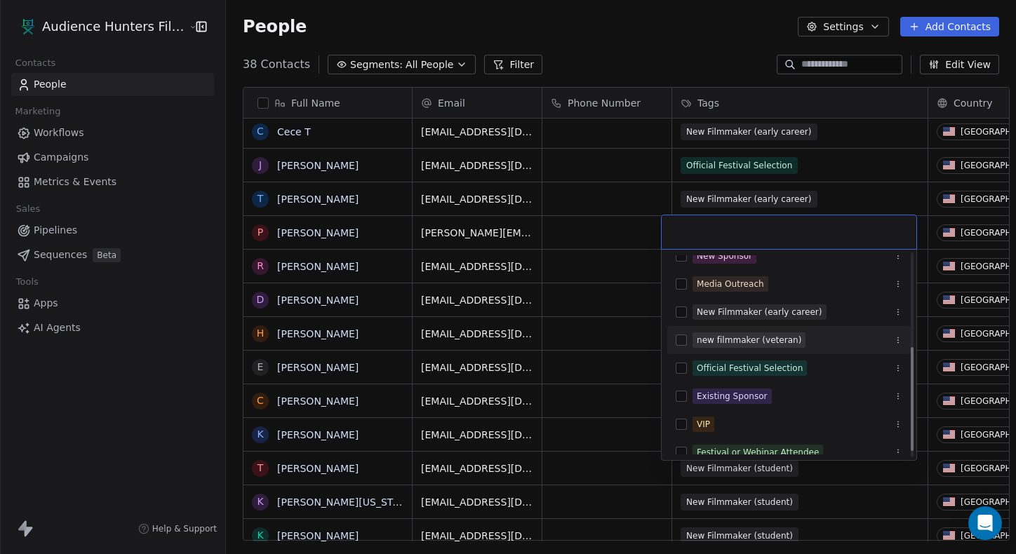
click at [674, 347] on span "new filmmaker (veteran)" at bounding box center [748, 339] width 113 height 15
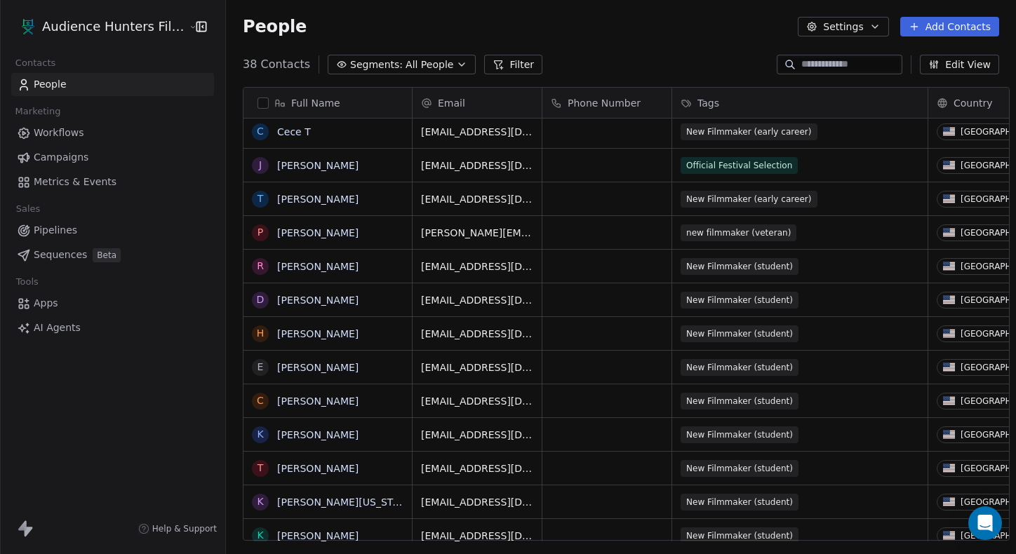
click at [673, 80] on html "Audience Hunters Film Festival Contacts People Marketing Workflows Campaigns Me…" at bounding box center [508, 277] width 1016 height 554
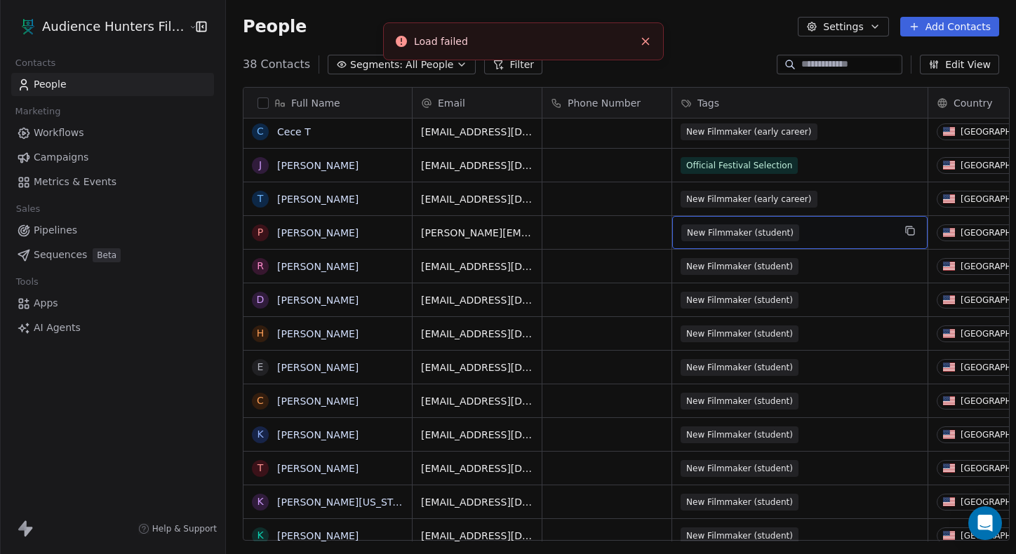
click at [674, 232] on span "New Filmmaker (student)" at bounding box center [740, 232] width 118 height 17
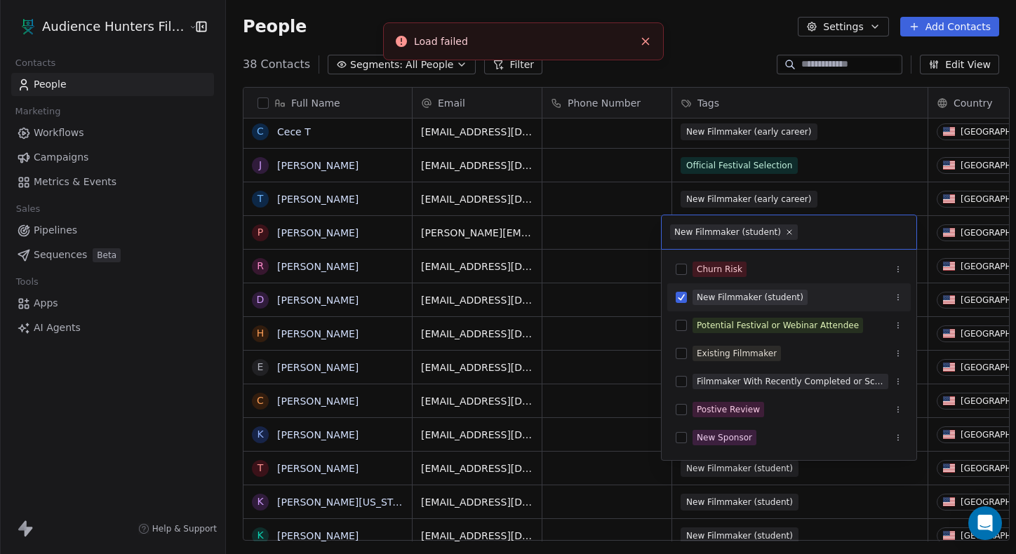
click at [674, 300] on div "New Filmmaker (student)" at bounding box center [750, 297] width 107 height 13
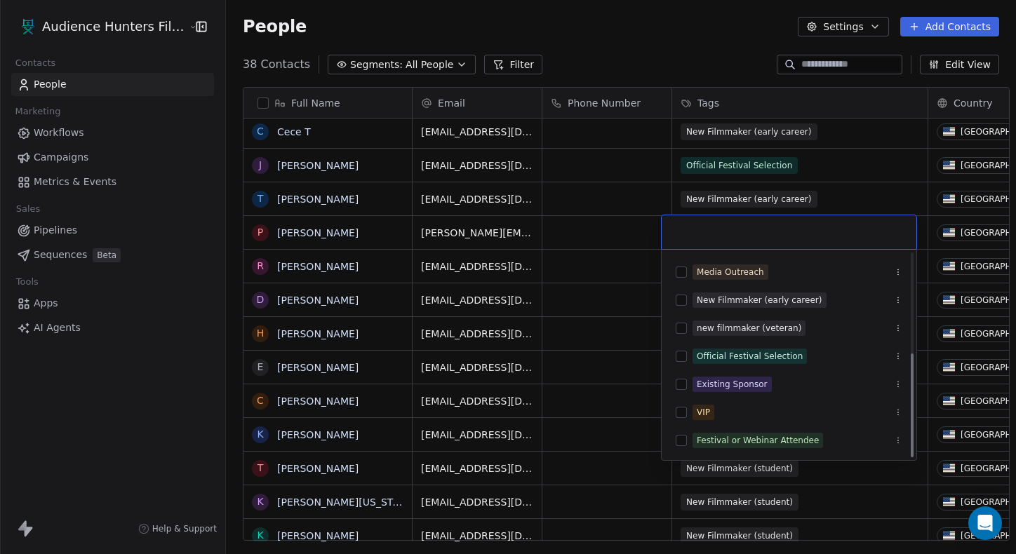
scroll to position [194, 0]
click at [674, 327] on div "new filmmaker (veteran)" at bounding box center [749, 328] width 105 height 13
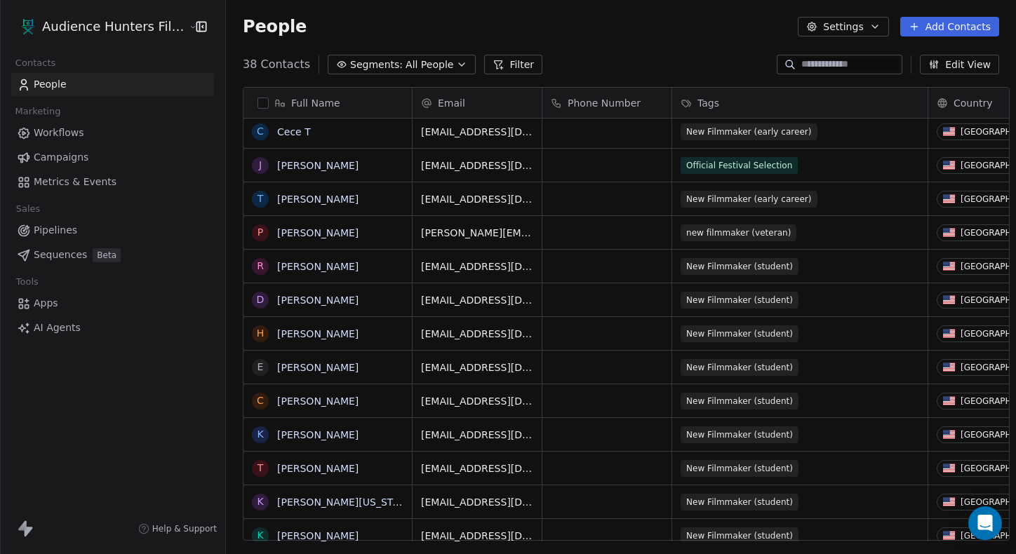
click at [674, 72] on html "Audience Hunters Film Festival Contacts People Marketing Workflows Campaigns Me…" at bounding box center [508, 277] width 1016 height 554
click at [674, 263] on span "New Filmmaker (student)" at bounding box center [740, 266] width 118 height 17
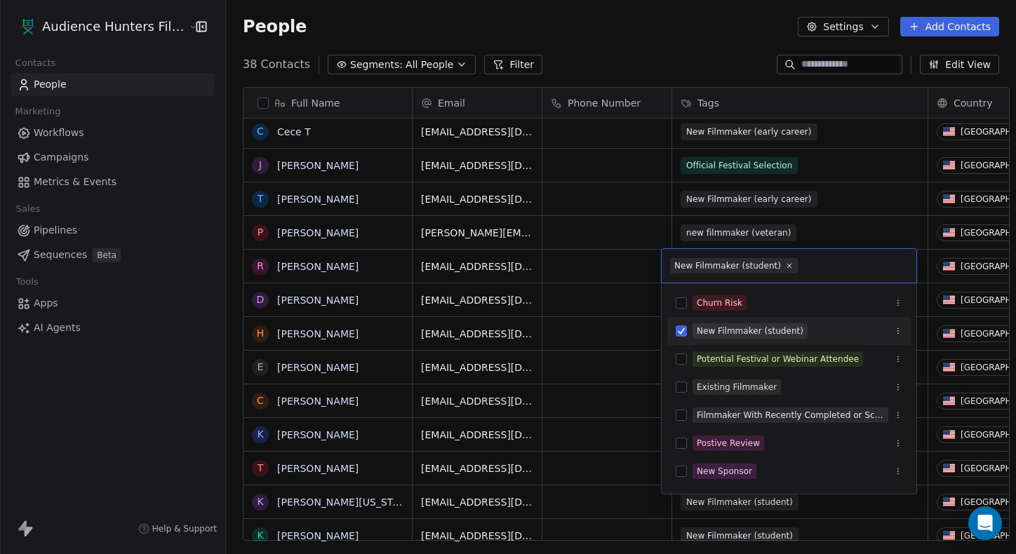
click at [674, 323] on span "New Filmmaker (student)" at bounding box center [749, 330] width 115 height 15
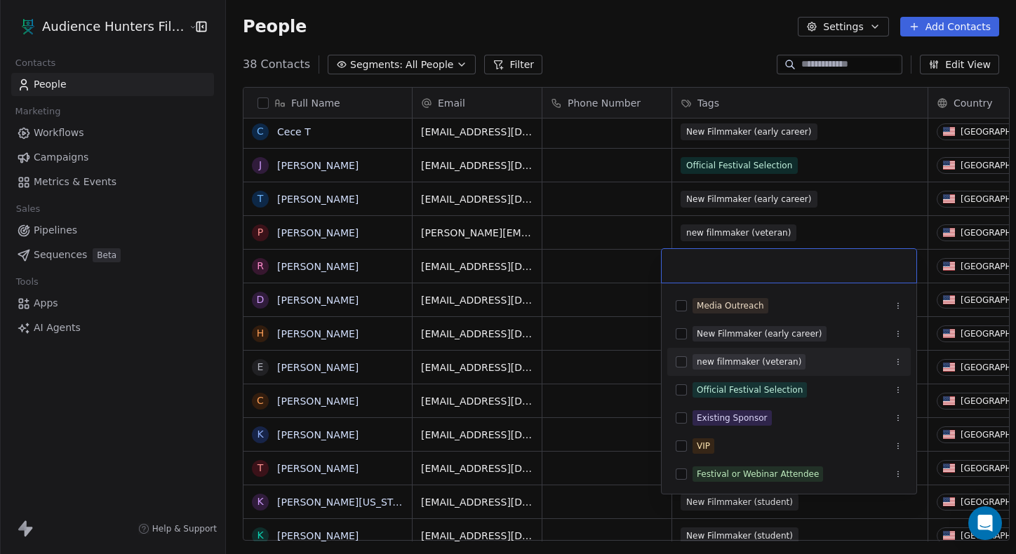
click at [674, 361] on div "new filmmaker (veteran)" at bounding box center [749, 362] width 105 height 13
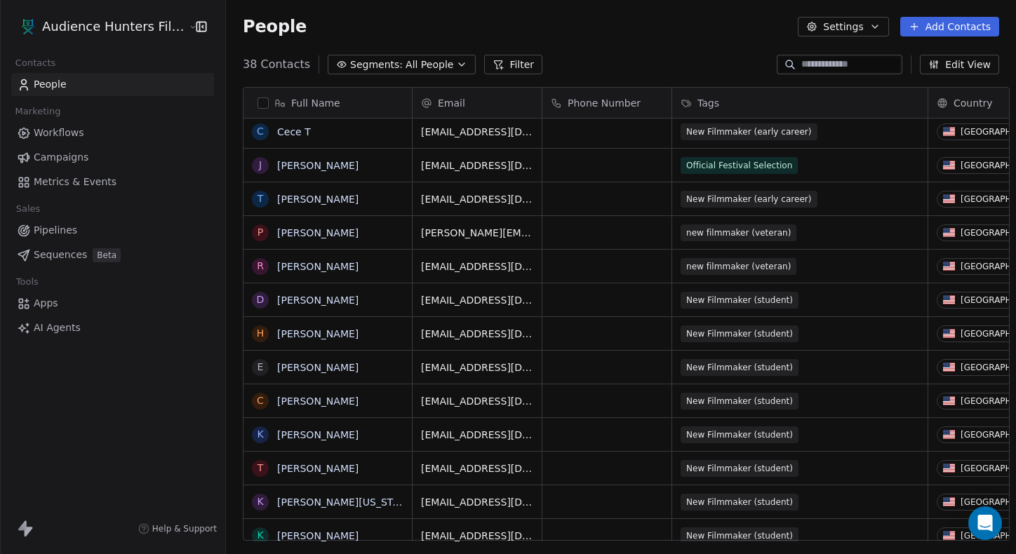
click at [674, 79] on html "Audience Hunters Film Festival Contacts People Marketing Workflows Campaigns Me…" at bounding box center [508, 277] width 1016 height 554
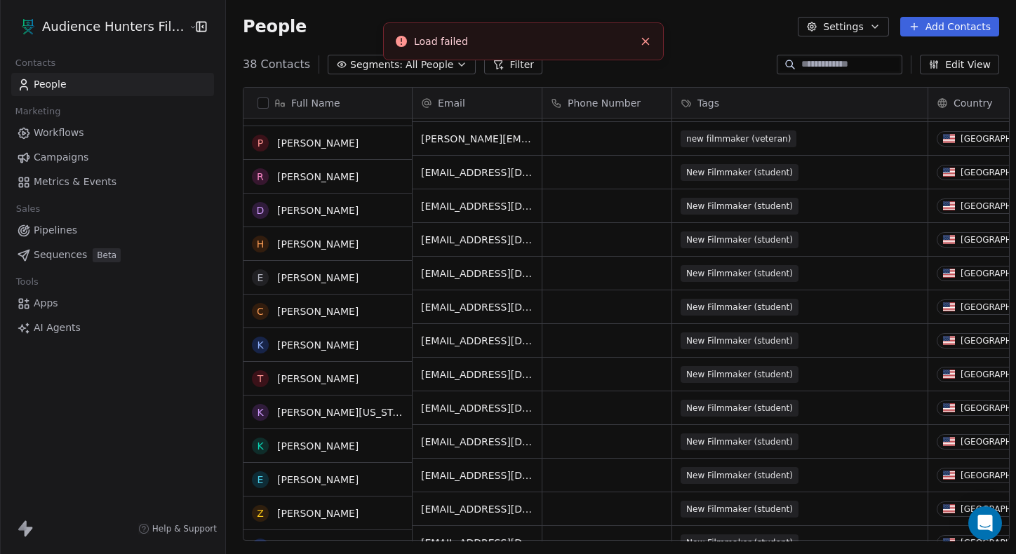
scroll to position [0, 0]
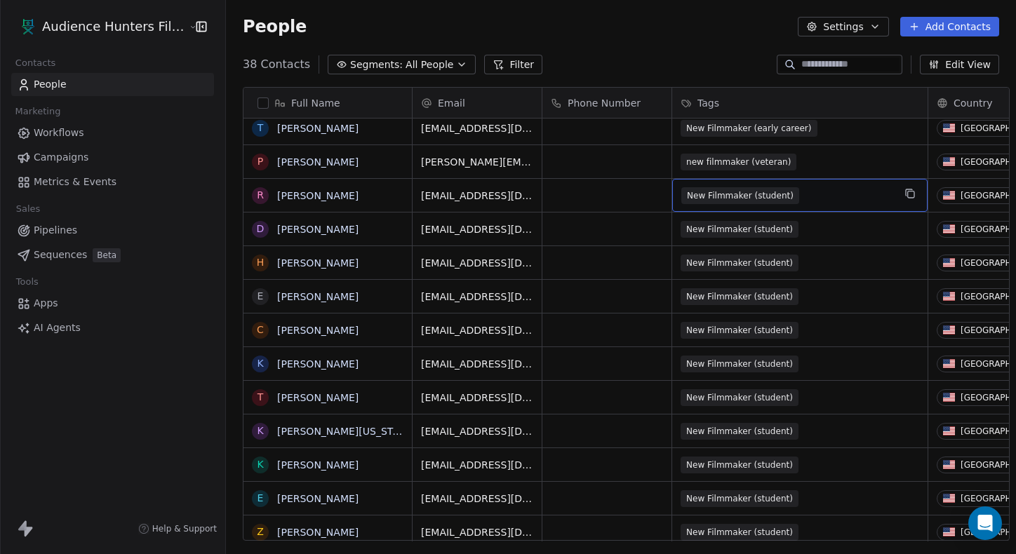
click at [674, 197] on span "New Filmmaker (student)" at bounding box center [740, 195] width 118 height 17
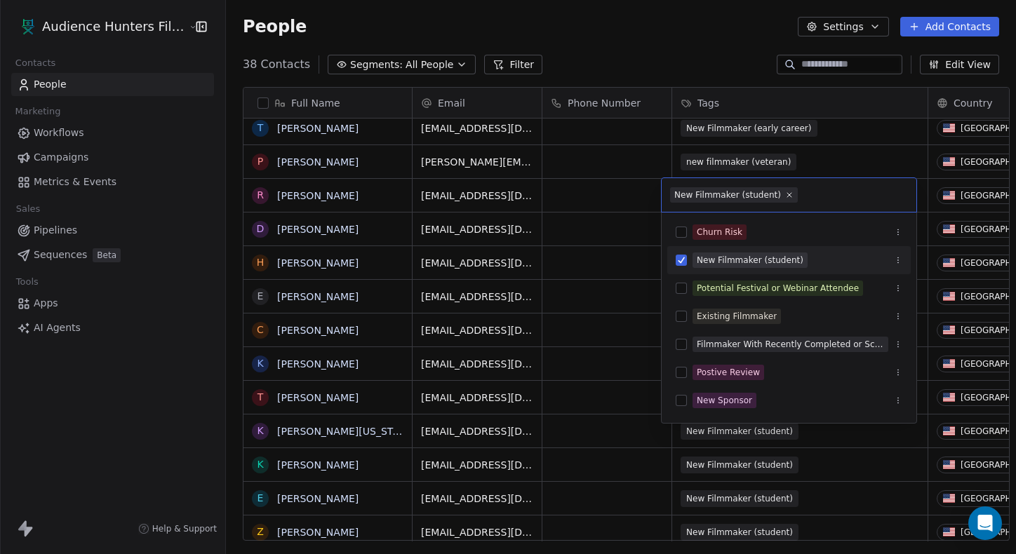
click at [674, 257] on div "New Filmmaker (student)" at bounding box center [750, 260] width 107 height 13
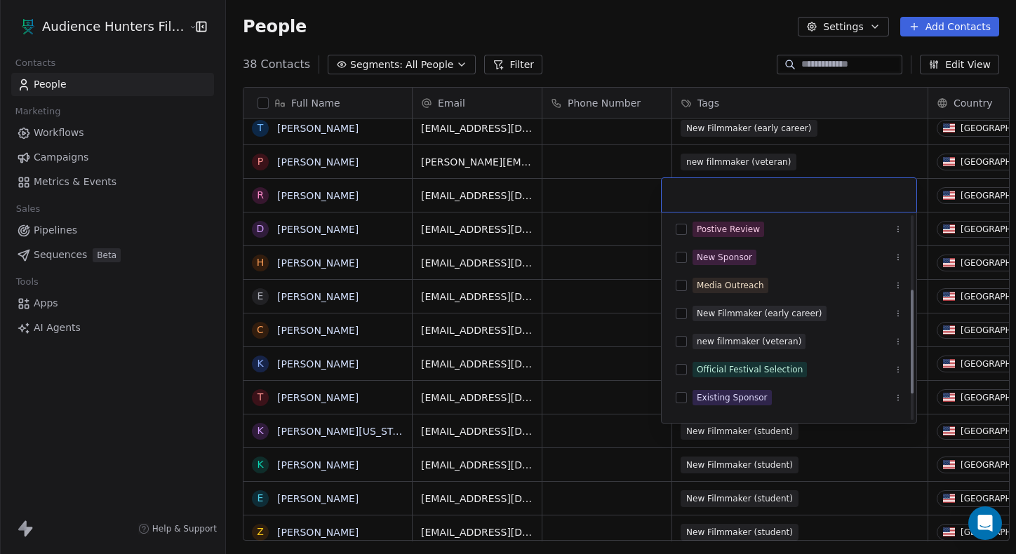
click at [674, 309] on div "New Filmmaker (early career)" at bounding box center [760, 313] width 126 height 13
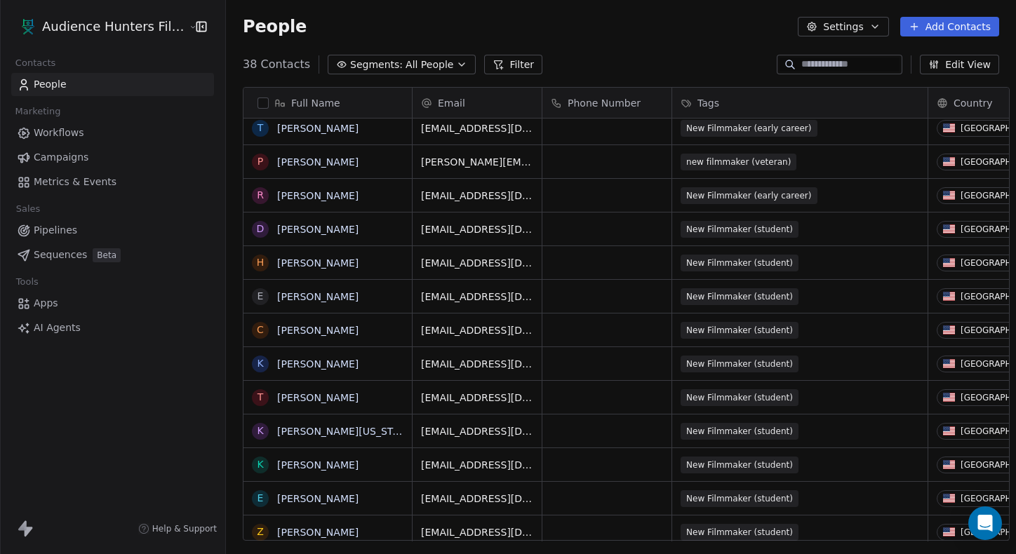
click at [674, 68] on html "Audience Hunters Film Festival Contacts People Marketing Workflows Campaigns Me…" at bounding box center [508, 277] width 1016 height 554
click at [674, 228] on span "New Filmmaker (student)" at bounding box center [740, 229] width 118 height 17
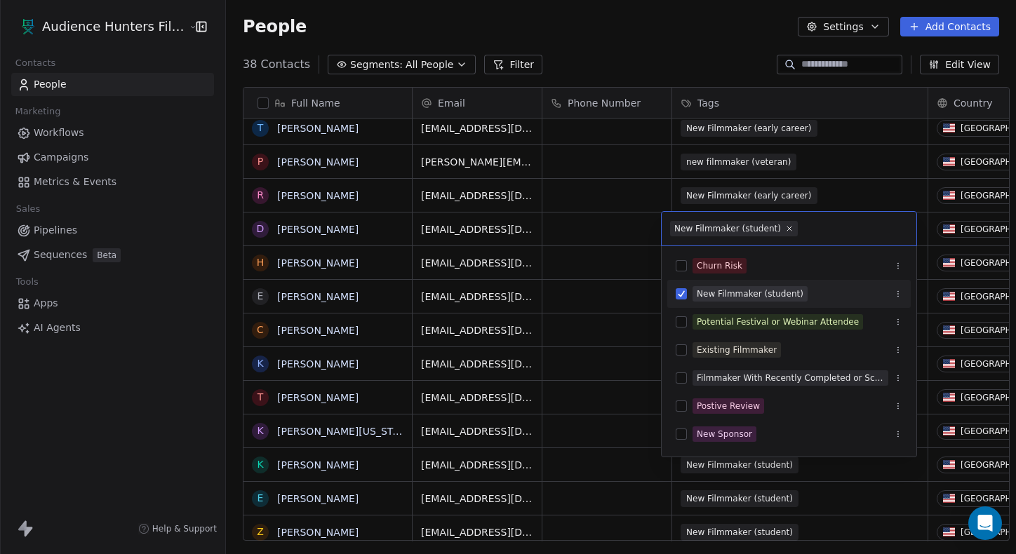
click at [674, 292] on div "New Filmmaker (student)" at bounding box center [750, 294] width 107 height 13
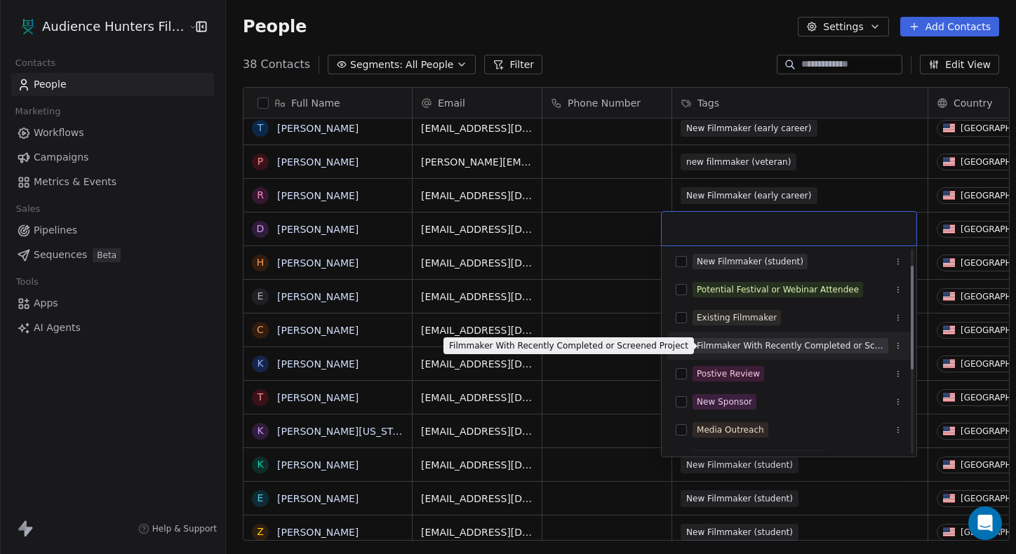
click at [674, 343] on div "Filmmaker With Recently Completed or Screened Project" at bounding box center [790, 345] width 187 height 13
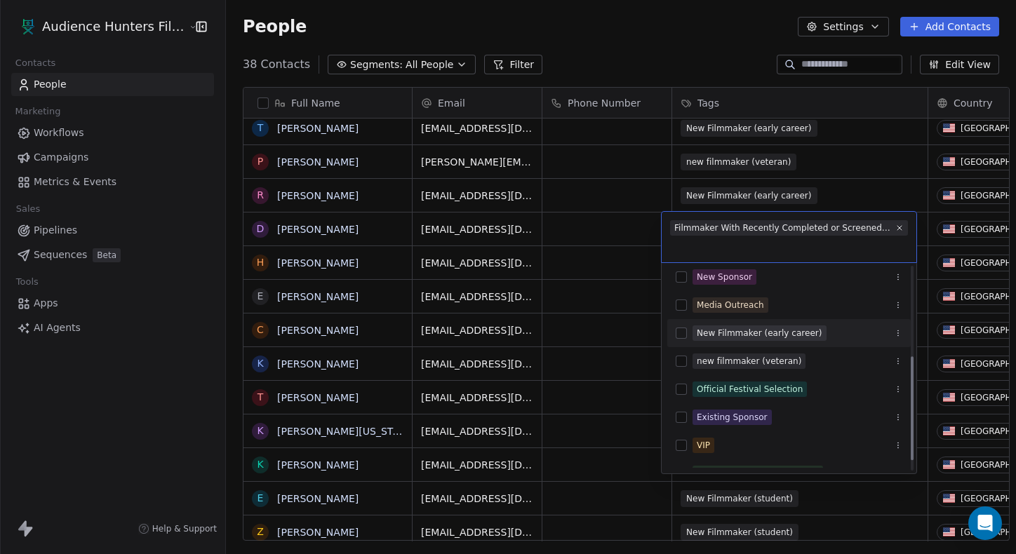
click at [674, 332] on div "New Filmmaker (early career)" at bounding box center [760, 333] width 126 height 13
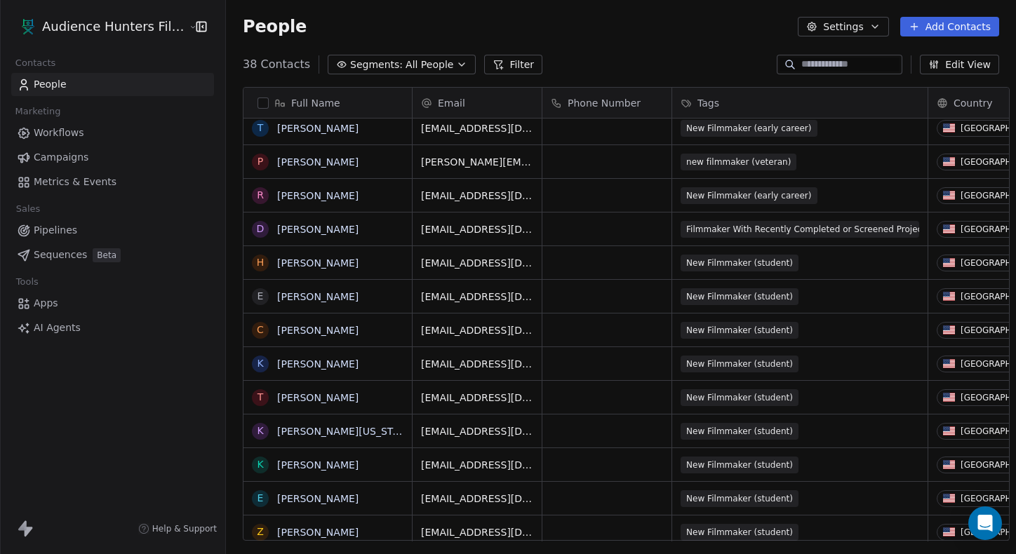
click at [674, 87] on html "Audience Hunters Film Festival Contacts People Marketing Workflows Campaigns Me…" at bounding box center [508, 277] width 1016 height 554
click at [674, 266] on span "New Filmmaker (student)" at bounding box center [740, 263] width 118 height 17
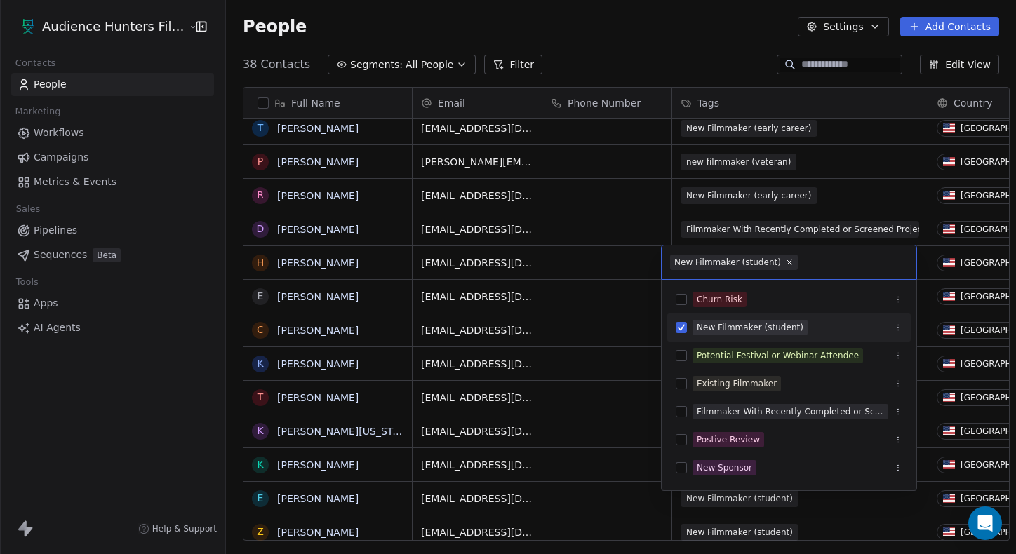
click at [674, 325] on div "New Filmmaker (student)" at bounding box center [750, 327] width 107 height 13
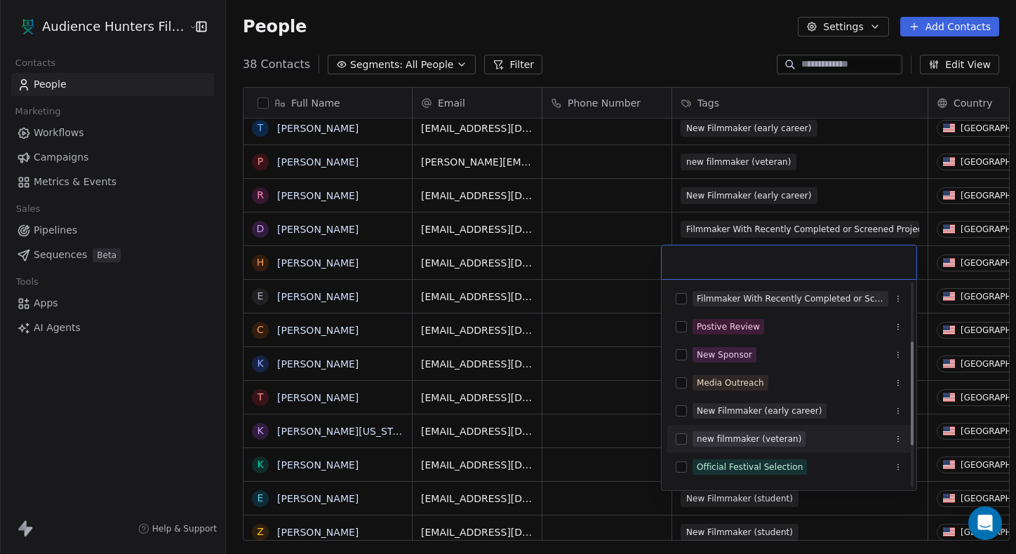
click at [674, 429] on div "new filmmaker (veteran)" at bounding box center [788, 439] width 243 height 22
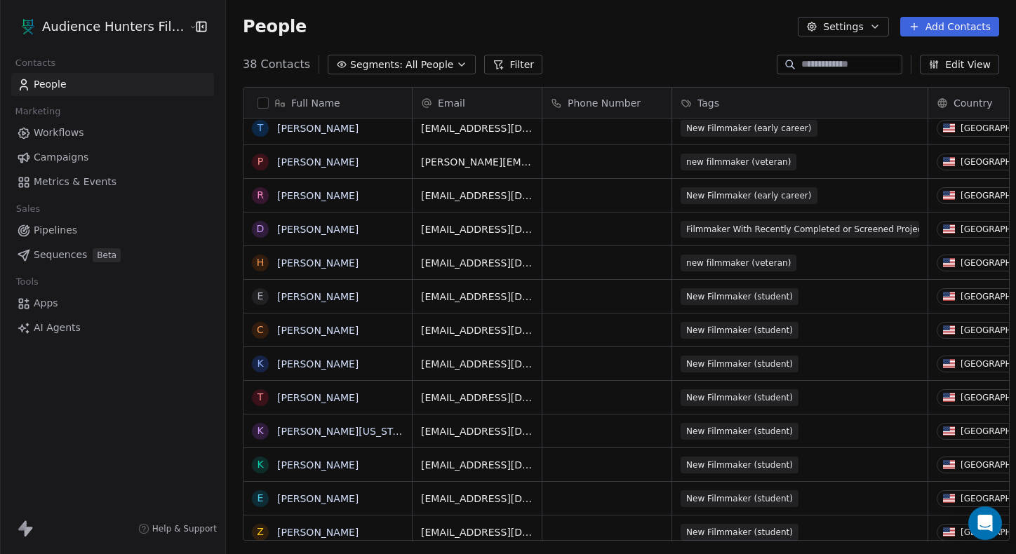
click at [674, 86] on html "Audience Hunters Film Festival Contacts People Marketing Workflows Campaigns Me…" at bounding box center [508, 277] width 1016 height 554
click at [674, 297] on span "New Filmmaker (student)" at bounding box center [740, 296] width 118 height 17
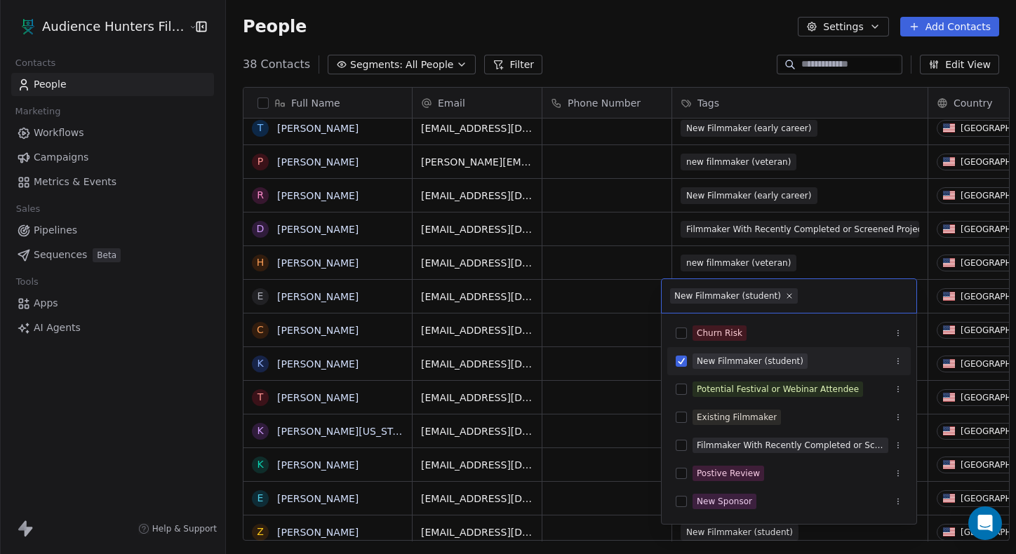
click at [674, 364] on div "New Filmmaker (student)" at bounding box center [750, 361] width 107 height 13
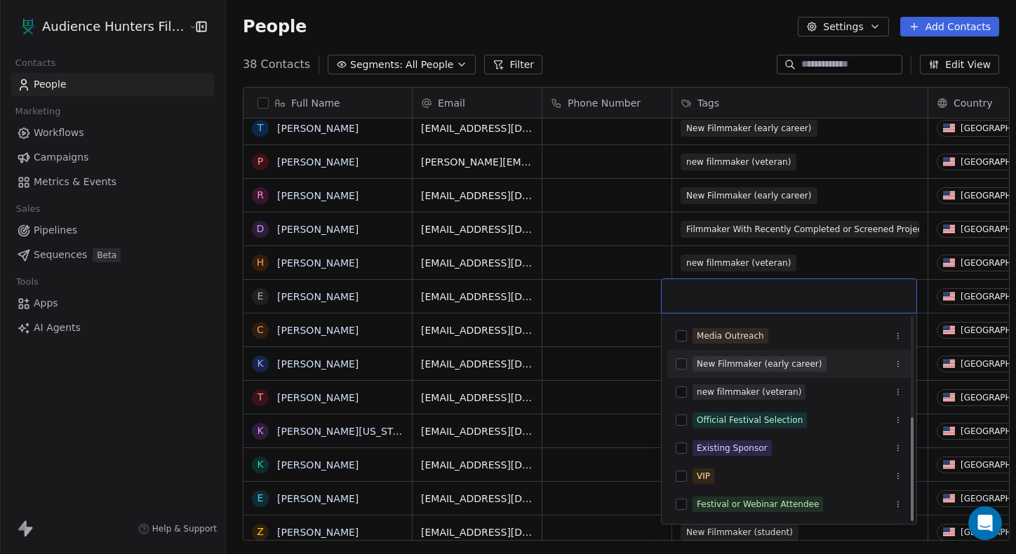
click at [674, 364] on div "New Filmmaker (early career)" at bounding box center [760, 364] width 126 height 13
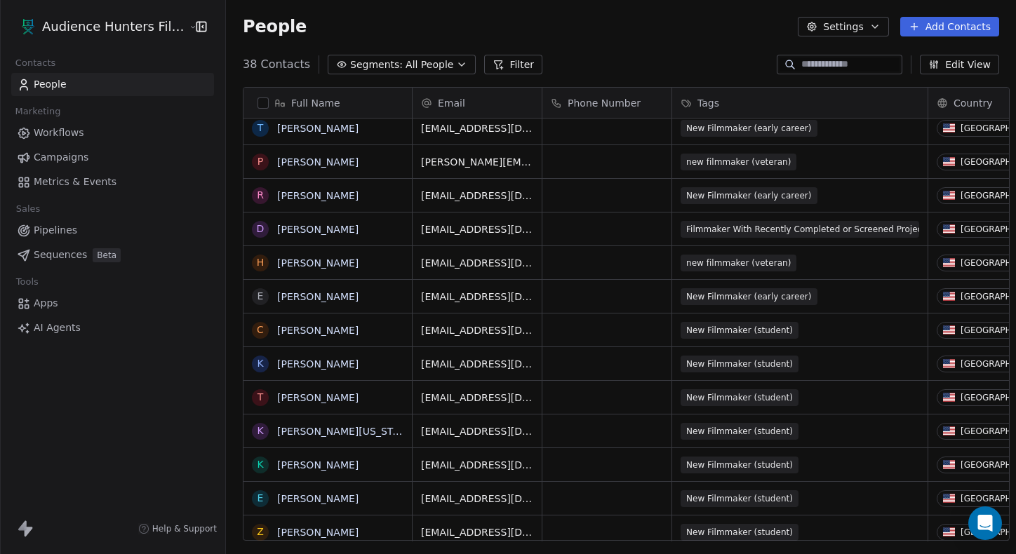
click at [661, 68] on html "Audience Hunters Film Festival Contacts People Marketing Workflows Campaigns Me…" at bounding box center [508, 277] width 1016 height 554
click at [674, 322] on span "New Filmmaker (student)" at bounding box center [740, 330] width 118 height 17
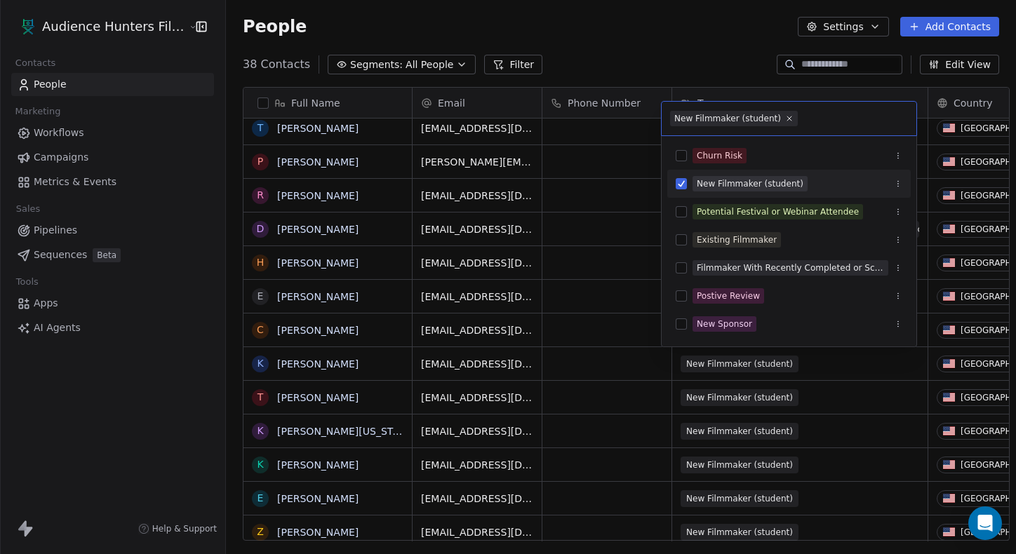
click at [674, 321] on div "New Sponsor" at bounding box center [788, 324] width 243 height 22
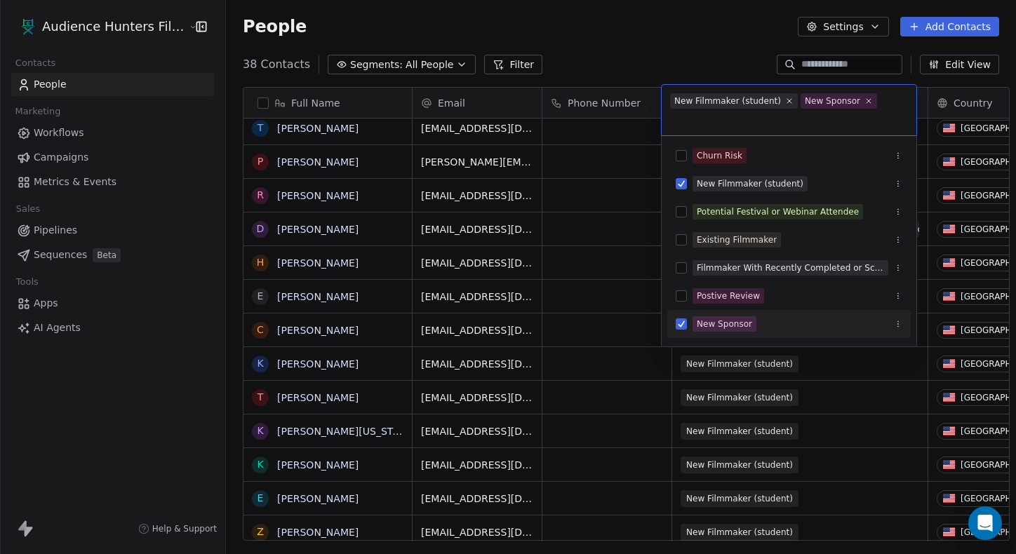
click at [674, 325] on div "New Sponsor" at bounding box center [788, 324] width 243 height 22
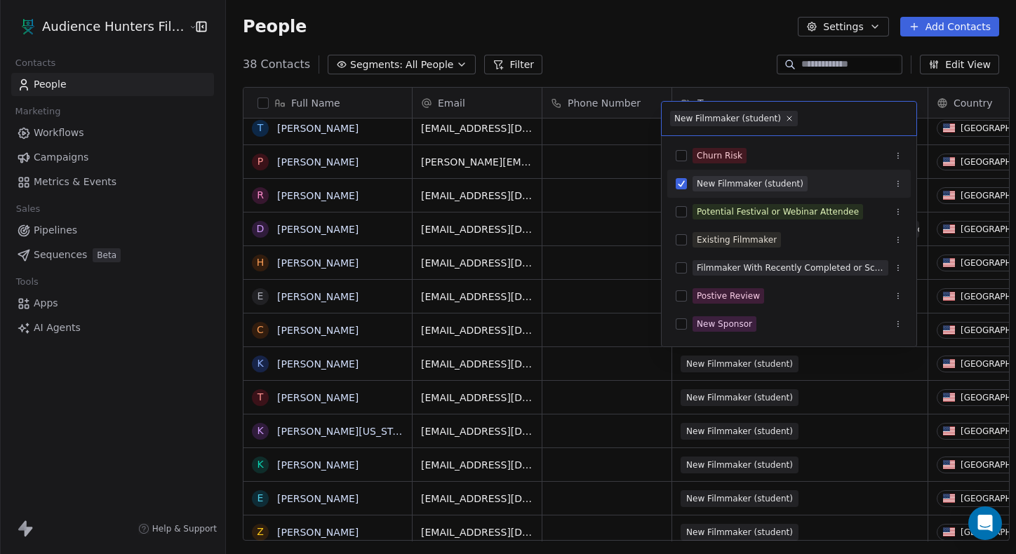
click at [674, 191] on div "New Filmmaker (student)" at bounding box center [788, 184] width 243 height 22
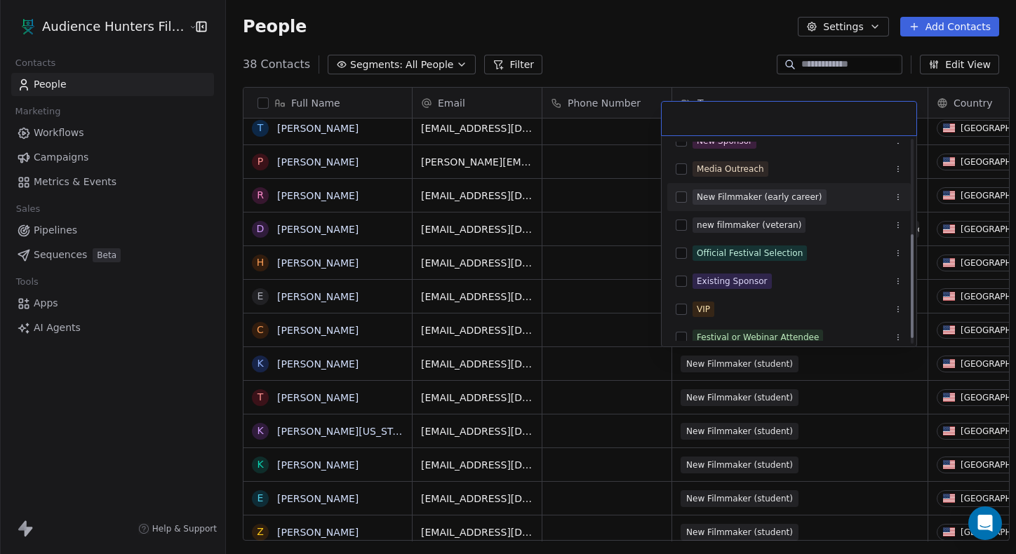
click at [674, 202] on div "New Filmmaker (early career)" at bounding box center [760, 197] width 126 height 13
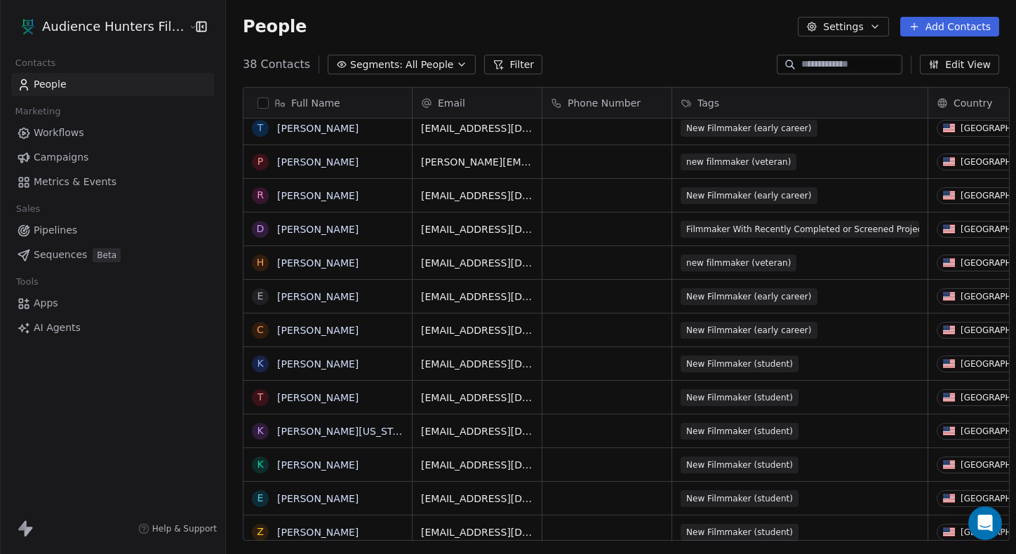
click at [674, 45] on html "Audience Hunters Film Festival Contacts People Marketing Workflows Campaigns Me…" at bounding box center [508, 277] width 1016 height 554
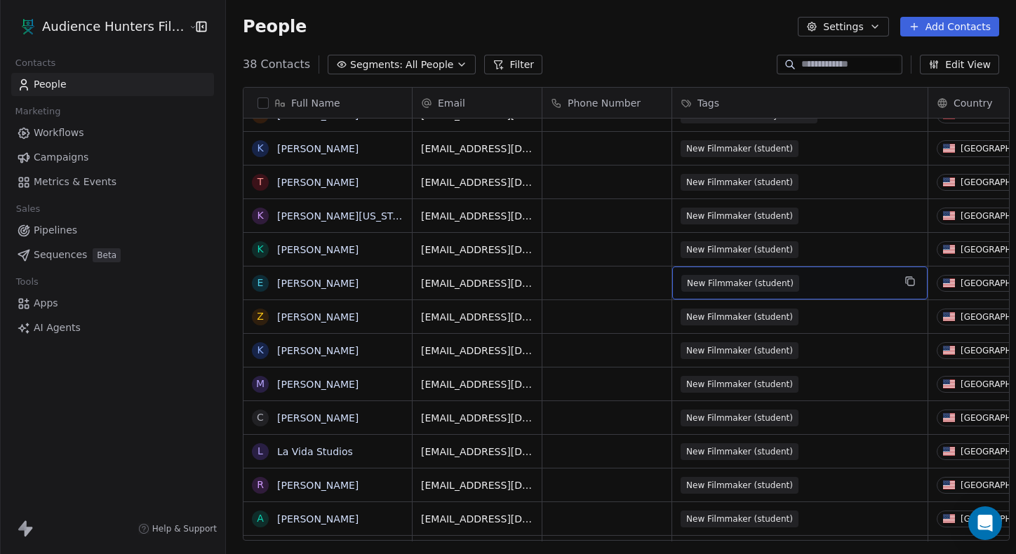
click at [674, 283] on span "New Filmmaker (student)" at bounding box center [740, 283] width 118 height 17
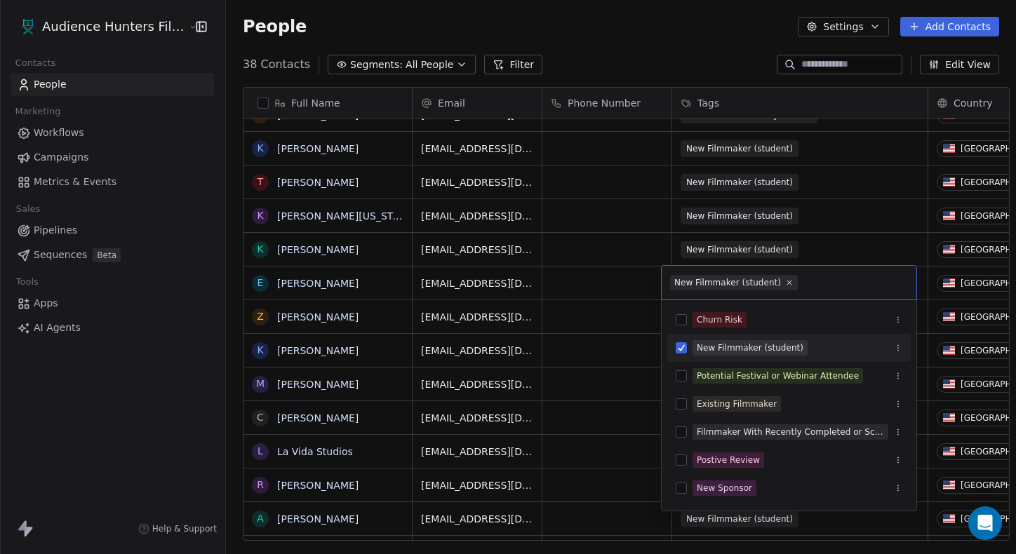
click at [674, 352] on div "New Filmmaker (student)" at bounding box center [750, 348] width 107 height 13
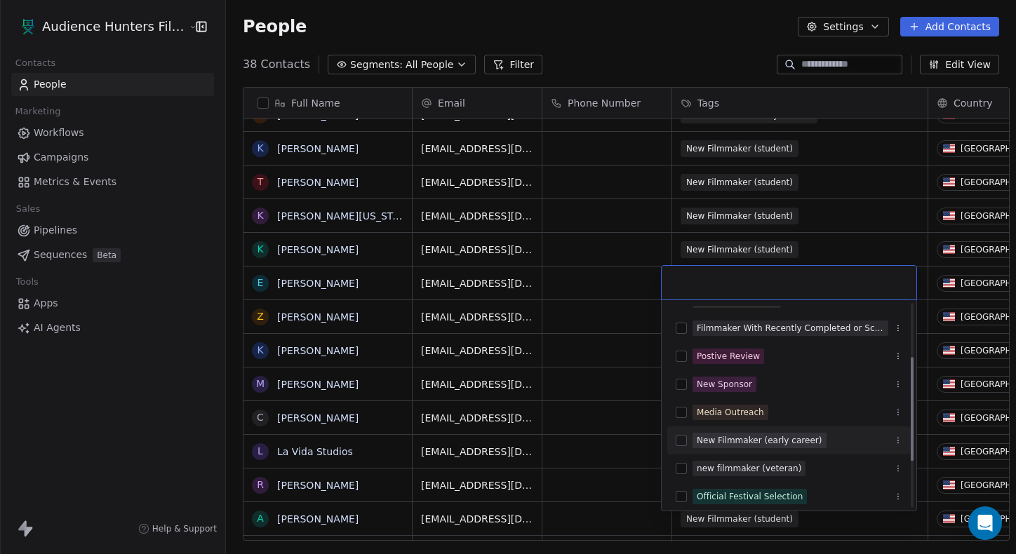
click at [674, 441] on div "New Filmmaker (early career)" at bounding box center [760, 440] width 126 height 13
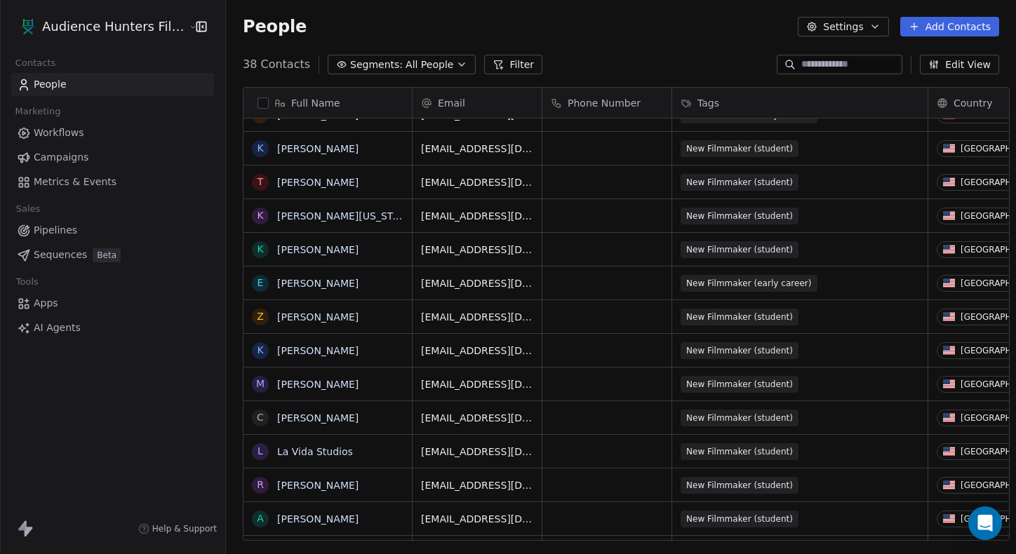
click at [674, 249] on html "Audience Hunters Film Festival Contacts People Marketing Workflows Campaigns Me…" at bounding box center [508, 277] width 1016 height 554
click at [674, 248] on span "New Filmmaker (student)" at bounding box center [740, 249] width 118 height 17
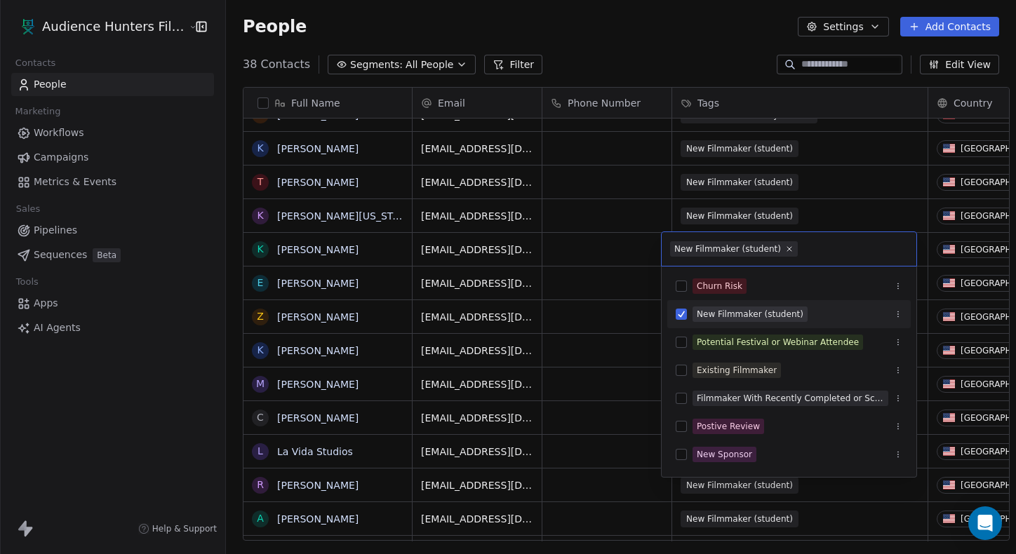
click at [674, 317] on div "New Filmmaker (student)" at bounding box center [750, 314] width 107 height 13
click at [674, 405] on span "Filmmaker With Recently Completed or Screened Project" at bounding box center [790, 398] width 196 height 15
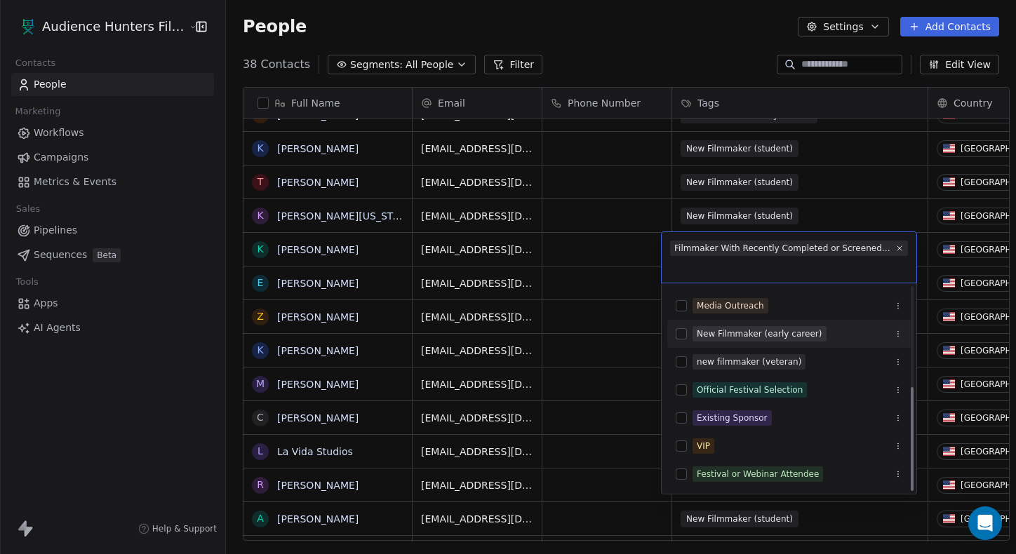
click at [674, 332] on div "New Filmmaker (early career)" at bounding box center [760, 334] width 126 height 13
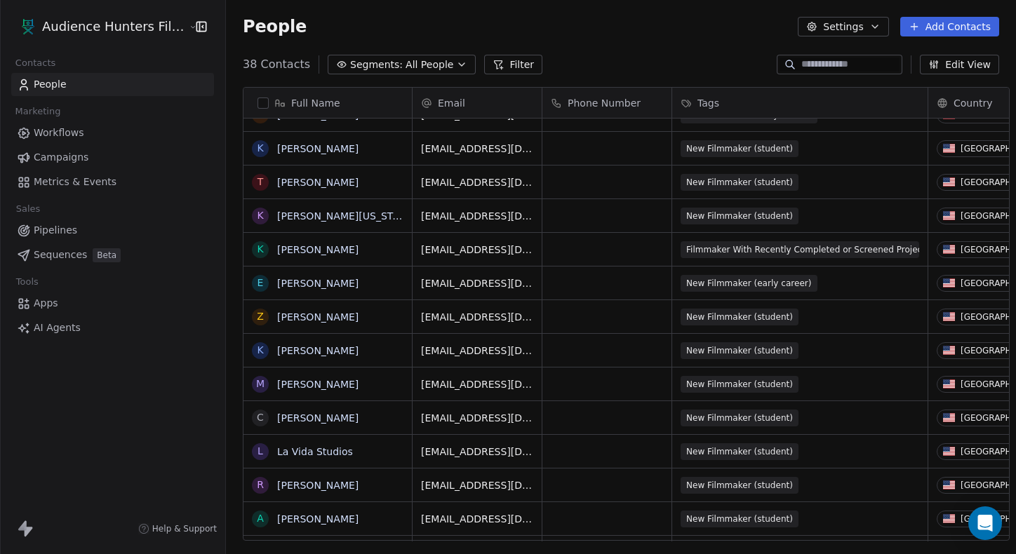
click at [674, 85] on html "Audience Hunters Film Festival Contacts People Marketing Workflows Campaigns Me…" at bounding box center [508, 277] width 1016 height 554
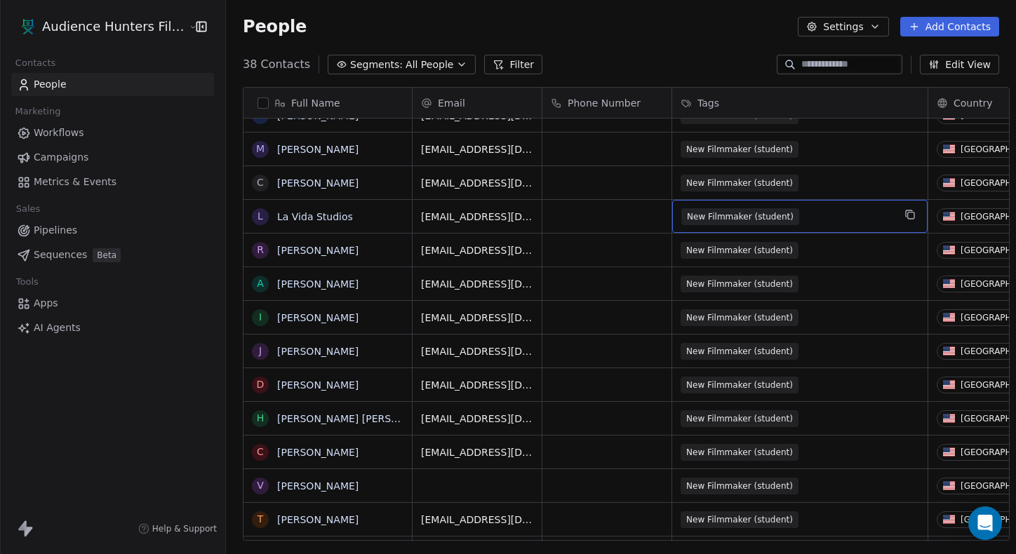
click at [674, 222] on span "New Filmmaker (student)" at bounding box center [740, 216] width 118 height 17
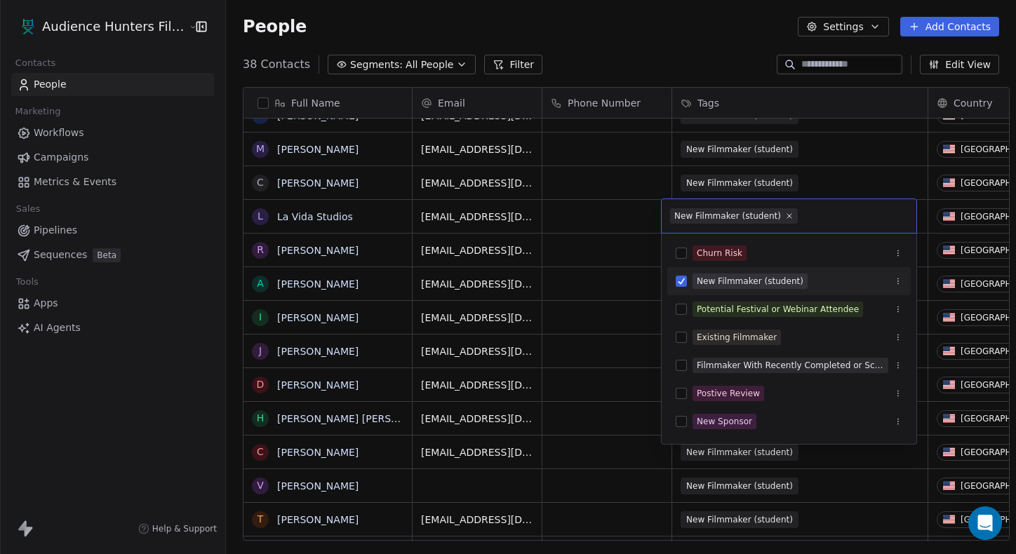
click at [674, 291] on div "New Filmmaker (student)" at bounding box center [788, 281] width 243 height 22
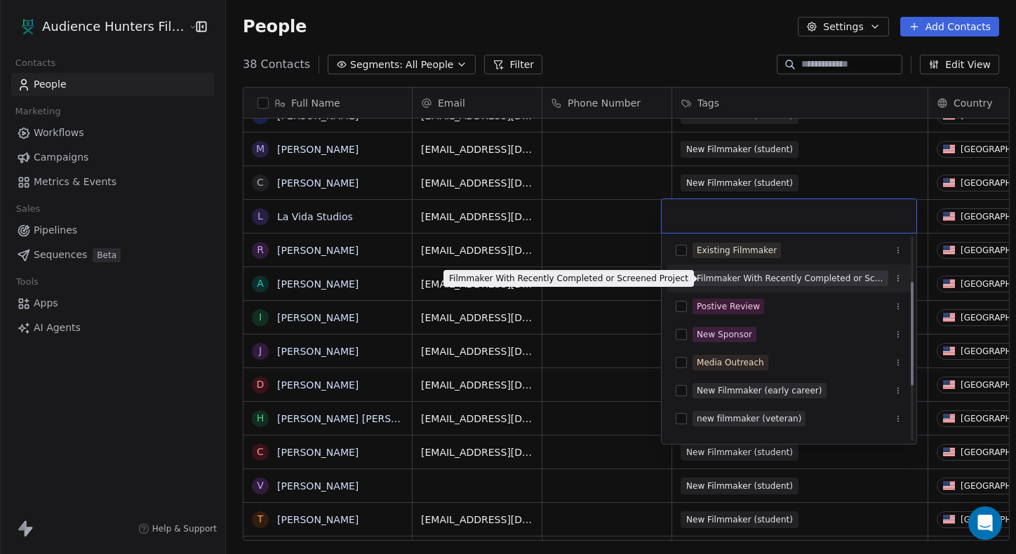
click at [674, 274] on div "Filmmaker With Recently Completed or Screened Project" at bounding box center [790, 278] width 187 height 13
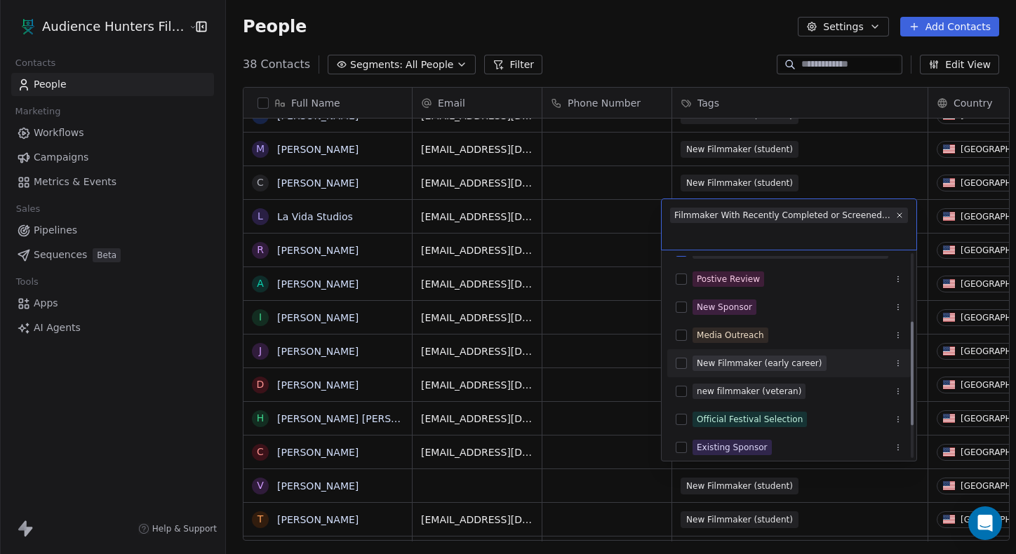
click at [674, 367] on div "New Filmmaker (early career)" at bounding box center [760, 363] width 126 height 13
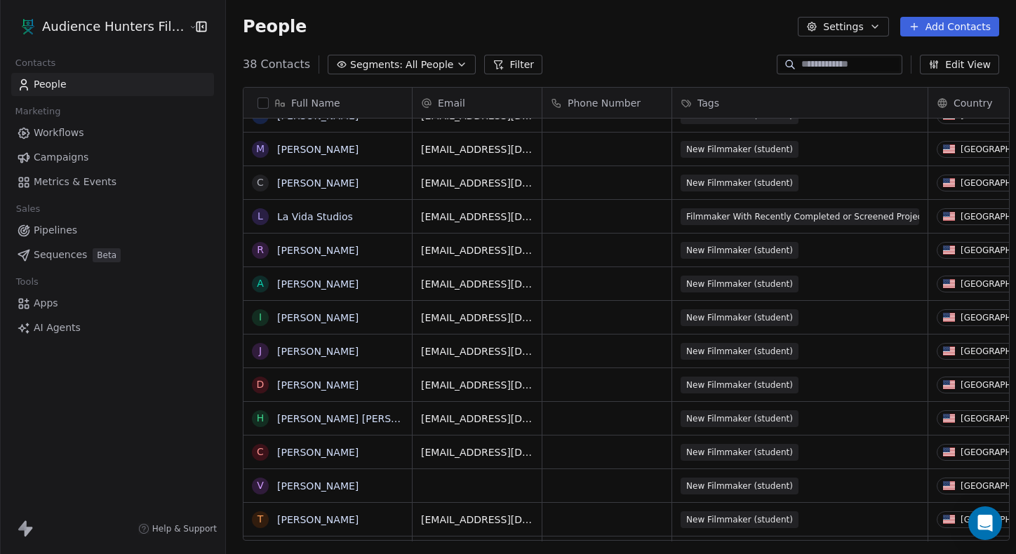
click at [674, 83] on html "Audience Hunters Film Festival Contacts People Marketing Workflows Campaigns Me…" at bounding box center [508, 277] width 1016 height 554
click at [674, 254] on span "New Filmmaker (student)" at bounding box center [740, 250] width 118 height 17
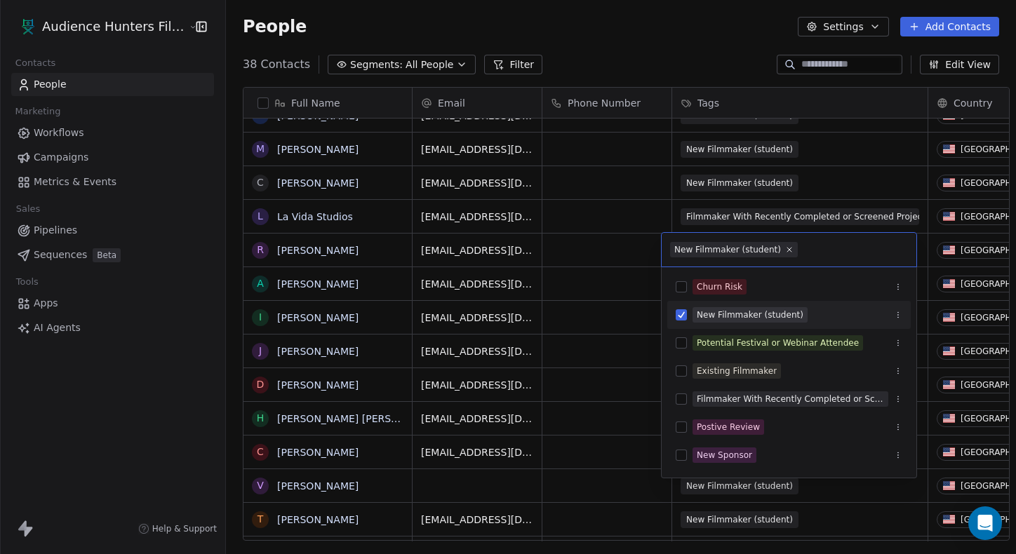
click at [674, 310] on div "New Filmmaker (student)" at bounding box center [750, 315] width 107 height 13
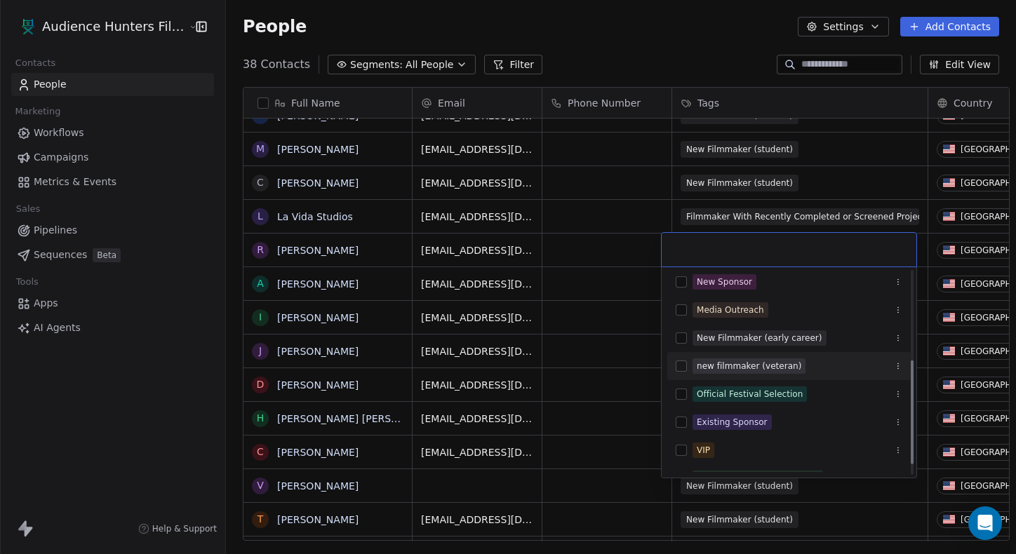
click at [674, 358] on div "new filmmaker (veteran)" at bounding box center [788, 366] width 243 height 22
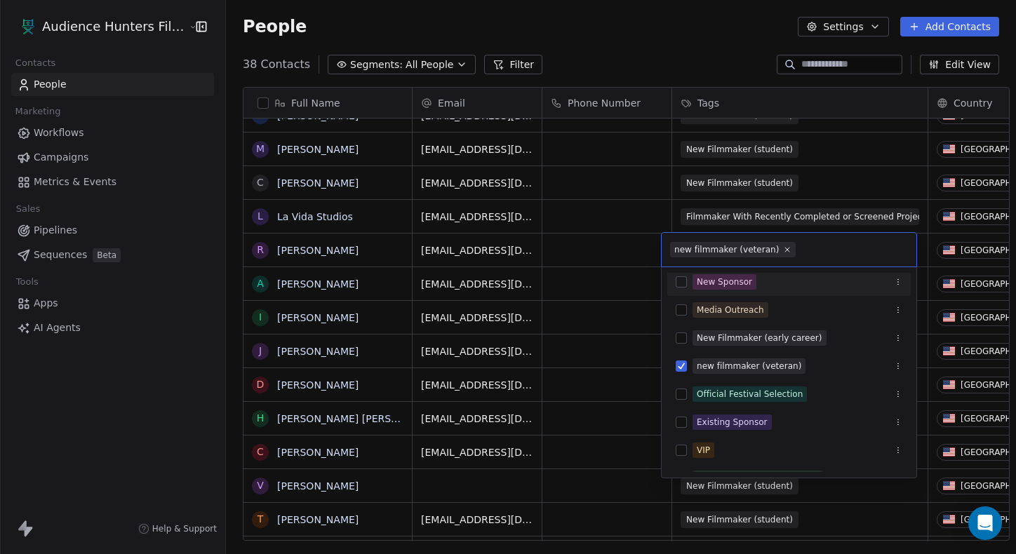
click at [674, 72] on html "Audience Hunters Film Festival Contacts People Marketing Workflows Campaigns Me…" at bounding box center [508, 277] width 1016 height 554
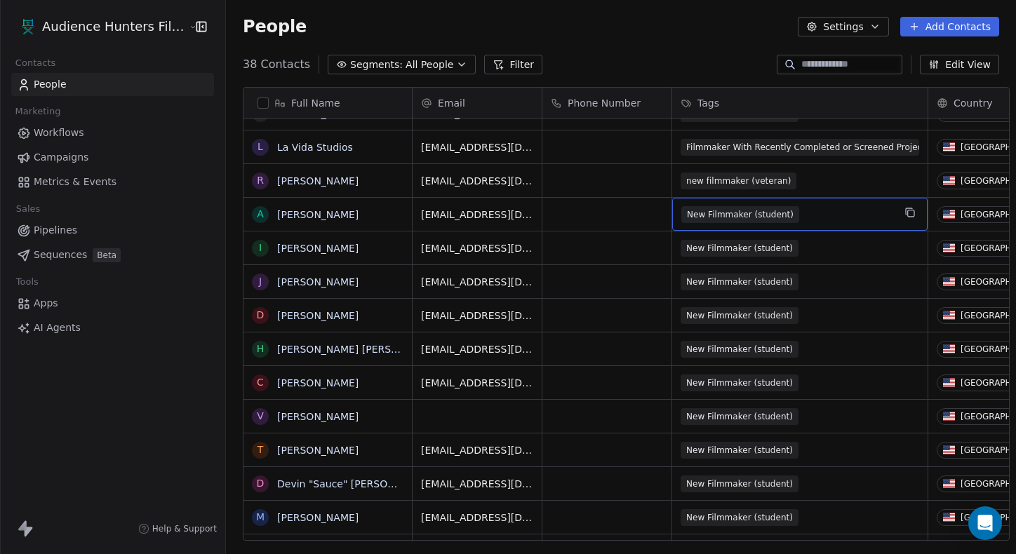
click at [674, 219] on span "New Filmmaker (student)" at bounding box center [740, 214] width 118 height 17
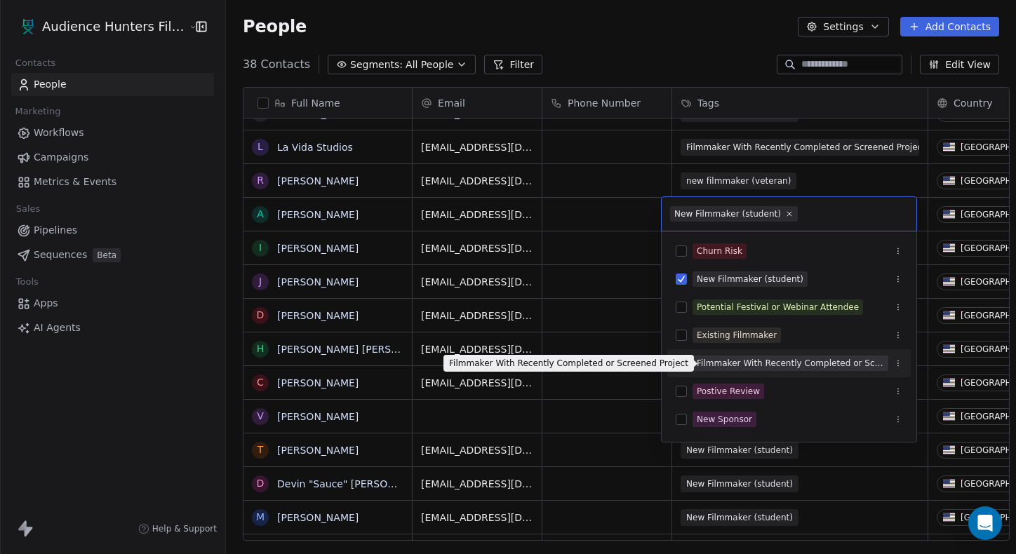
click at [674, 356] on span "Filmmaker With Recently Completed or Screened Project" at bounding box center [790, 363] width 196 height 15
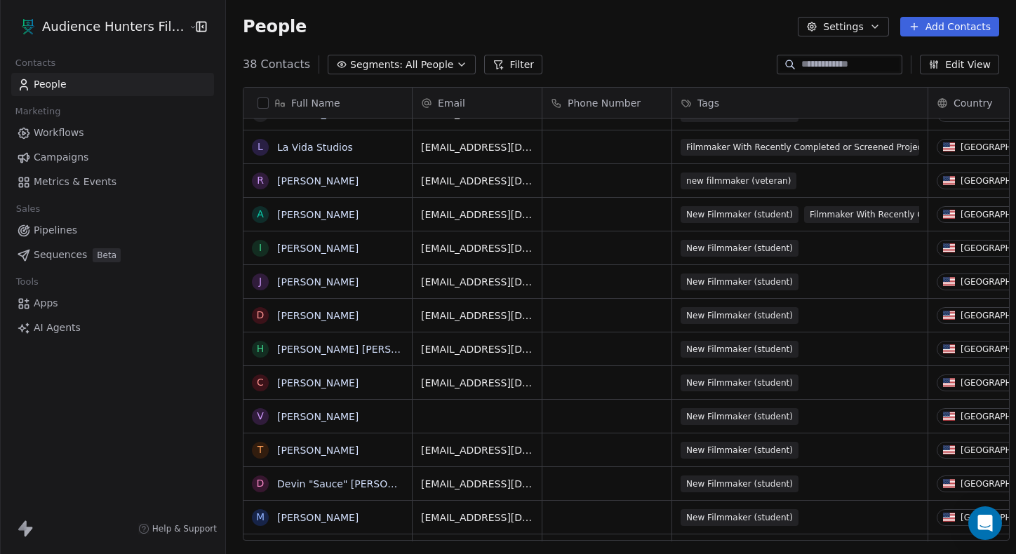
click at [674, 82] on html "Audience Hunters Film Festival Contacts People Marketing Workflows Campaigns Me…" at bounding box center [508, 277] width 1016 height 554
click at [674, 248] on span "New Filmmaker (student)" at bounding box center [740, 248] width 118 height 17
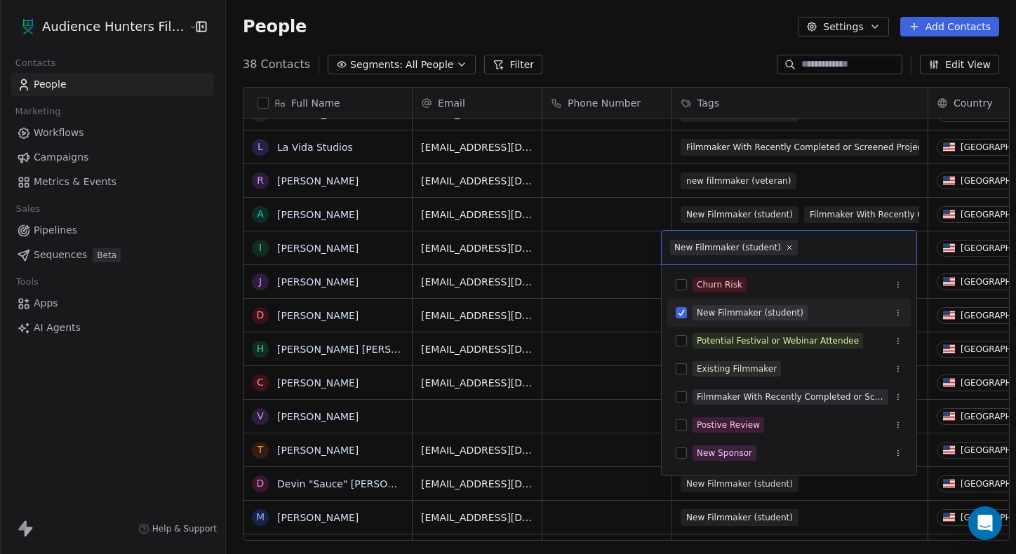
click at [674, 318] on div "New Filmmaker (student)" at bounding box center [750, 313] width 107 height 13
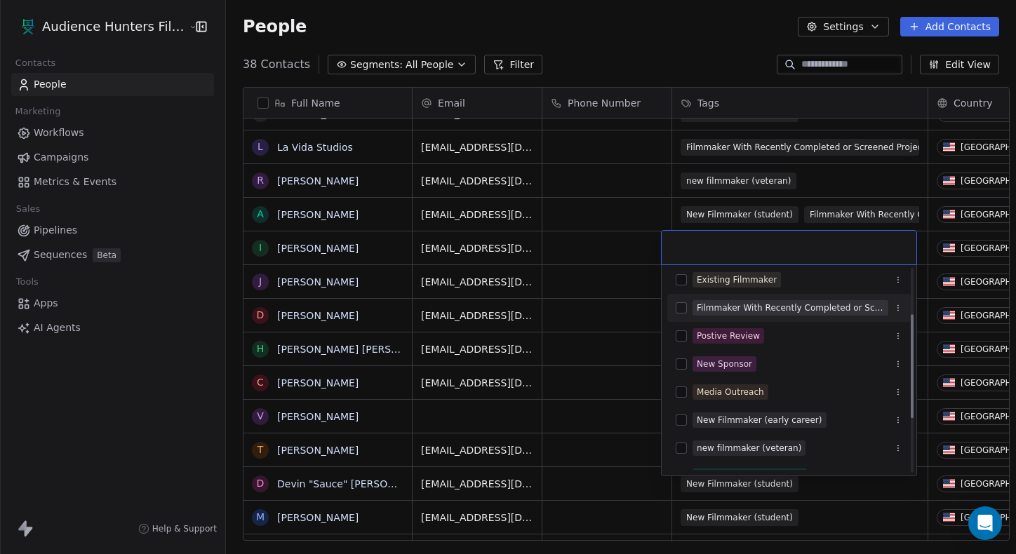
click at [674, 309] on div "Filmmaker With Recently Completed or Screened Project" at bounding box center [790, 308] width 187 height 13
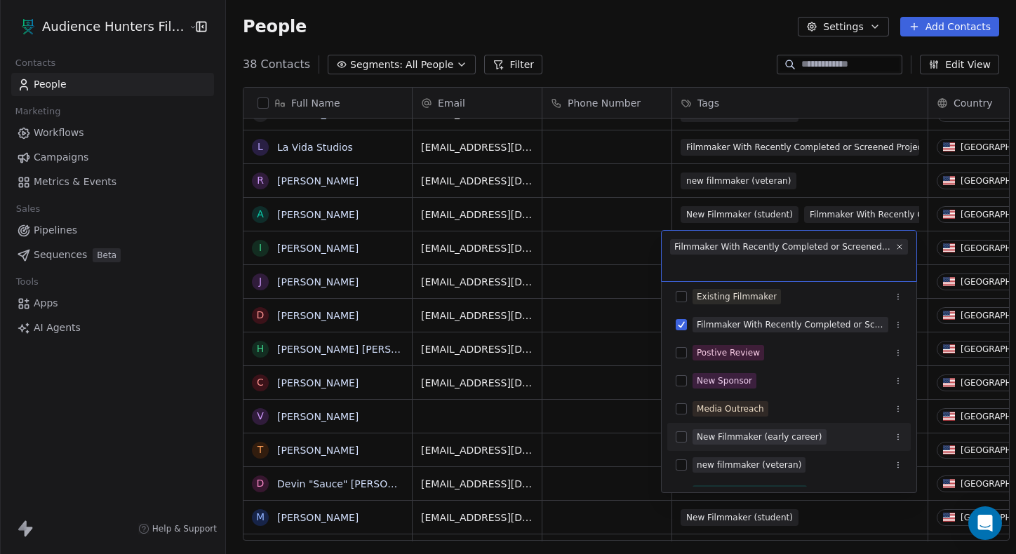
click at [674, 449] on div "New Filmmaker (early career)" at bounding box center [788, 437] width 243 height 28
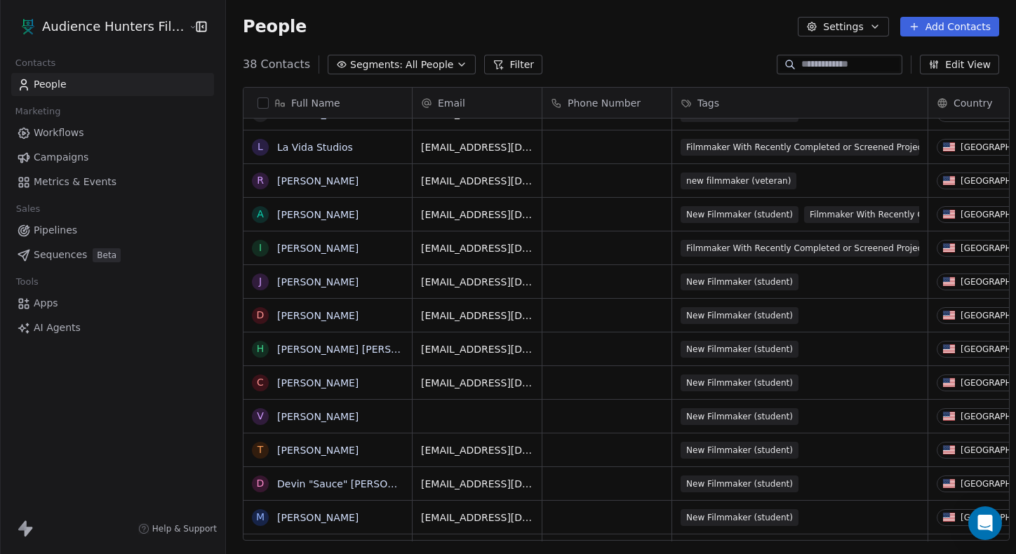
click at [674, 70] on html "Audience Hunters Film Festival Contacts People Marketing Workflows Campaigns Me…" at bounding box center [508, 277] width 1016 height 554
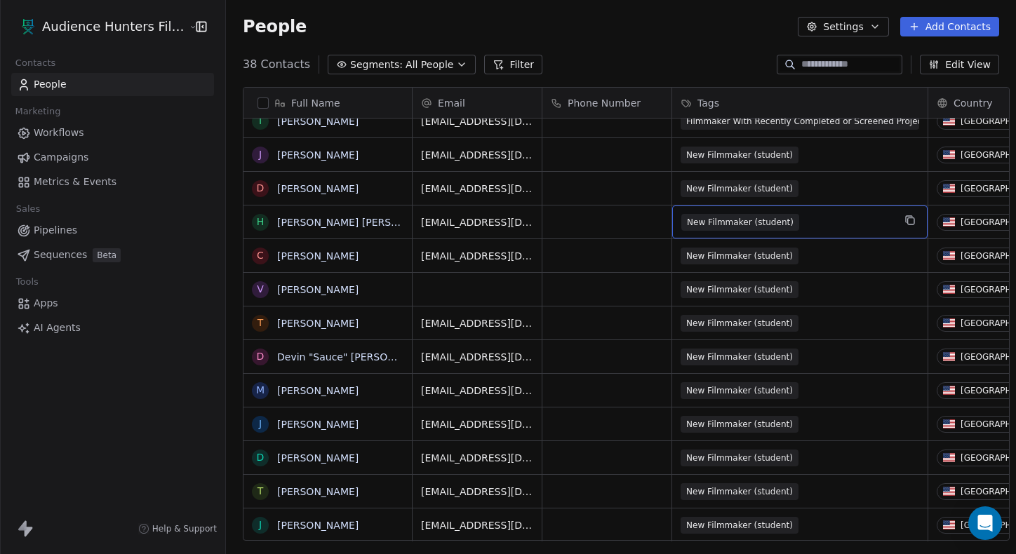
click at [674, 220] on span "New Filmmaker (student)" at bounding box center [740, 222] width 118 height 17
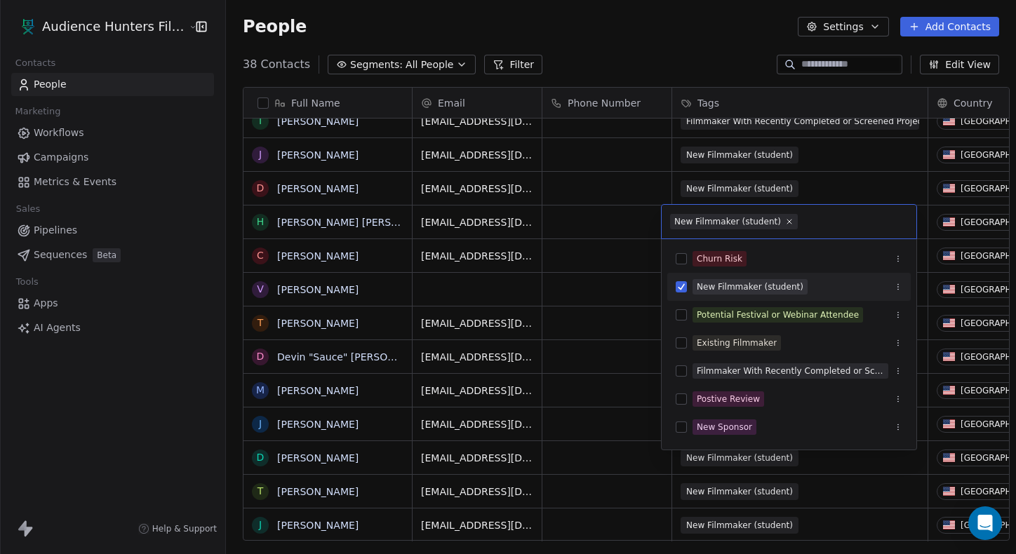
click at [674, 286] on div "New Filmmaker (student)" at bounding box center [750, 287] width 107 height 13
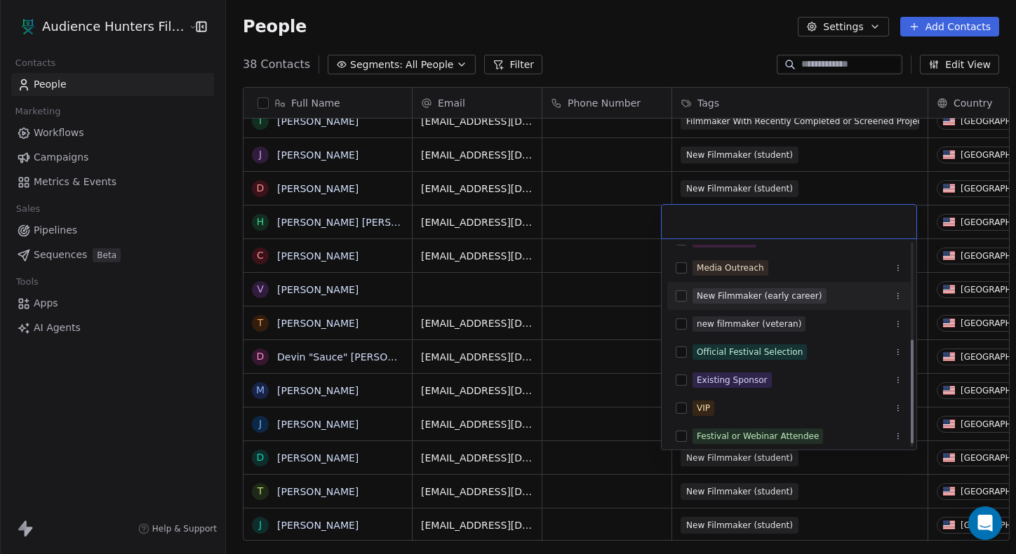
click at [674, 297] on div "New Filmmaker (early career)" at bounding box center [760, 296] width 126 height 13
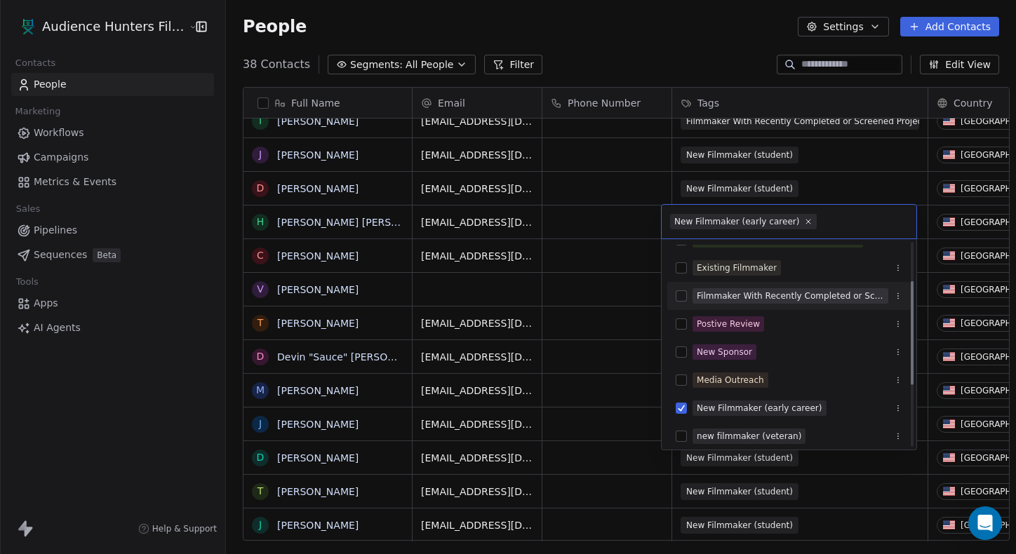
click at [674, 300] on div "Filmmaker With Recently Completed or Screened Project" at bounding box center [790, 296] width 187 height 13
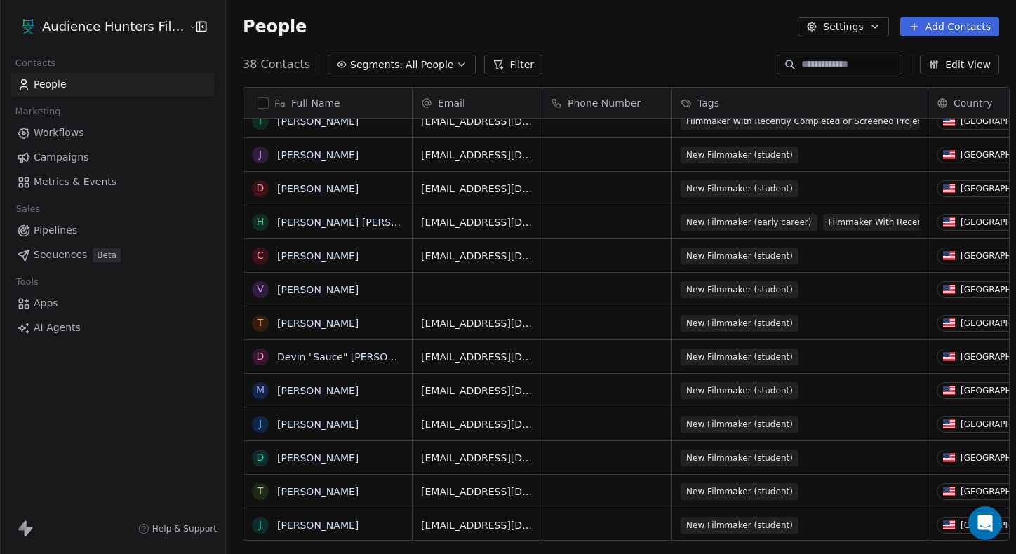
click at [653, 60] on html "Audience Hunters Film Festival Contacts People Marketing Workflows Campaigns Me…" at bounding box center [508, 277] width 1016 height 554
click at [674, 152] on span "New Filmmaker (student)" at bounding box center [740, 155] width 118 height 17
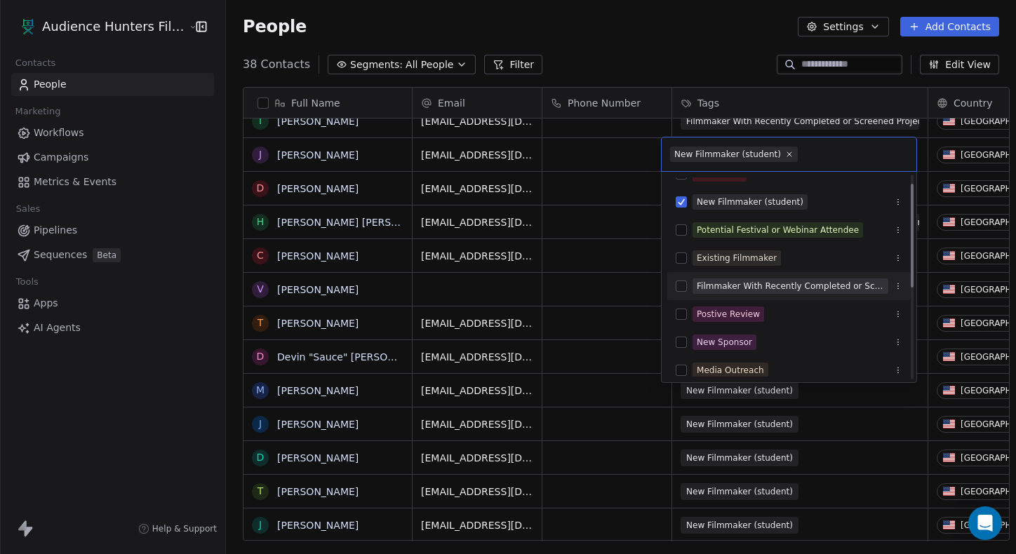
click at [674, 281] on div "Filmmaker With Recently Completed or Screened Project" at bounding box center [790, 286] width 187 height 13
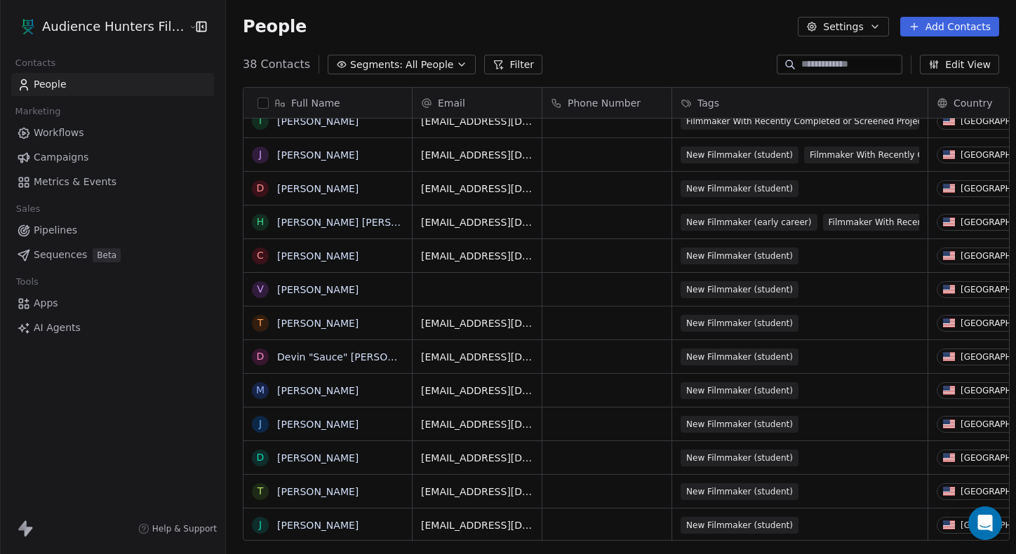
click at [659, 48] on html "Audience Hunters Film Festival Contacts People Marketing Workflows Campaigns Me…" at bounding box center [508, 277] width 1016 height 554
click at [674, 181] on span "New Filmmaker (student)" at bounding box center [740, 188] width 118 height 17
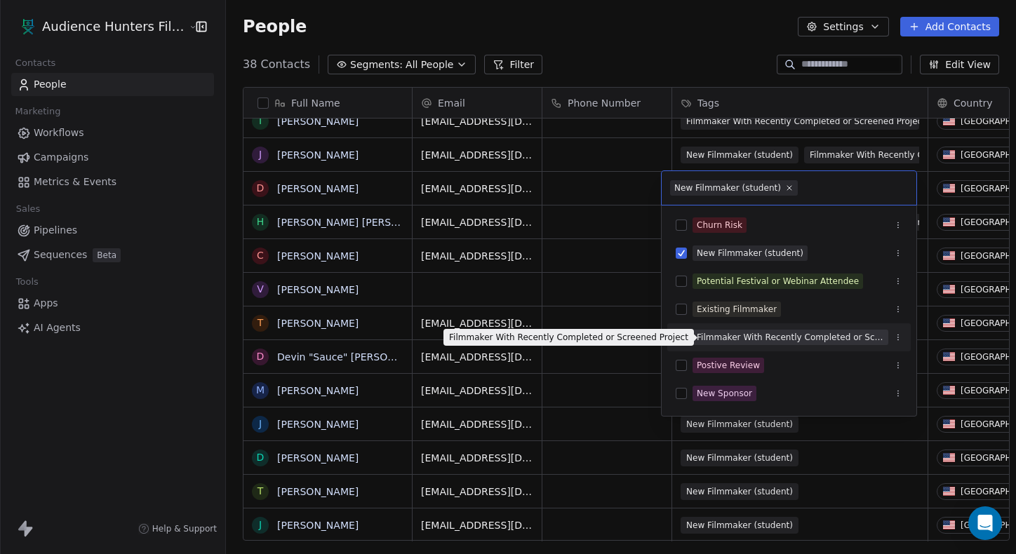
click at [674, 337] on div "Filmmaker With Recently Completed or Screened Project" at bounding box center [790, 337] width 187 height 13
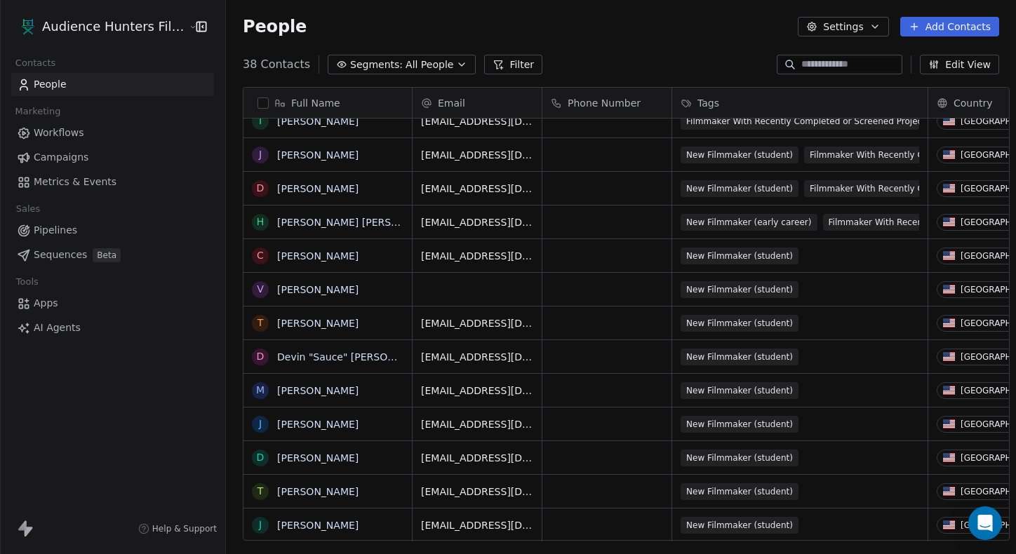
click at [674, 43] on html "Audience Hunters Film Festival Contacts People Marketing Workflows Campaigns Me…" at bounding box center [508, 277] width 1016 height 554
click at [674, 260] on span "New Filmmaker (student)" at bounding box center [740, 256] width 118 height 17
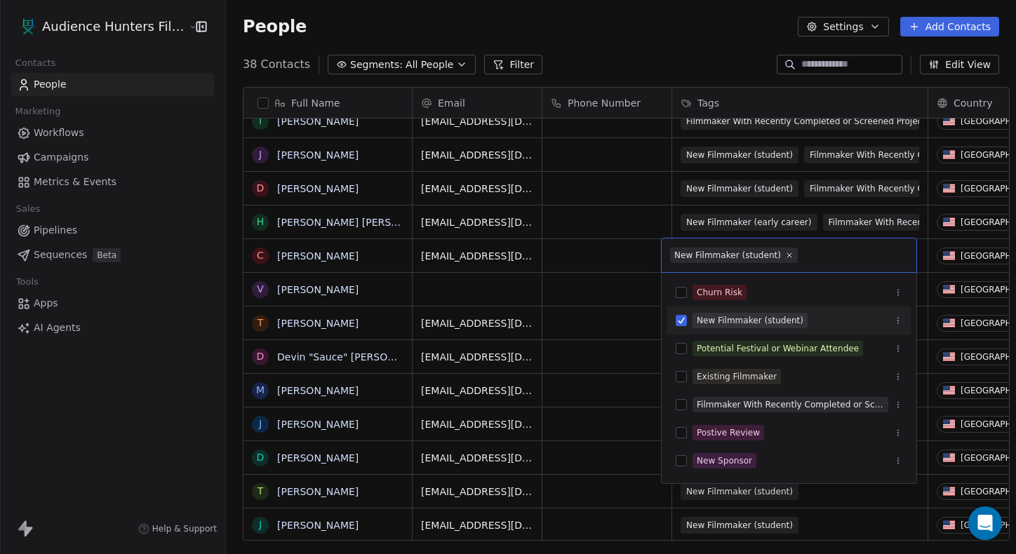
click at [674, 325] on div "New Filmmaker (student)" at bounding box center [750, 320] width 107 height 13
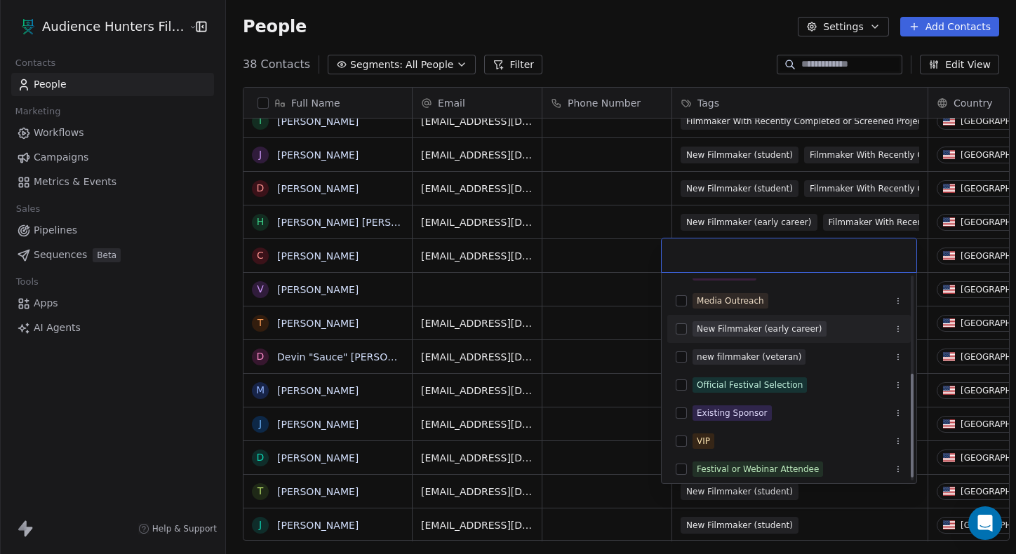
click at [674, 334] on div "New Filmmaker (early career)" at bounding box center [760, 329] width 126 height 13
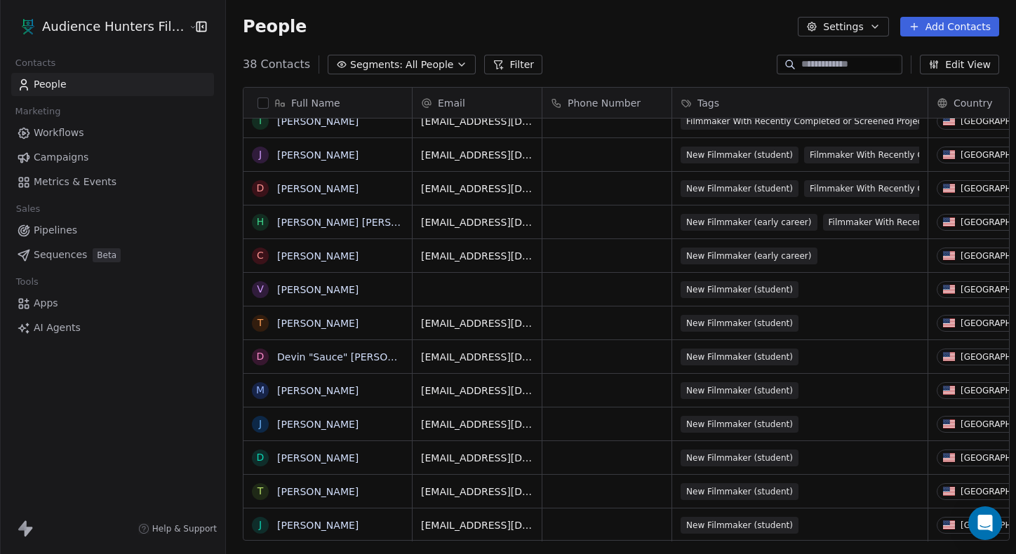
click at [657, 51] on html "Audience Hunters Film Festival Contacts People Marketing Workflows Campaigns Me…" at bounding box center [508, 277] width 1016 height 554
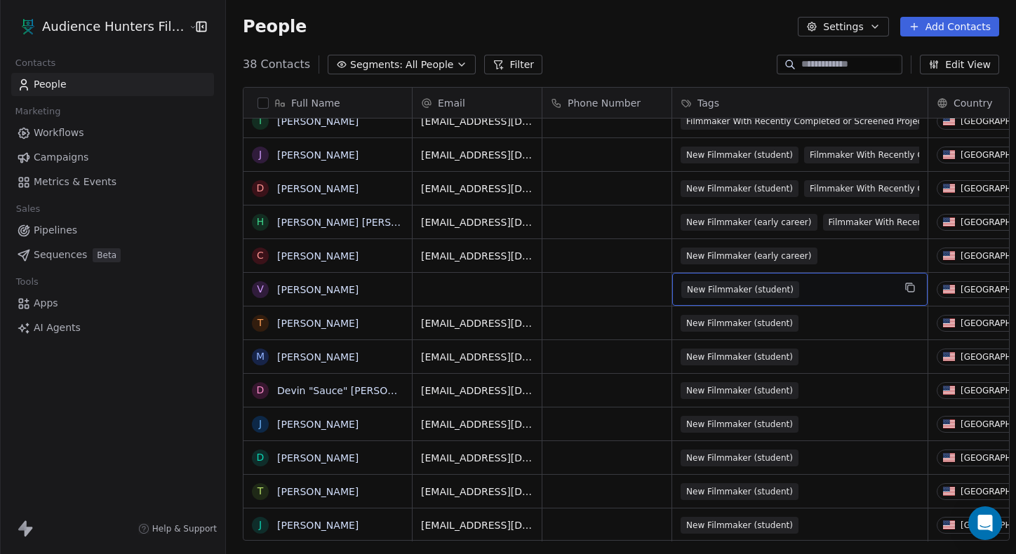
click at [674, 291] on span "New Filmmaker (student)" at bounding box center [740, 289] width 118 height 17
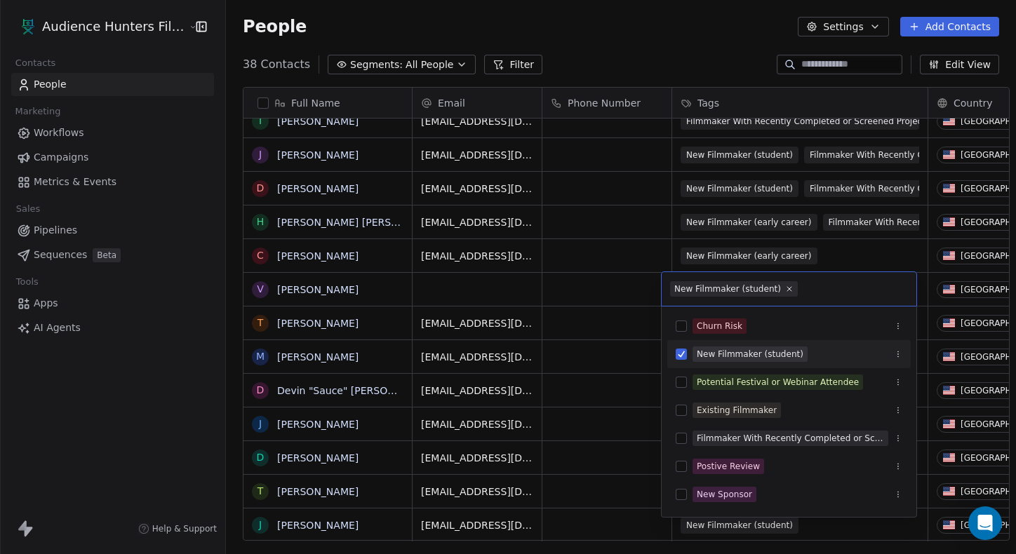
click at [674, 347] on span "New Filmmaker (student)" at bounding box center [749, 354] width 115 height 15
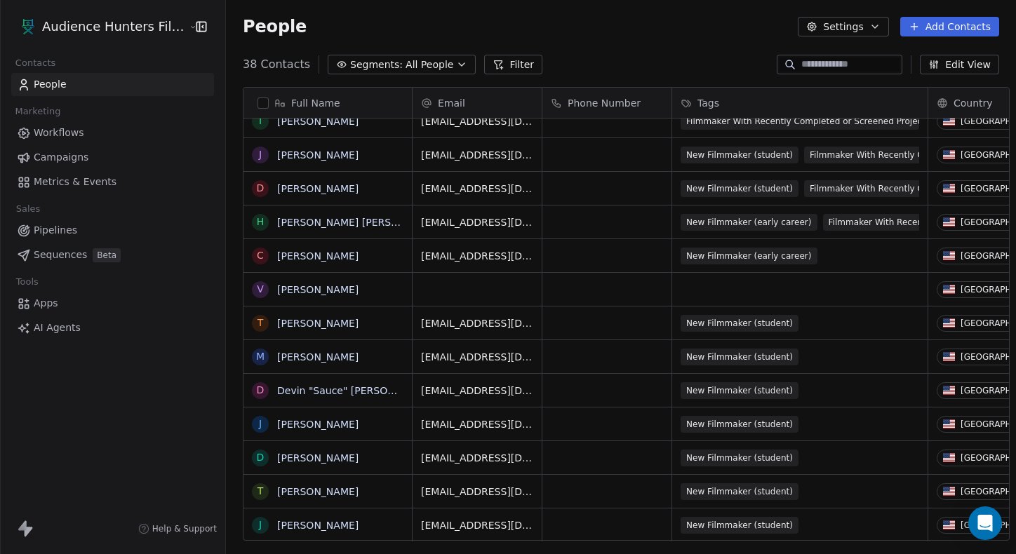
click at [635, 284] on html "Audience Hunters Film Festival Contacts People Marketing Workflows Campaigns Me…" at bounding box center [508, 277] width 1016 height 554
click at [674, 323] on span "New Filmmaker (student)" at bounding box center [740, 323] width 118 height 17
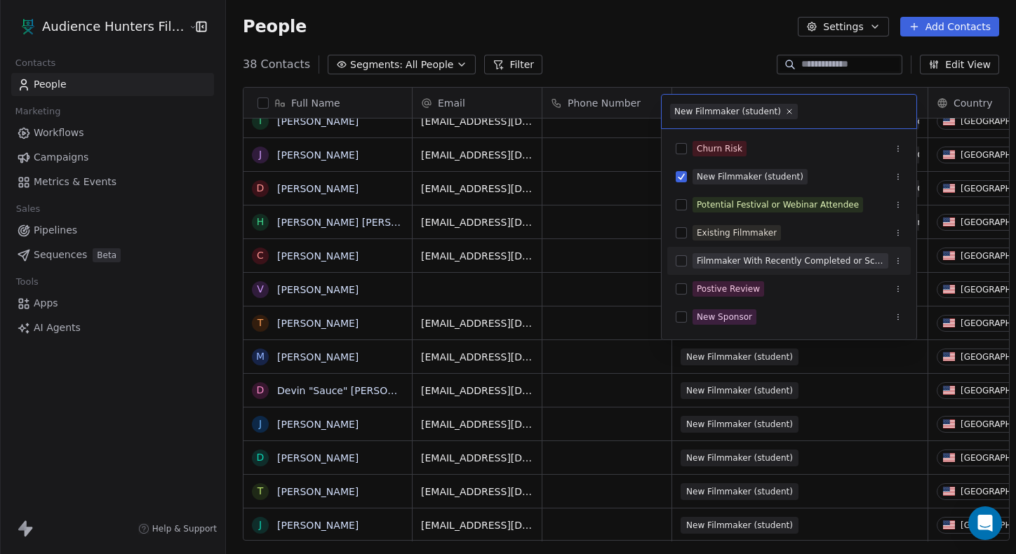
click at [674, 261] on div "Filmmaker With Recently Completed or Screened Project" at bounding box center [790, 261] width 187 height 13
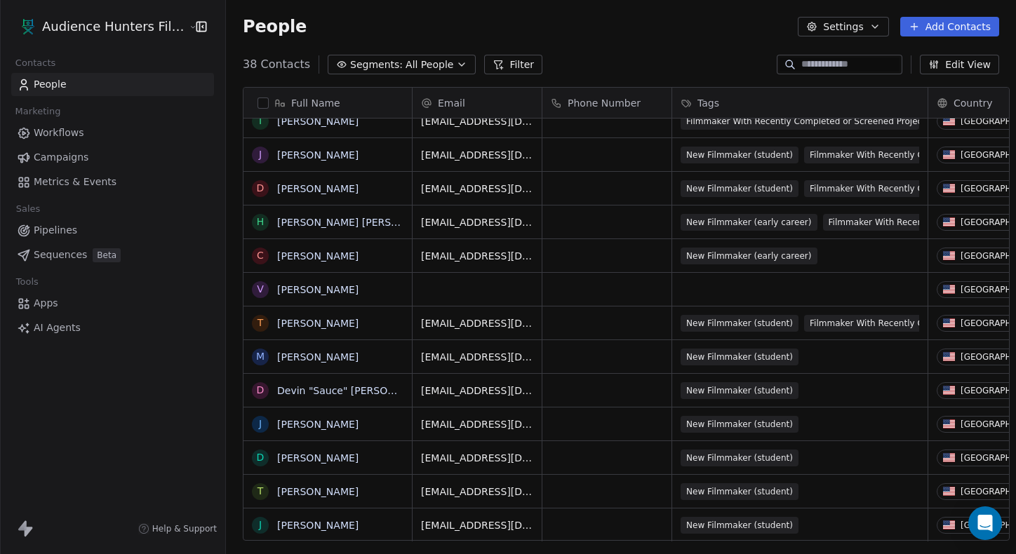
click at [623, 337] on html "Audience Hunters Film Festival Contacts People Marketing Workflows Campaigns Me…" at bounding box center [508, 277] width 1016 height 554
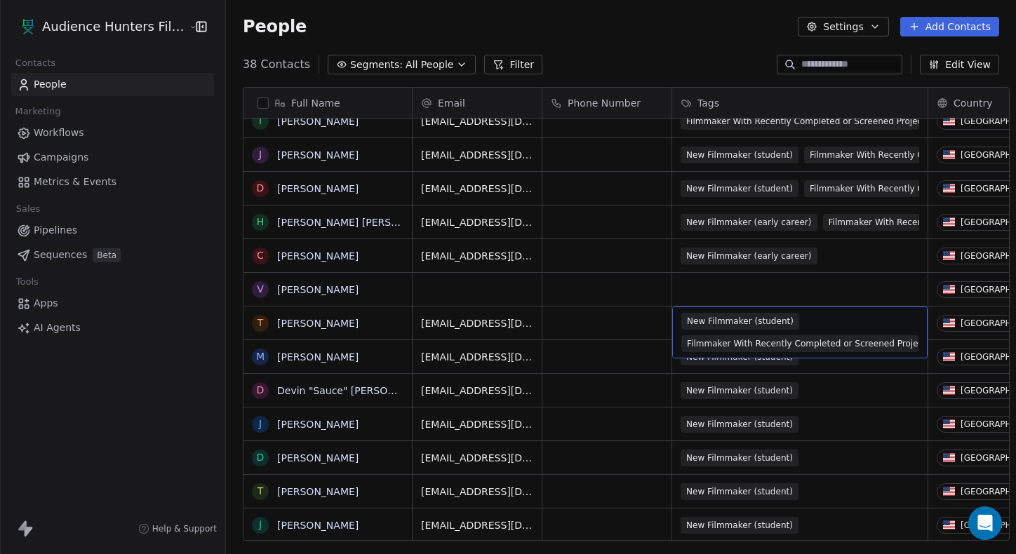
click at [674, 325] on span "New Filmmaker (student)" at bounding box center [740, 321] width 118 height 17
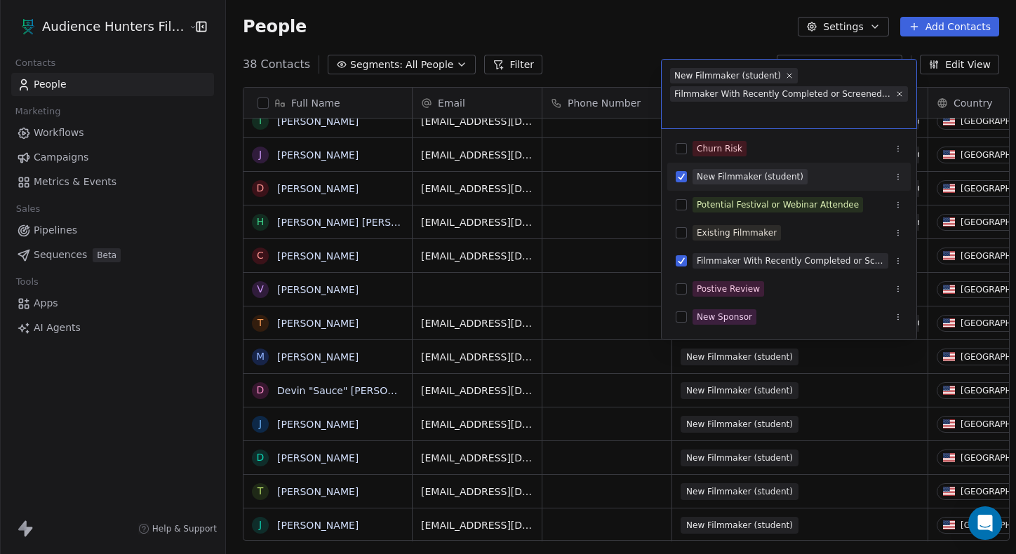
click at [674, 179] on div "New Filmmaker (student)" at bounding box center [750, 176] width 107 height 13
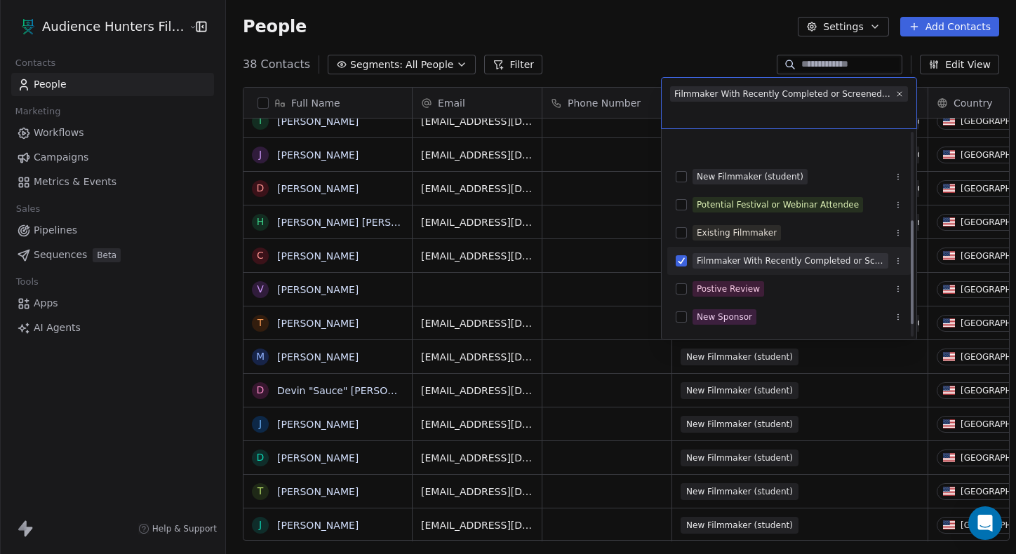
scroll to position [182, 0]
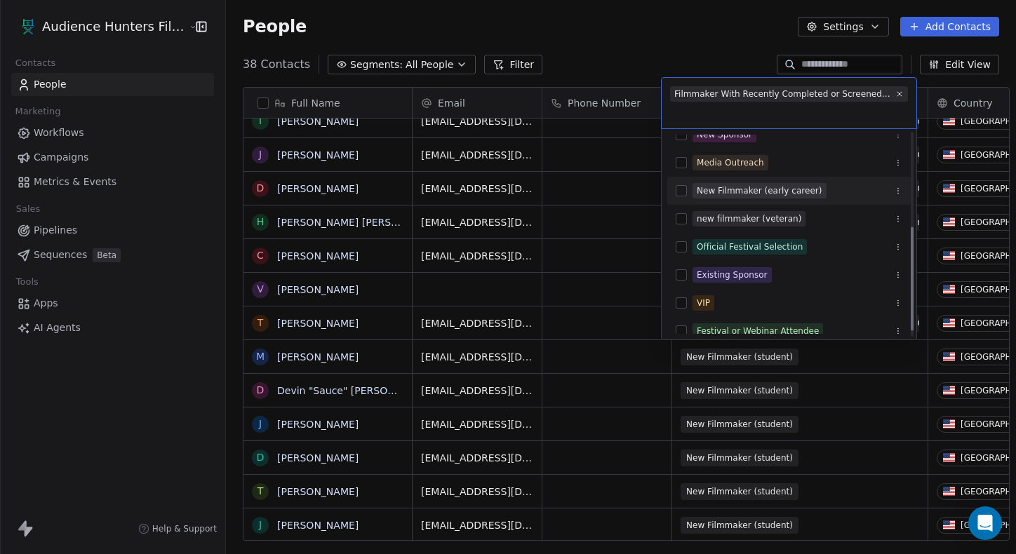
click at [674, 193] on div "New Filmmaker (early career)" at bounding box center [760, 190] width 126 height 13
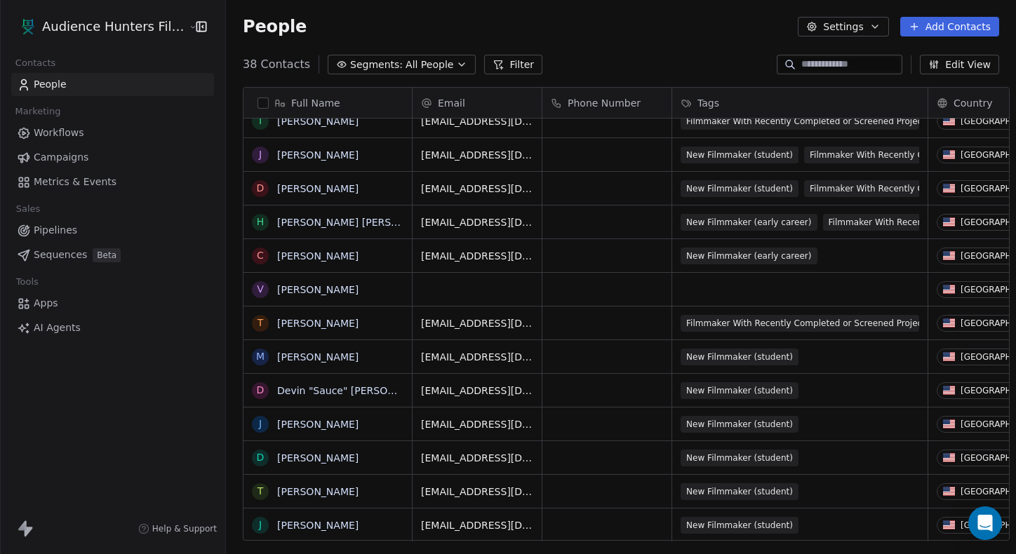
click at [618, 61] on html "Audience Hunters Film Festival Contacts People Marketing Workflows Campaigns Me…" at bounding box center [508, 277] width 1016 height 554
click at [674, 357] on span "New Filmmaker (student)" at bounding box center [740, 357] width 118 height 17
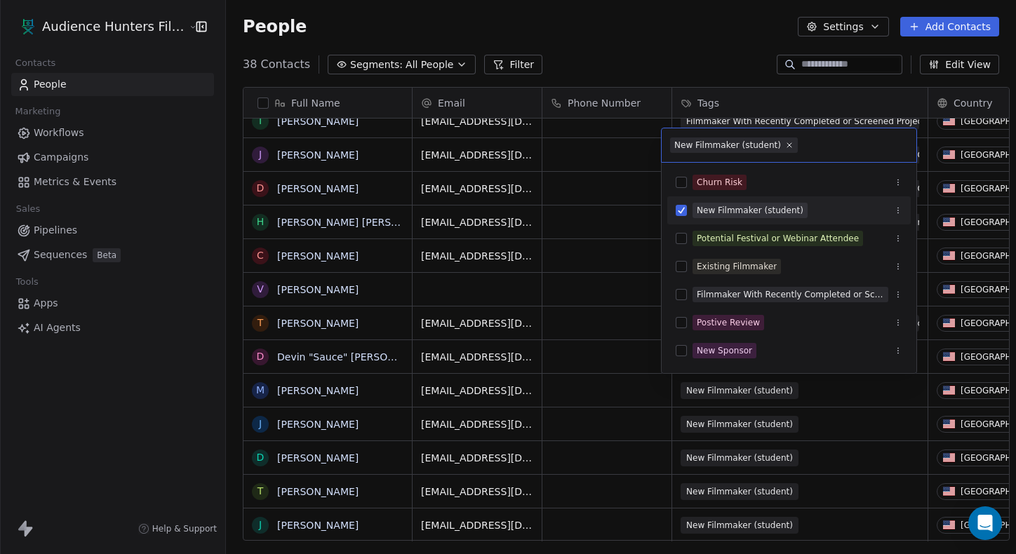
click at [674, 207] on div "New Filmmaker (student)" at bounding box center [750, 210] width 107 height 13
click at [674, 295] on div "Filmmaker With Recently Completed or Screened Project" at bounding box center [790, 294] width 187 height 13
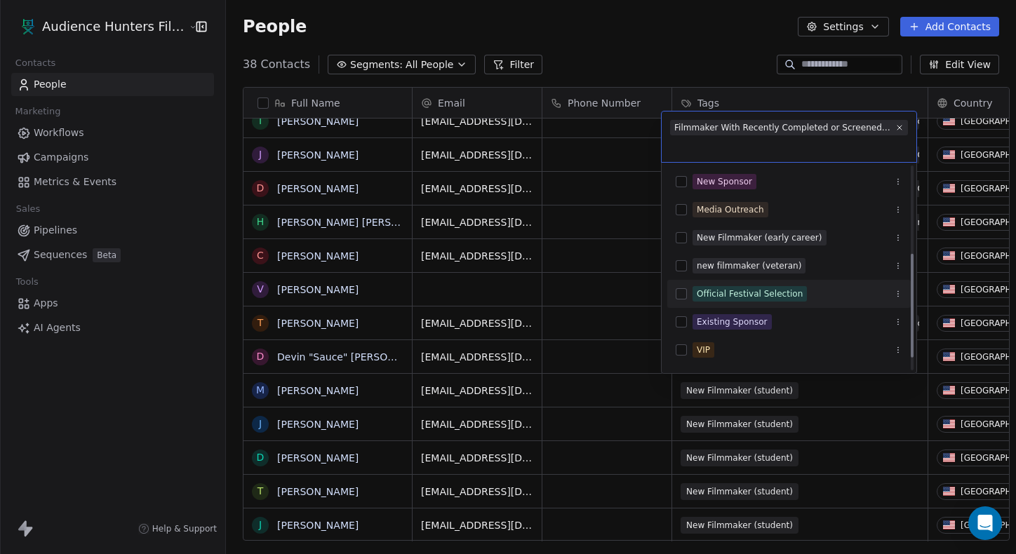
scroll to position [169, 0]
click at [674, 247] on div "New Filmmaker (early career)" at bounding box center [788, 238] width 243 height 22
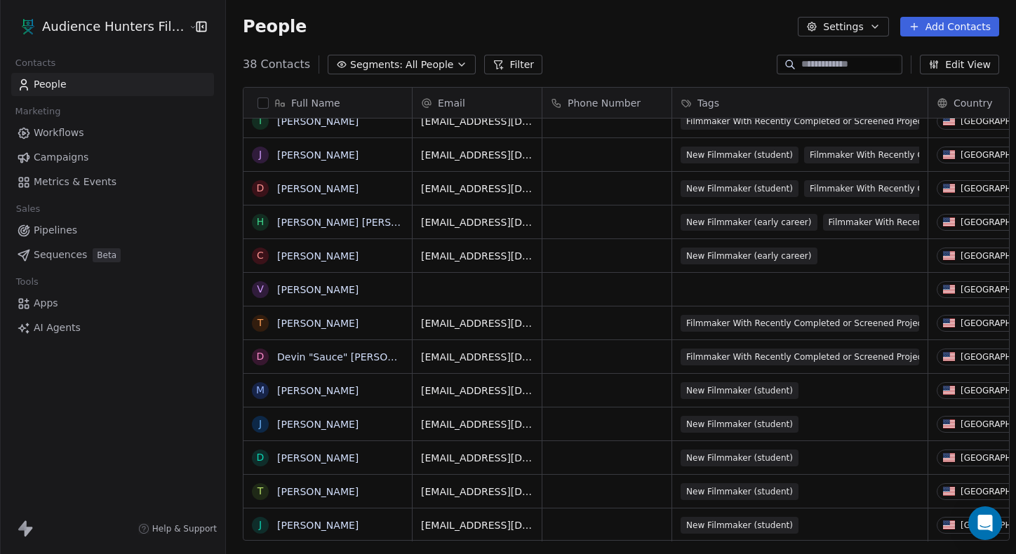
click at [658, 60] on html "Audience Hunters Film Festival Contacts People Marketing Workflows Campaigns Me…" at bounding box center [508, 277] width 1016 height 554
click at [674, 397] on span "New Filmmaker (student)" at bounding box center [740, 390] width 118 height 17
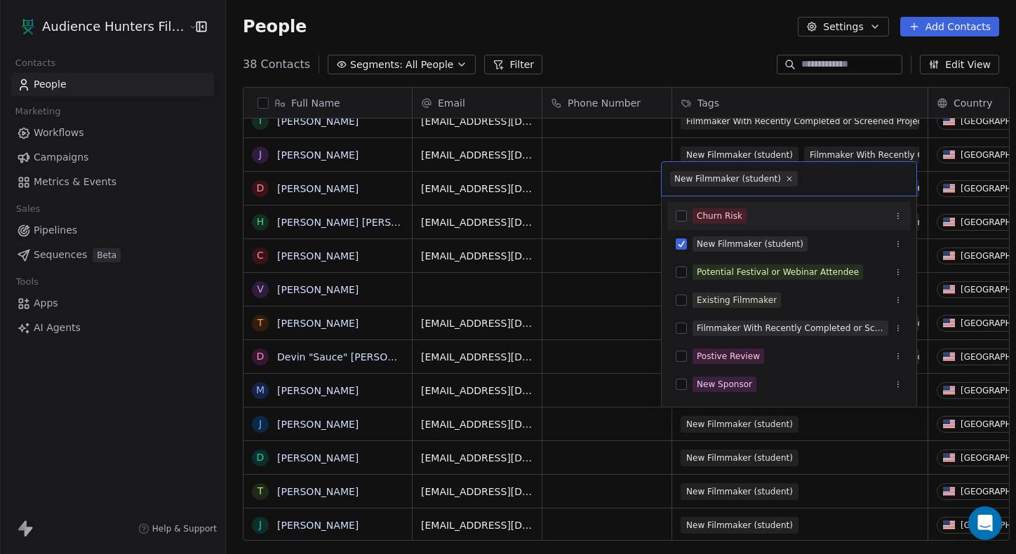
click at [674, 81] on html "Audience Hunters Film Festival Contacts People Marketing Workflows Campaigns Me…" at bounding box center [508, 277] width 1016 height 554
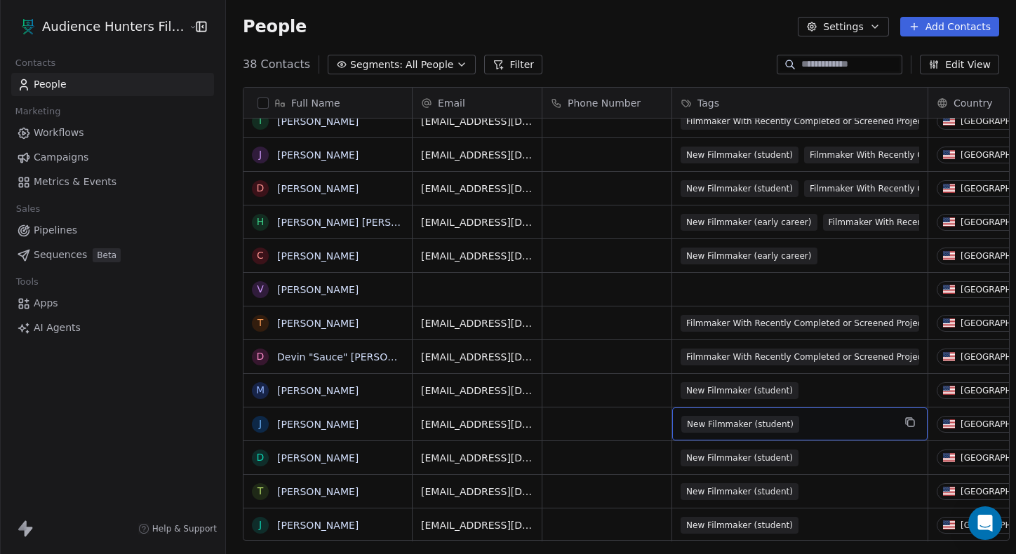
click at [674, 429] on span "New Filmmaker (student)" at bounding box center [740, 424] width 118 height 17
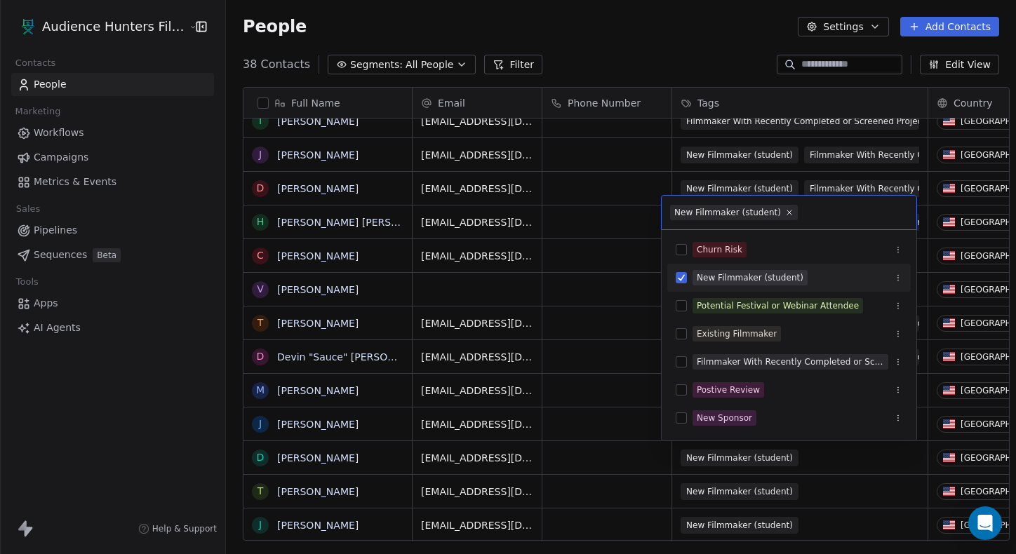
click at [674, 283] on div "New Filmmaker (student)" at bounding box center [750, 277] width 107 height 13
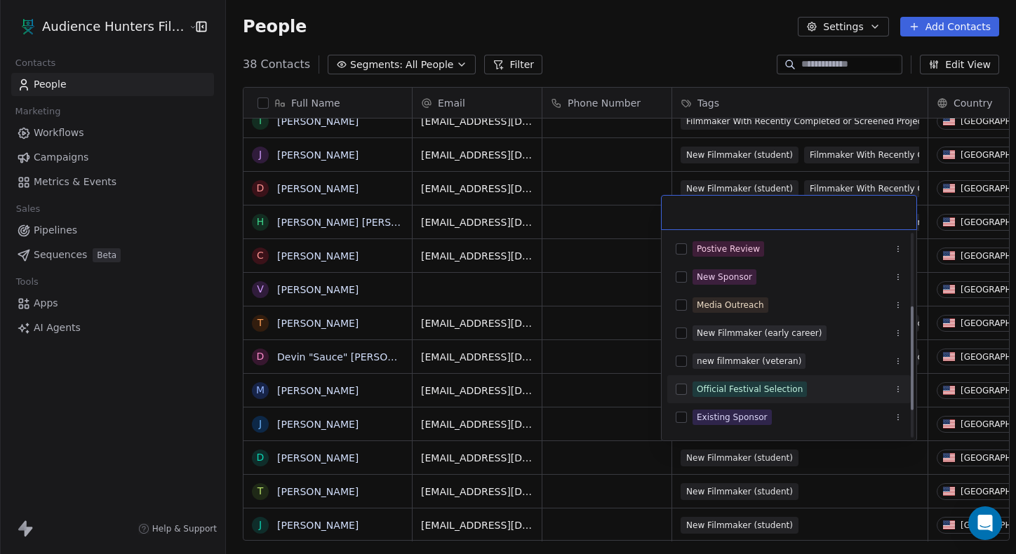
scroll to position [141, 0]
click at [674, 340] on span "New Filmmaker (early career)" at bounding box center [759, 332] width 134 height 15
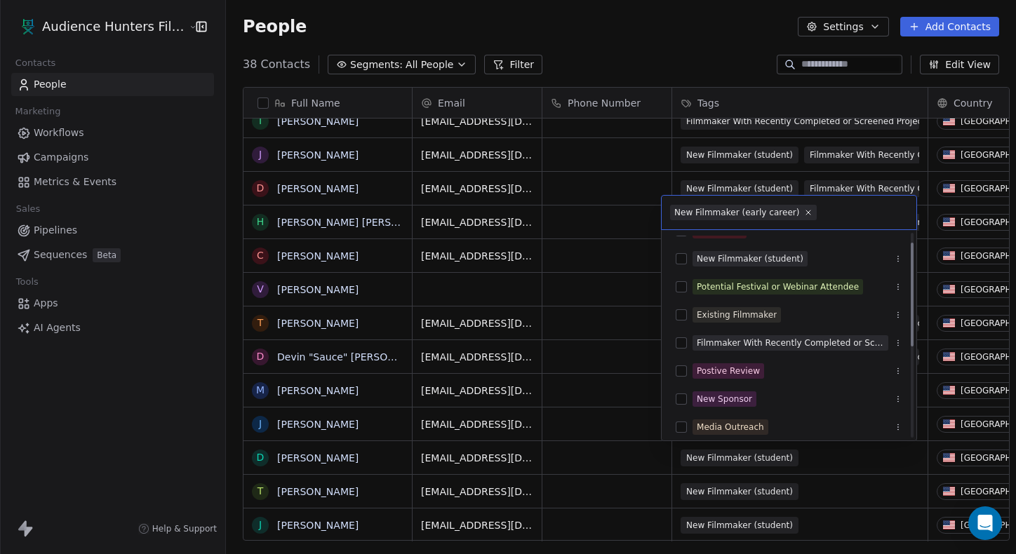
scroll to position [19, 0]
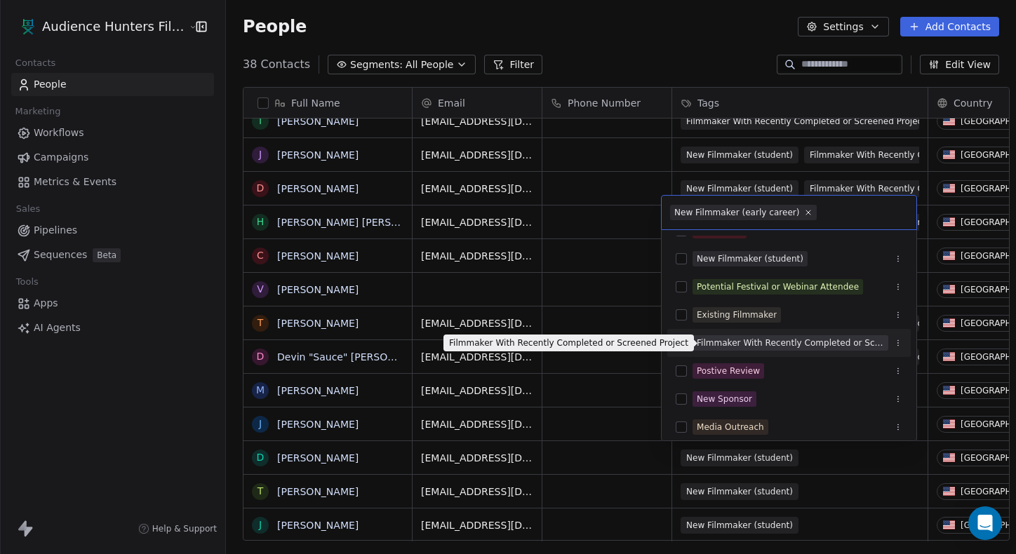
click at [674, 344] on div "Filmmaker With Recently Completed or Screened Project" at bounding box center [790, 343] width 187 height 13
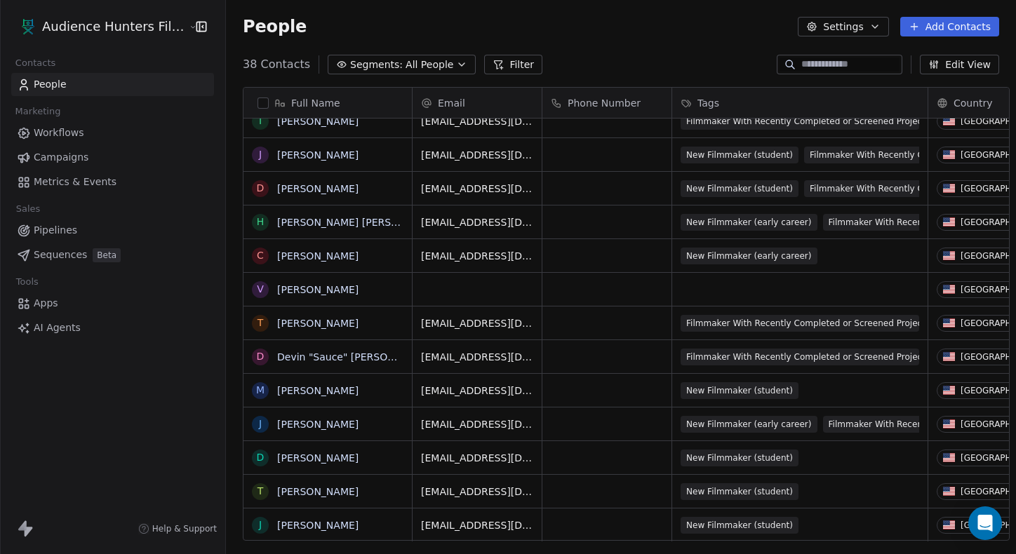
click at [674, 64] on html "Audience Hunters Film Festival Contacts People Marketing Workflows Campaigns Me…" at bounding box center [508, 277] width 1016 height 554
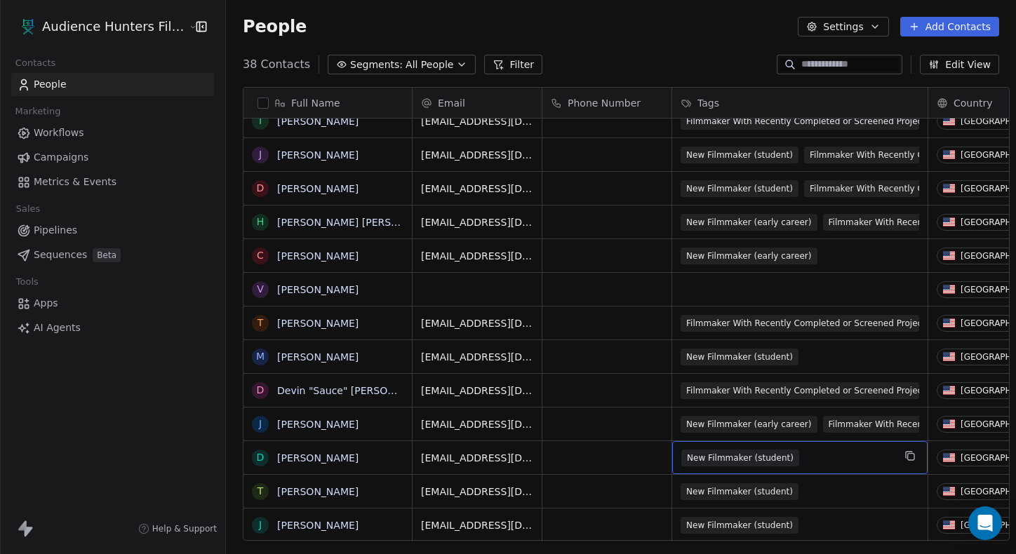
click at [674, 454] on span "New Filmmaker (student)" at bounding box center [740, 458] width 118 height 17
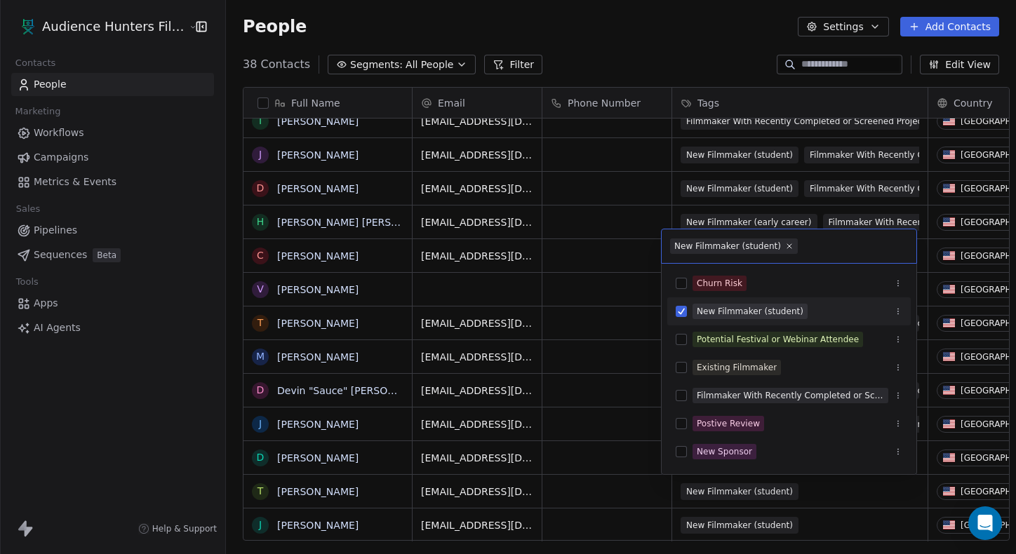
click at [674, 311] on div "New Filmmaker (student)" at bounding box center [750, 311] width 107 height 13
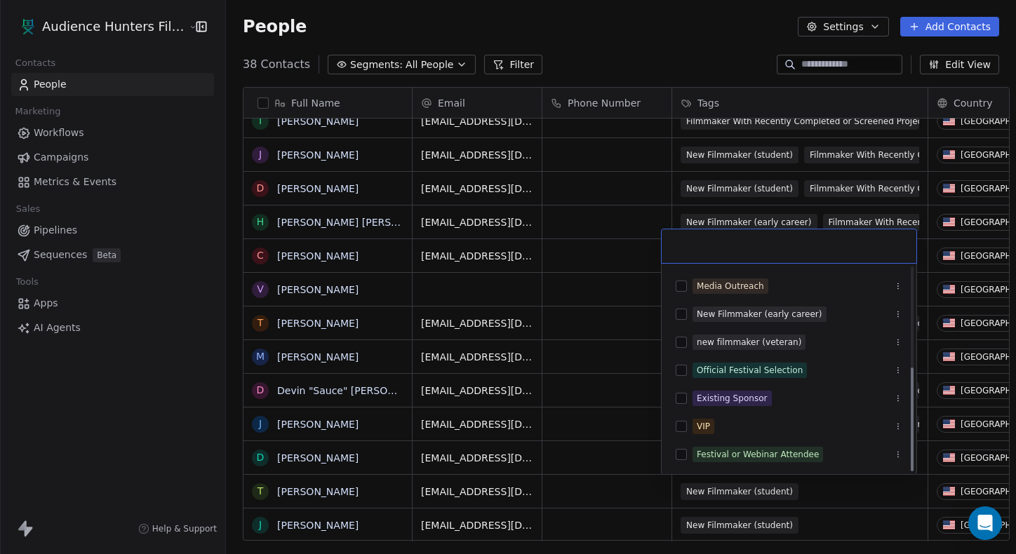
scroll to position [194, 0]
click at [674, 344] on div "new filmmaker (veteran)" at bounding box center [749, 342] width 105 height 13
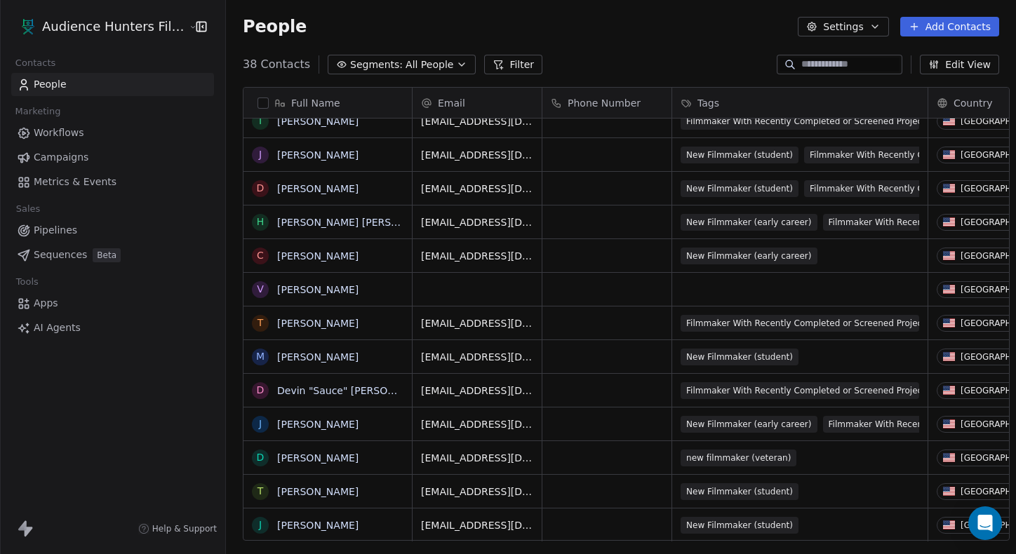
click at [649, 76] on html "Audience Hunters Film Festival Contacts People Marketing Workflows Campaigns Me…" at bounding box center [508, 277] width 1016 height 554
click at [674, 489] on span "New Filmmaker (student)" at bounding box center [740, 491] width 118 height 17
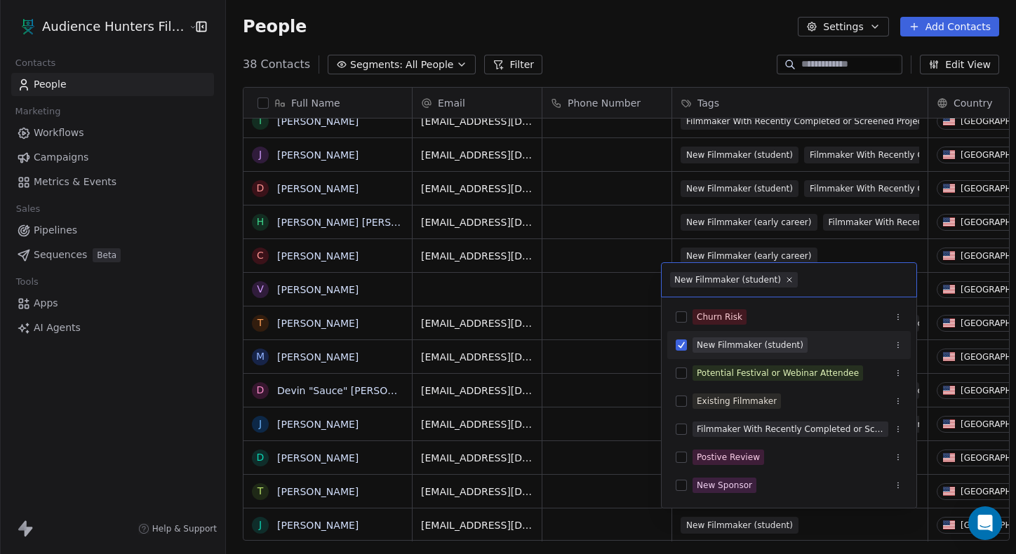
click at [674, 349] on div "New Filmmaker (student)" at bounding box center [750, 345] width 107 height 13
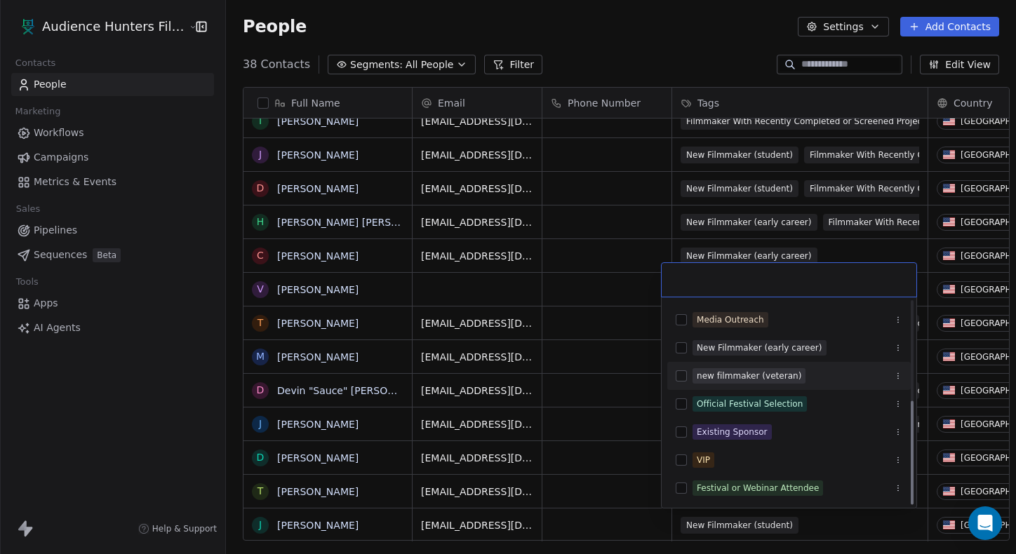
scroll to position [123, 0]
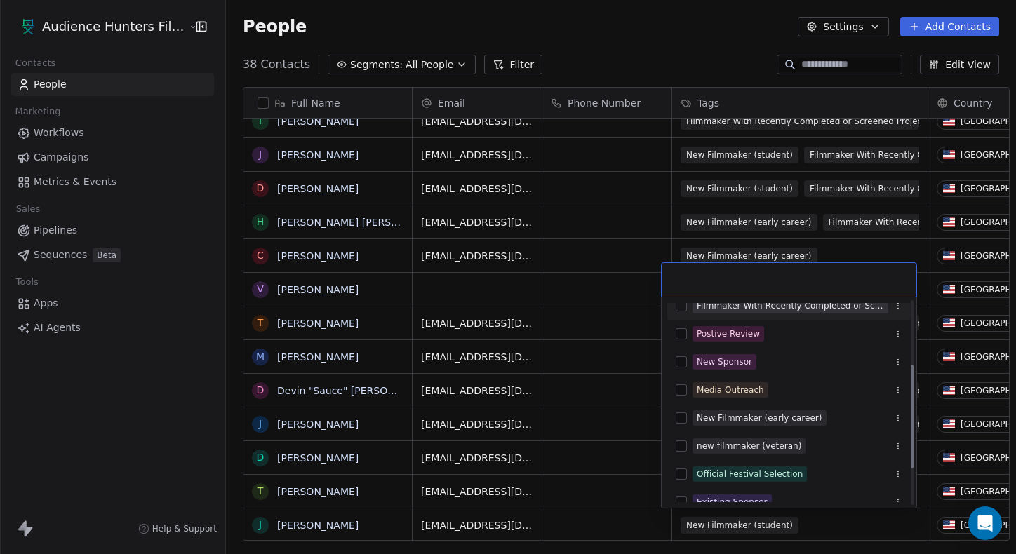
click at [674, 302] on div "Churn Risk New Filmmaker (student) Potential Festival or Webinar Attendee Exist…" at bounding box center [788, 402] width 255 height 210
click at [674, 303] on div "Filmmaker With Recently Completed or Screened Project" at bounding box center [790, 306] width 187 height 13
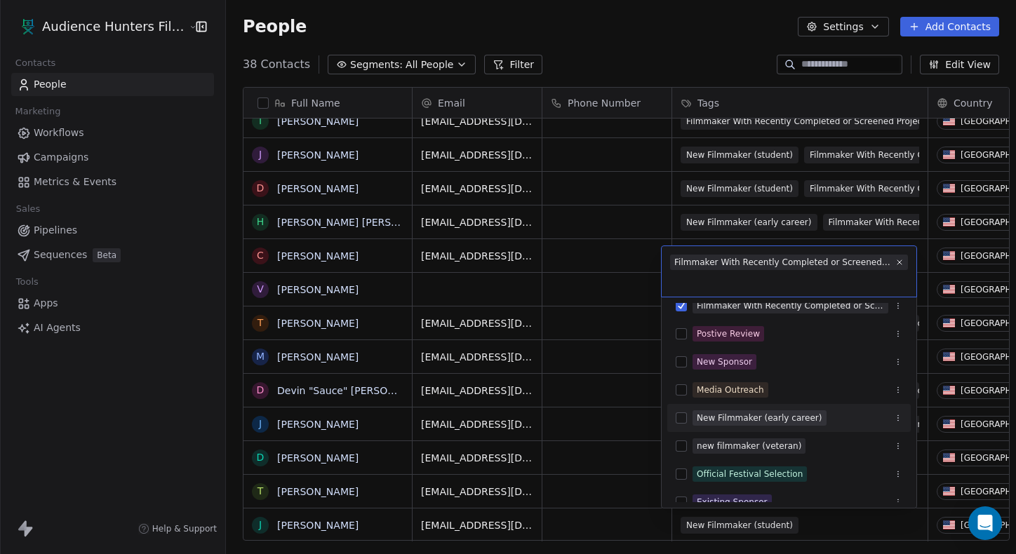
click at [674, 422] on div "New Filmmaker (early career)" at bounding box center [760, 418] width 126 height 13
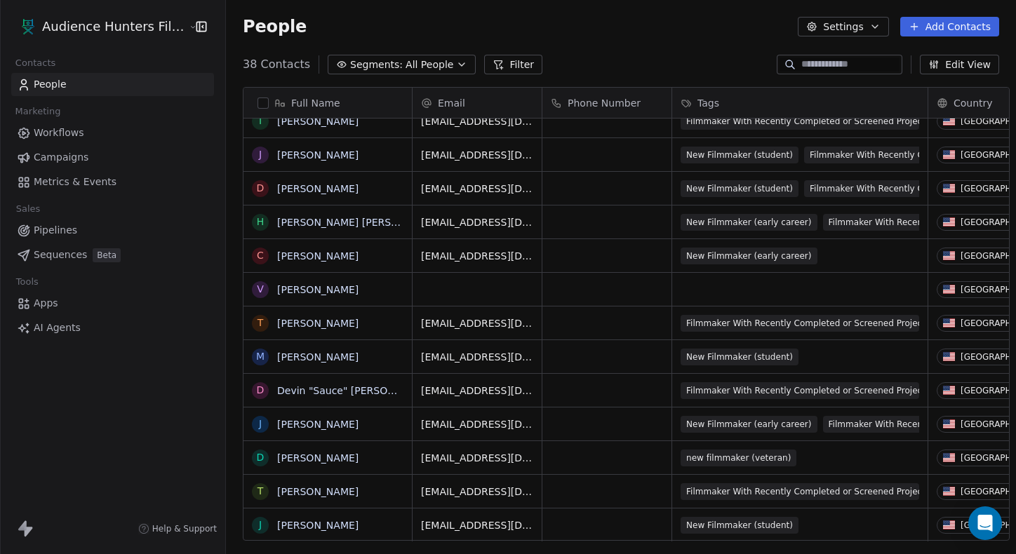
click at [628, 53] on html "Audience Hunters Film Festival Contacts People Marketing Workflows Campaigns Me…" at bounding box center [508, 277] width 1016 height 554
click at [674, 527] on span "New Filmmaker (student)" at bounding box center [740, 525] width 118 height 17
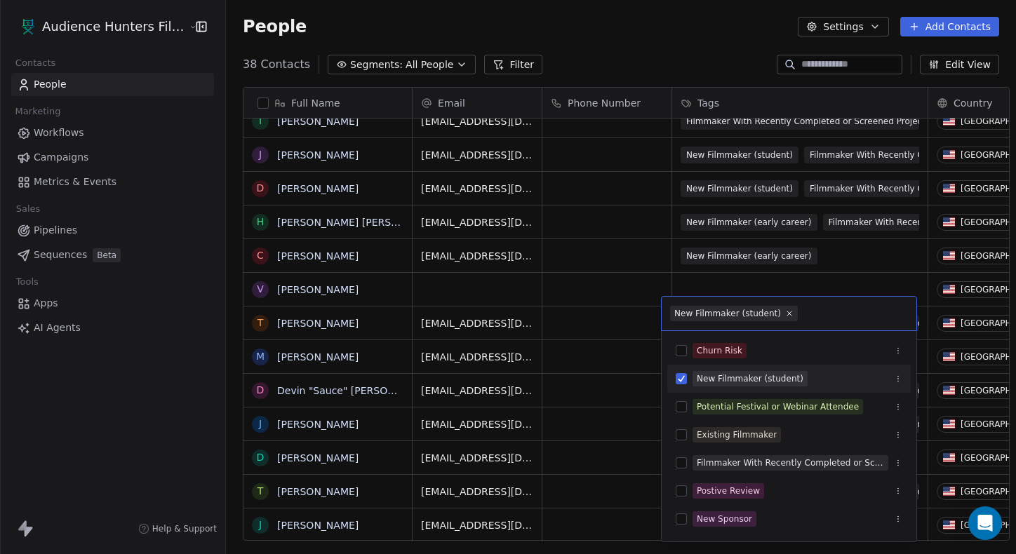
click at [674, 380] on div "New Filmmaker (student)" at bounding box center [750, 378] width 107 height 13
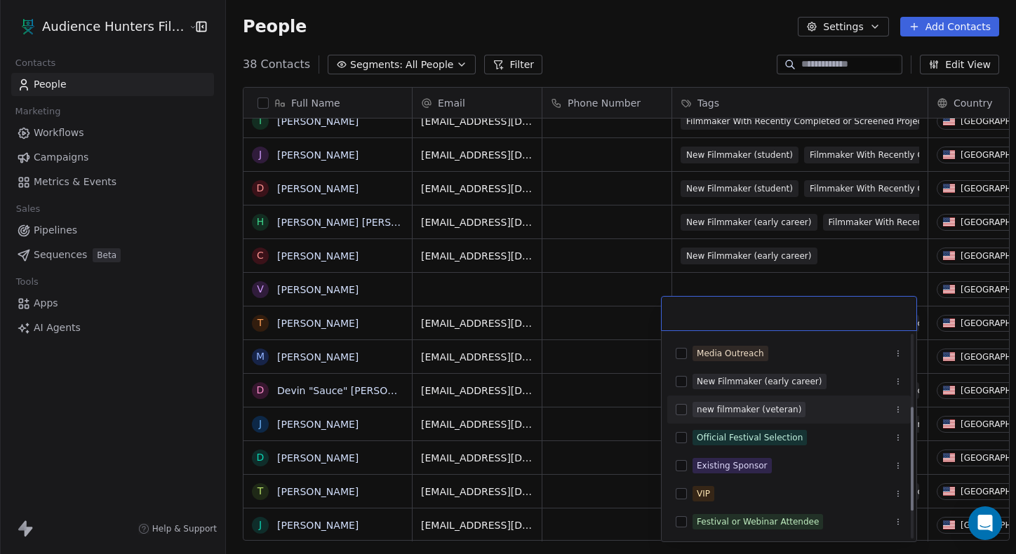
scroll to position [17, 0]
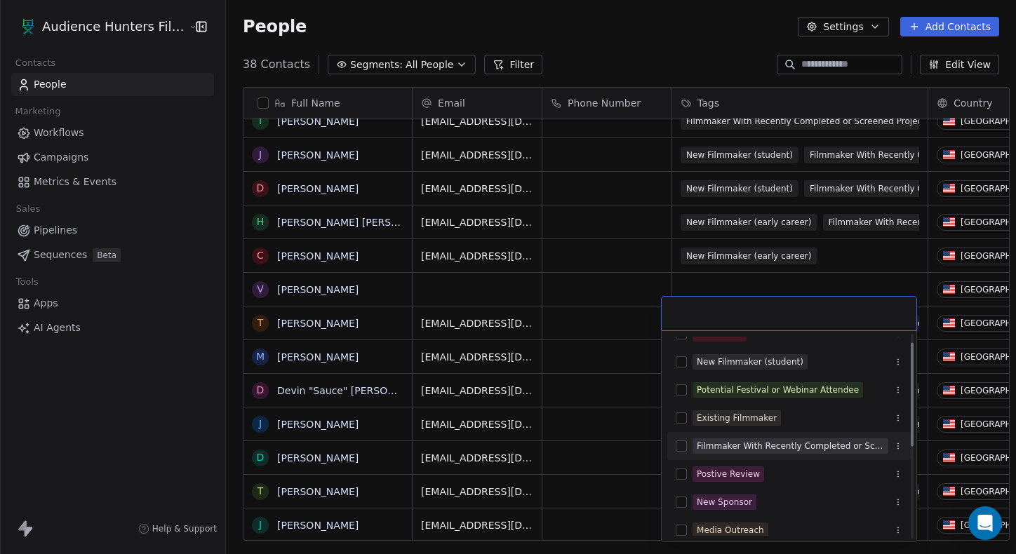
click at [674, 437] on div "Filmmaker With Recently Completed or Screened Project" at bounding box center [788, 446] width 243 height 22
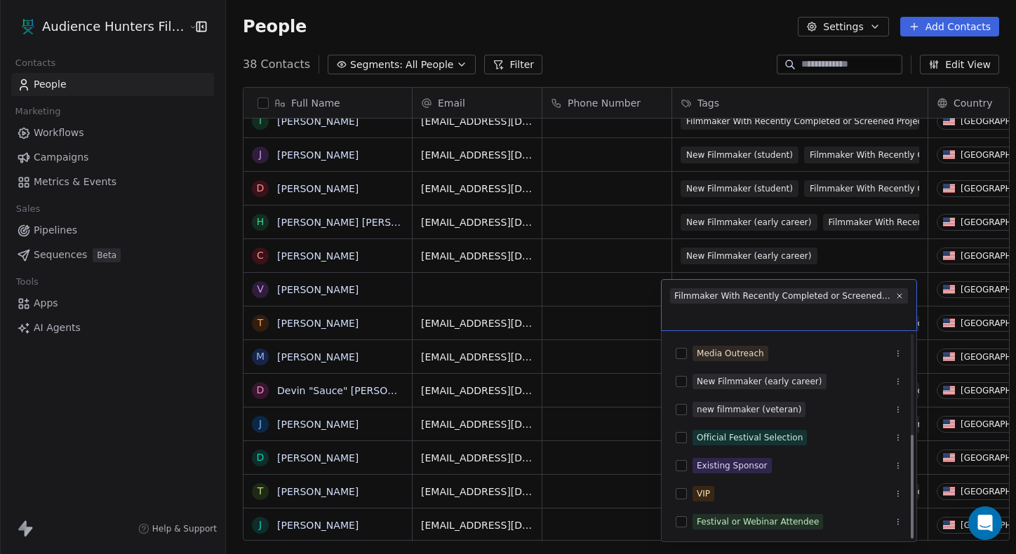
scroll to position [194, 0]
click at [674, 389] on span "New Filmmaker (early career)" at bounding box center [759, 381] width 134 height 15
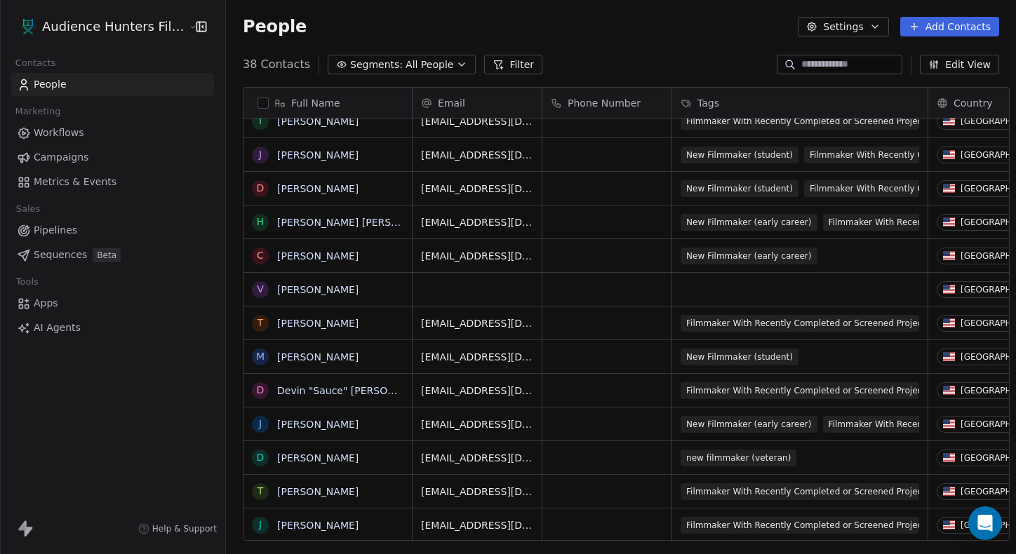
click at [670, 73] on html "Audience Hunters Film Festival Contacts People Marketing Workflows Campaigns Me…" at bounding box center [508, 277] width 1016 height 554
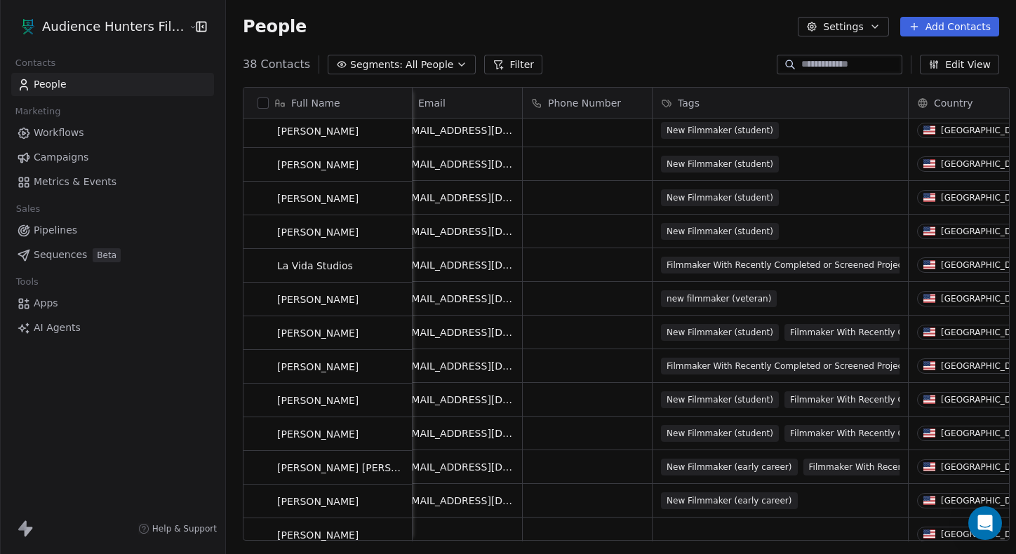
scroll to position [612, 0]
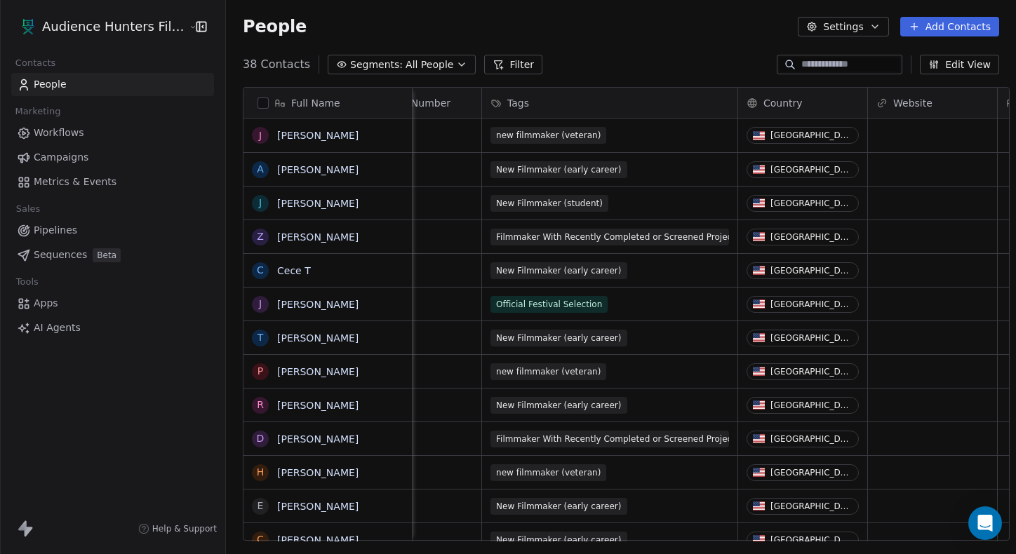
click at [674, 17] on button "Settings" at bounding box center [843, 27] width 90 height 20
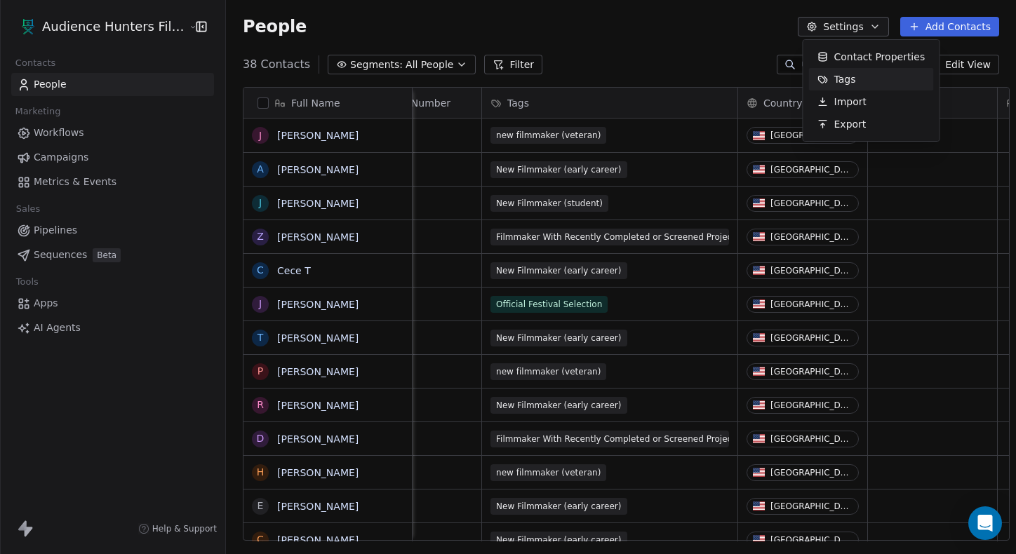
click at [674, 81] on span "Tags" at bounding box center [845, 79] width 22 height 15
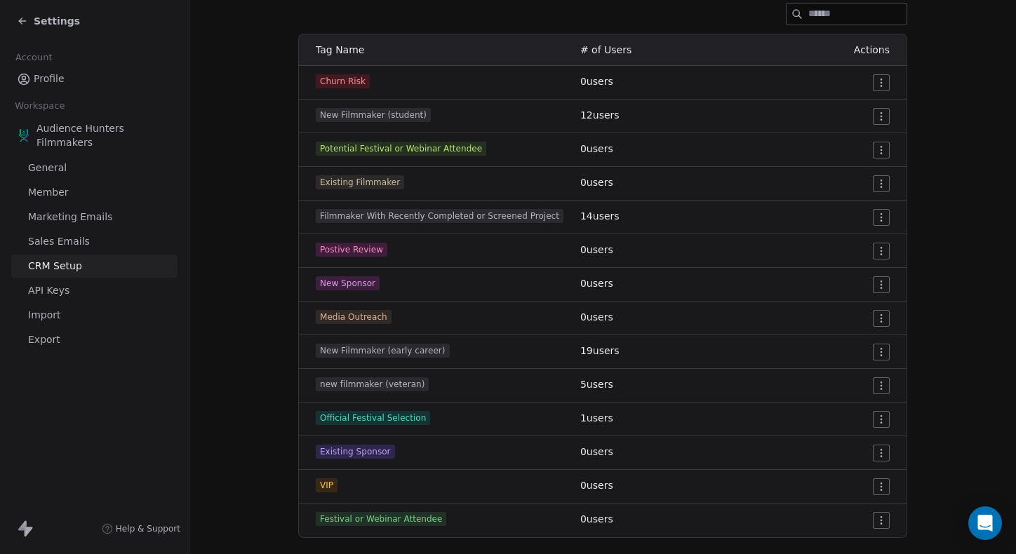
click at [448, 213] on span "Filmmaker With Recently Completed or Screened Project" at bounding box center [440, 216] width 248 height 14
click at [674, 209] on td "14 users" at bounding box center [660, 218] width 177 height 34
click at [674, 219] on html "Settings Account Profile Workspace Audience Hunters Filmmakers General Member M…" at bounding box center [508, 277] width 1016 height 554
click at [674, 250] on div "Edit" at bounding box center [854, 245] width 66 height 22
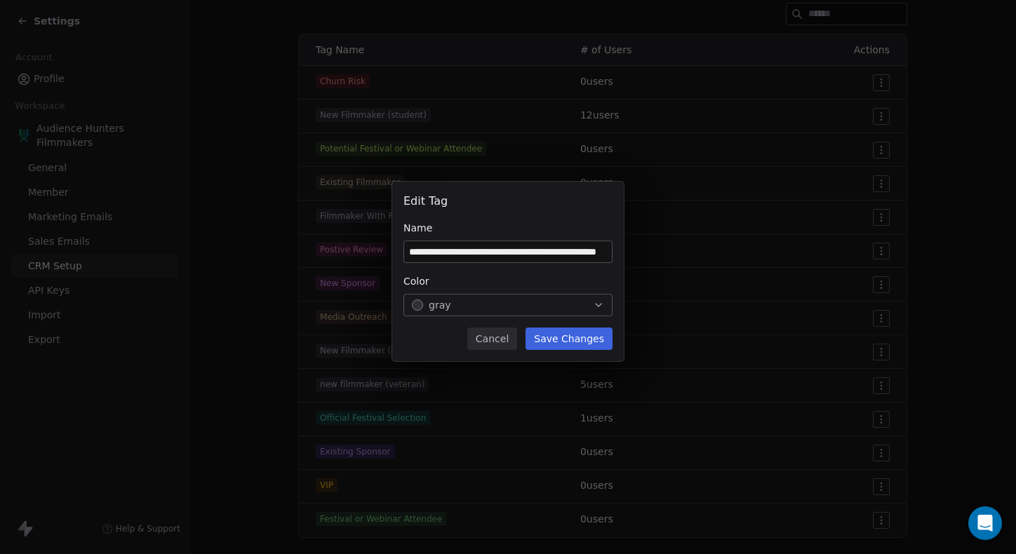
click at [483, 255] on input "**********" at bounding box center [508, 251] width 208 height 21
drag, startPoint x: 483, startPoint y: 255, endPoint x: 363, endPoint y: 255, distance: 119.9
click at [363, 255] on div "**********" at bounding box center [508, 276] width 1016 height 235
type input "**********"
click at [579, 302] on div "gray" at bounding box center [508, 305] width 192 height 14
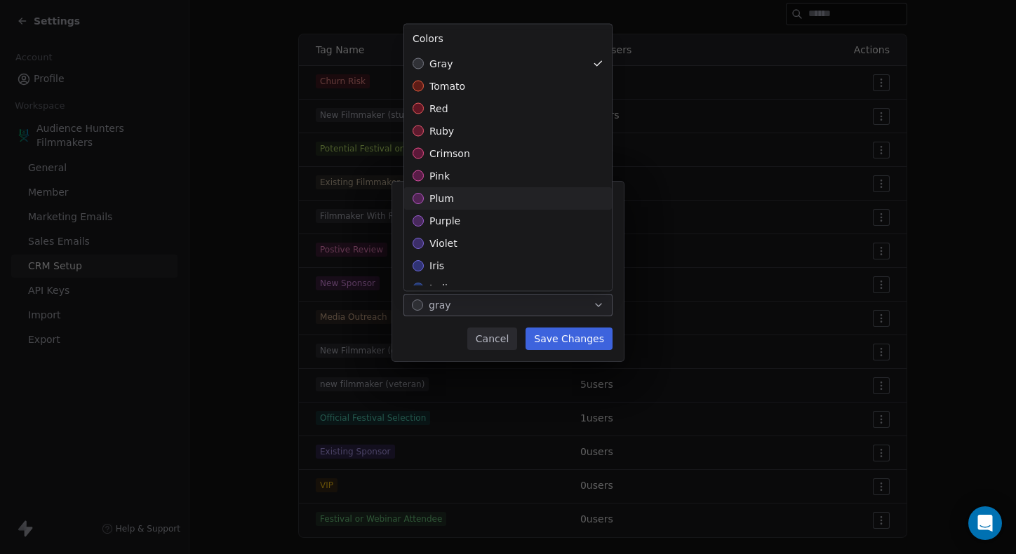
click at [502, 193] on div "plum" at bounding box center [508, 198] width 208 height 22
click at [445, 86] on span "tomato" at bounding box center [447, 86] width 36 height 14
click at [581, 339] on div "**********" at bounding box center [508, 276] width 1016 height 235
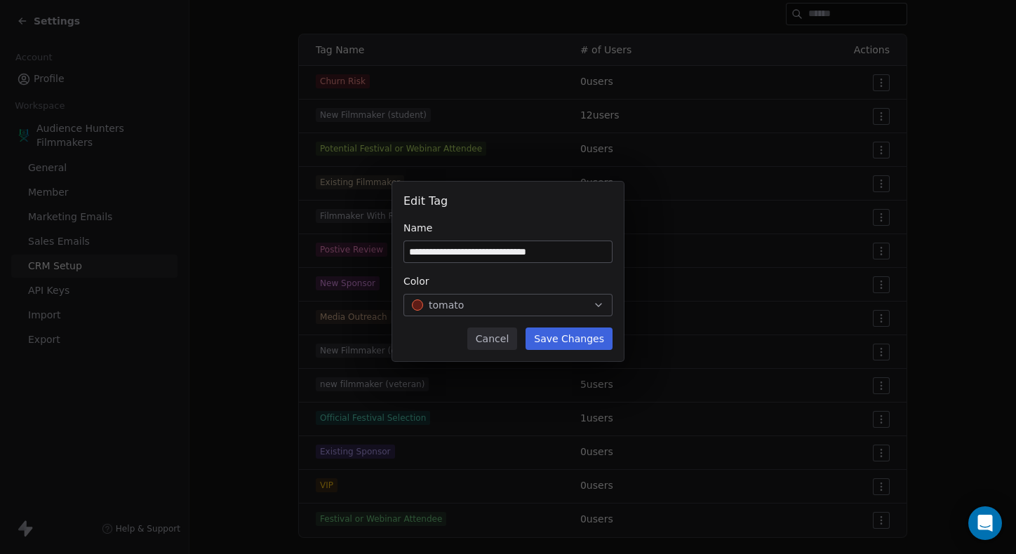
click at [581, 339] on button "Save Changes" at bounding box center [568, 339] width 87 height 22
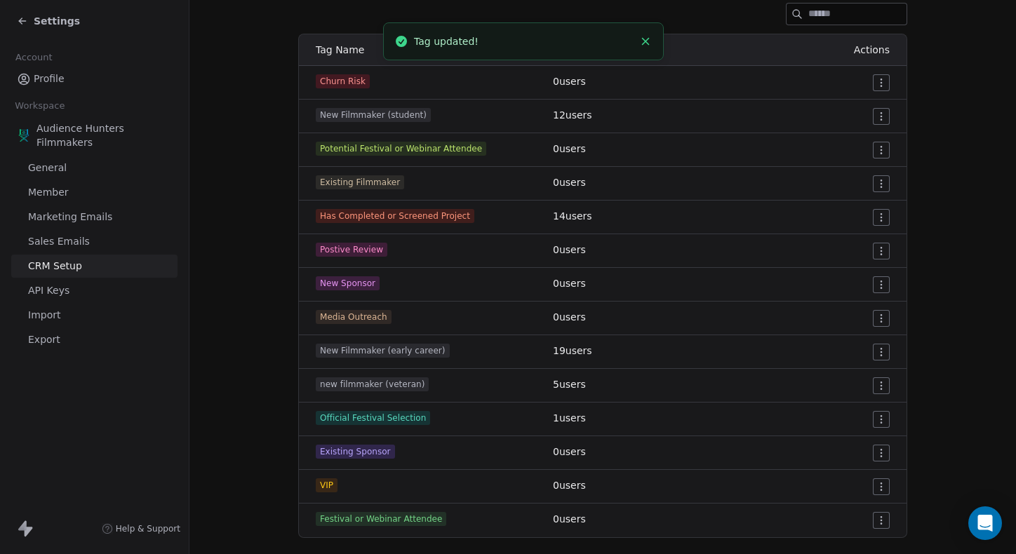
click at [404, 215] on span "Has Completed or Screened Project" at bounding box center [395, 216] width 159 height 14
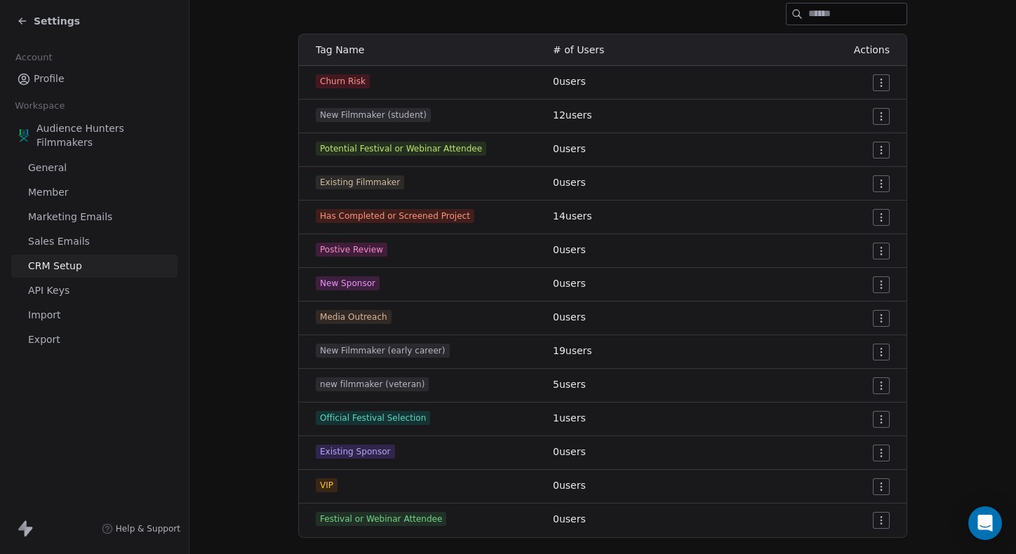
click at [674, 209] on td "14 users" at bounding box center [639, 218] width 191 height 34
click at [674, 220] on html "Settings Account Profile Workspace Audience Hunters Filmmakers General Member M…" at bounding box center [508, 277] width 1016 height 554
click at [674, 247] on div "Edit" at bounding box center [854, 245] width 66 height 22
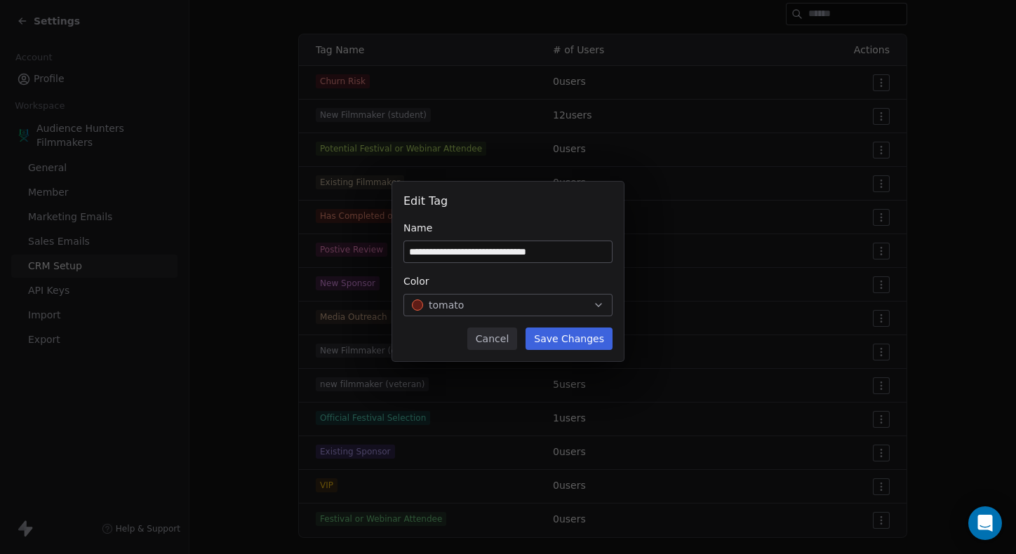
click at [429, 252] on input "**********" at bounding box center [508, 251] width 208 height 21
click at [532, 255] on input "**********" at bounding box center [508, 251] width 208 height 21
click at [529, 253] on input "**********" at bounding box center [508, 251] width 208 height 21
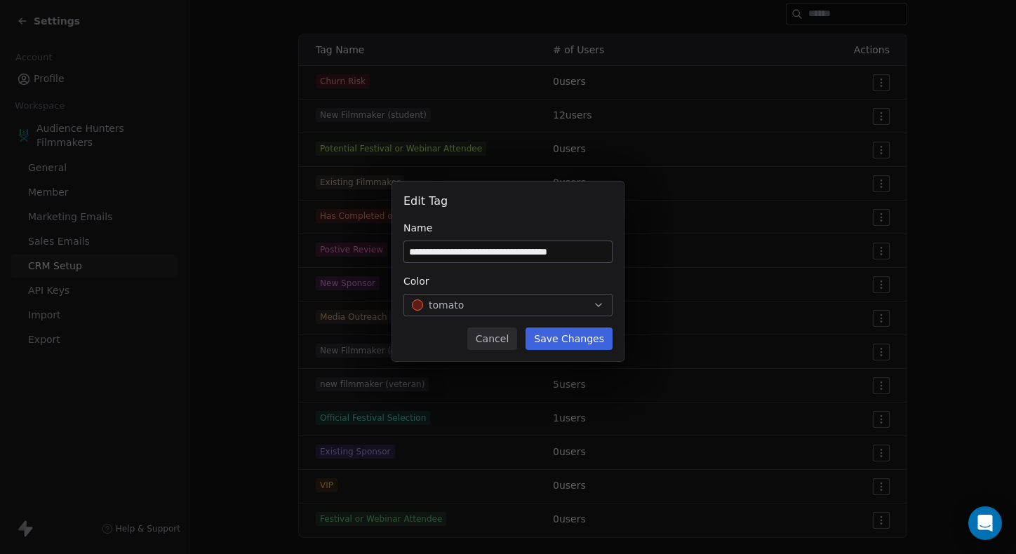
type input "**********"
click at [579, 339] on button "Save Changes" at bounding box center [568, 339] width 87 height 22
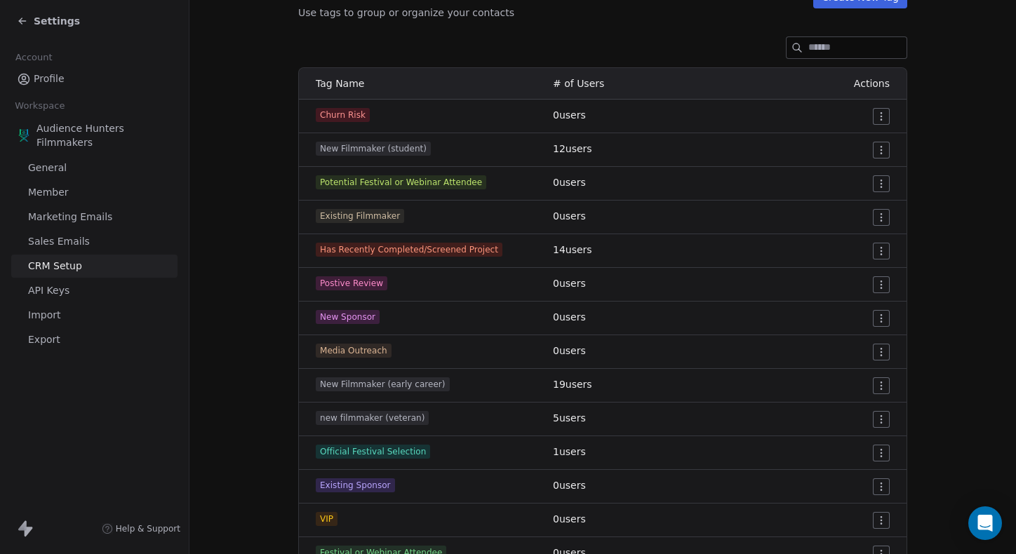
scroll to position [180, 0]
